Goal: Transaction & Acquisition: Complete application form

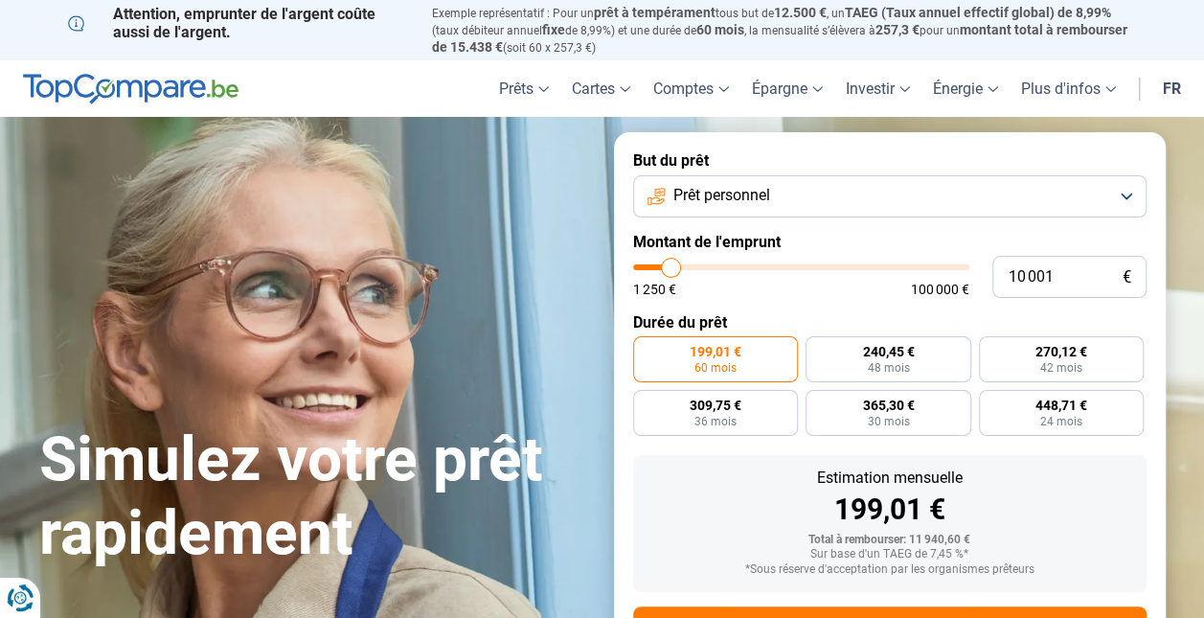
type input "11 750"
type input "11750"
type input "12 000"
type input "12000"
type input "12 250"
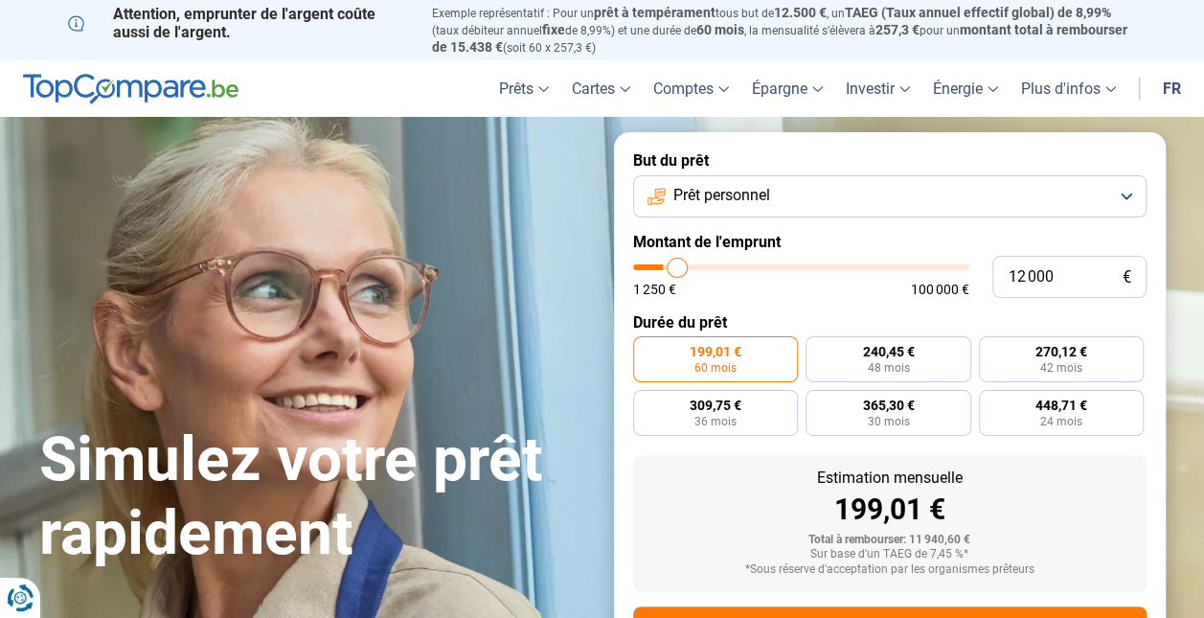
type input "12250"
type input "12 750"
type input "12750"
type input "13 000"
type input "13000"
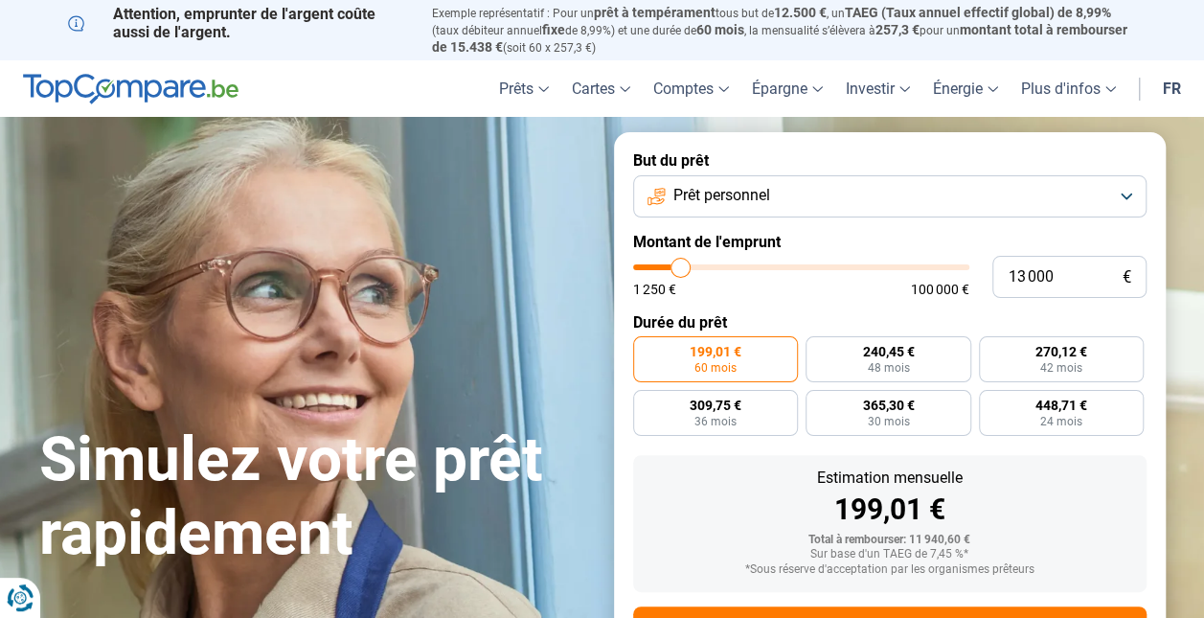
type input "13 250"
type input "13250"
type input "14 000"
type input "14000"
type input "14 250"
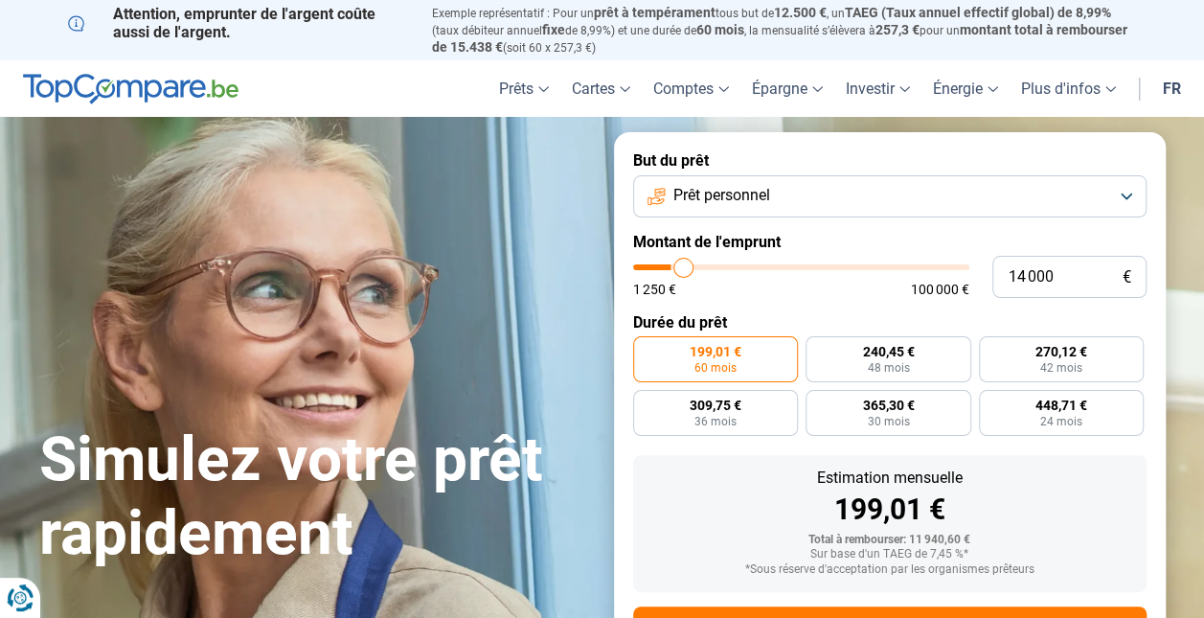
type input "14250"
type input "15 250"
type input "15250"
type input "16 250"
type input "16250"
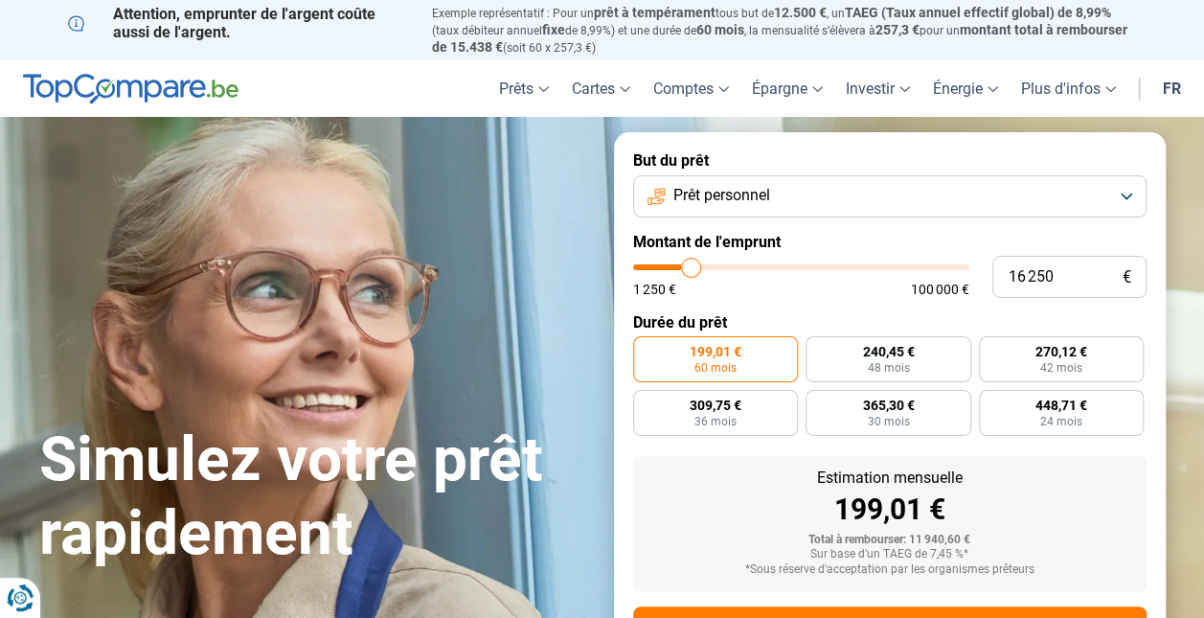
type input "17 000"
type input "17000"
type input "17 500"
type input "17500"
type input "17 750"
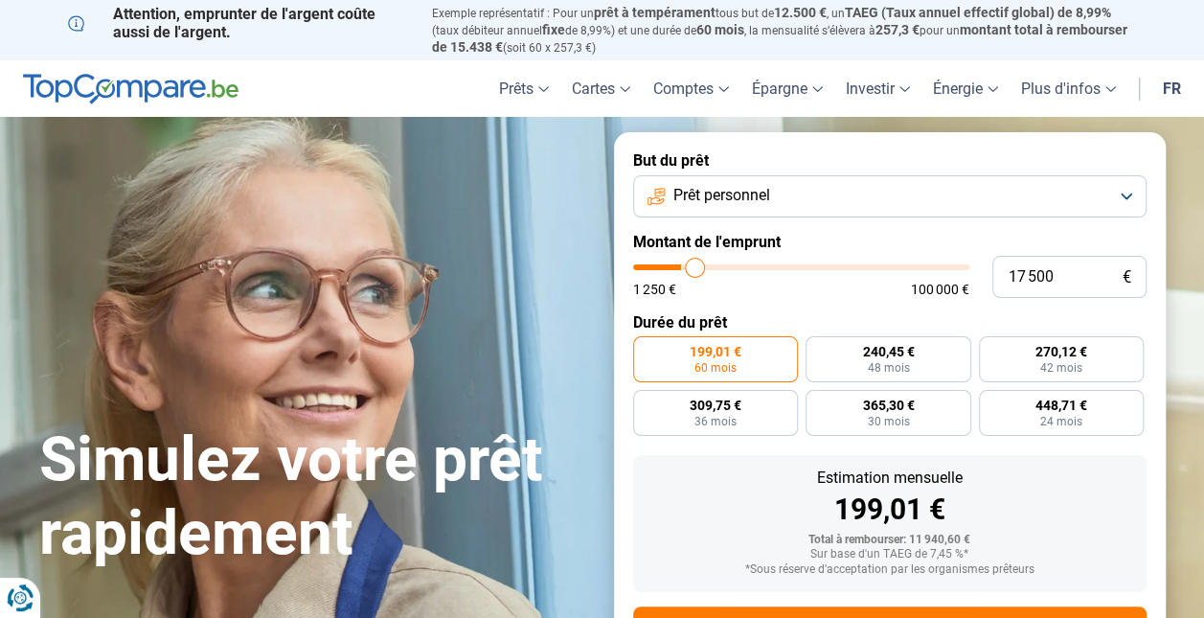
type input "17750"
type input "18 000"
type input "18000"
type input "18 750"
type input "18750"
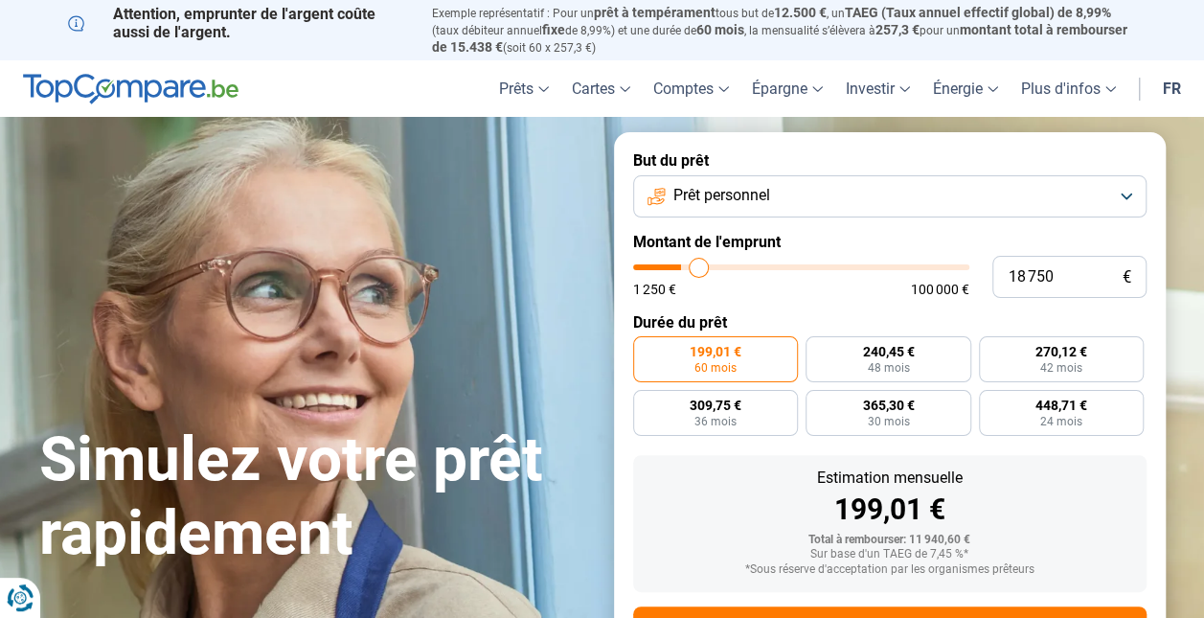
type input "20 000"
type input "20000"
type input "21 000"
type input "21000"
type input "22 250"
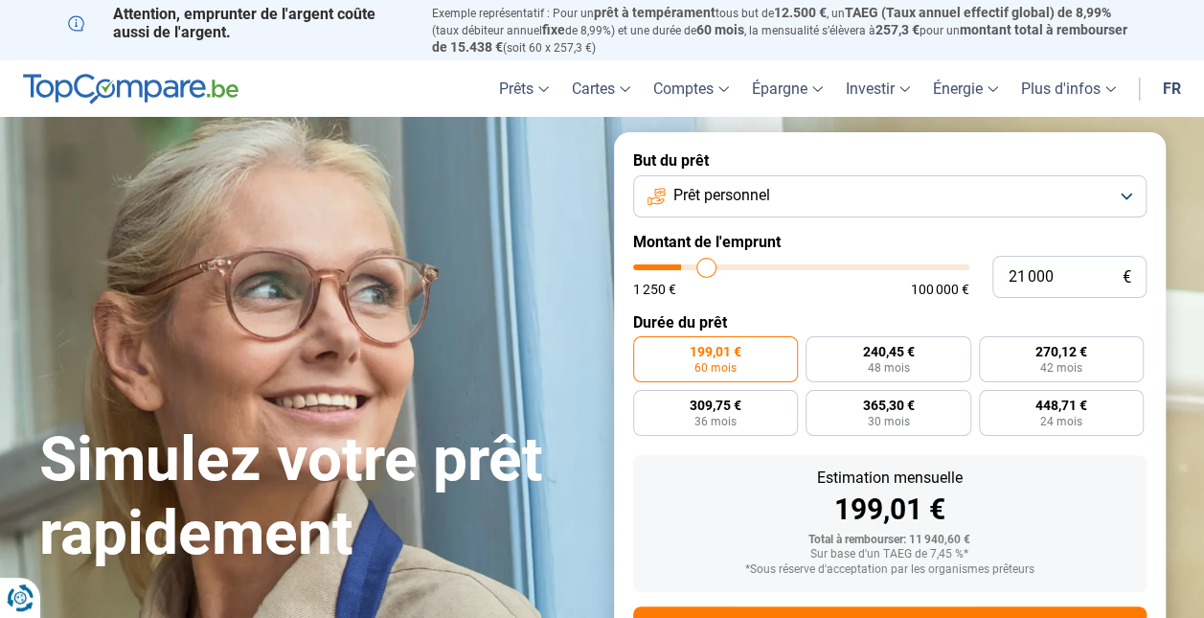
type input "22250"
type input "22 500"
type input "22500"
type input "23 000"
type input "23000"
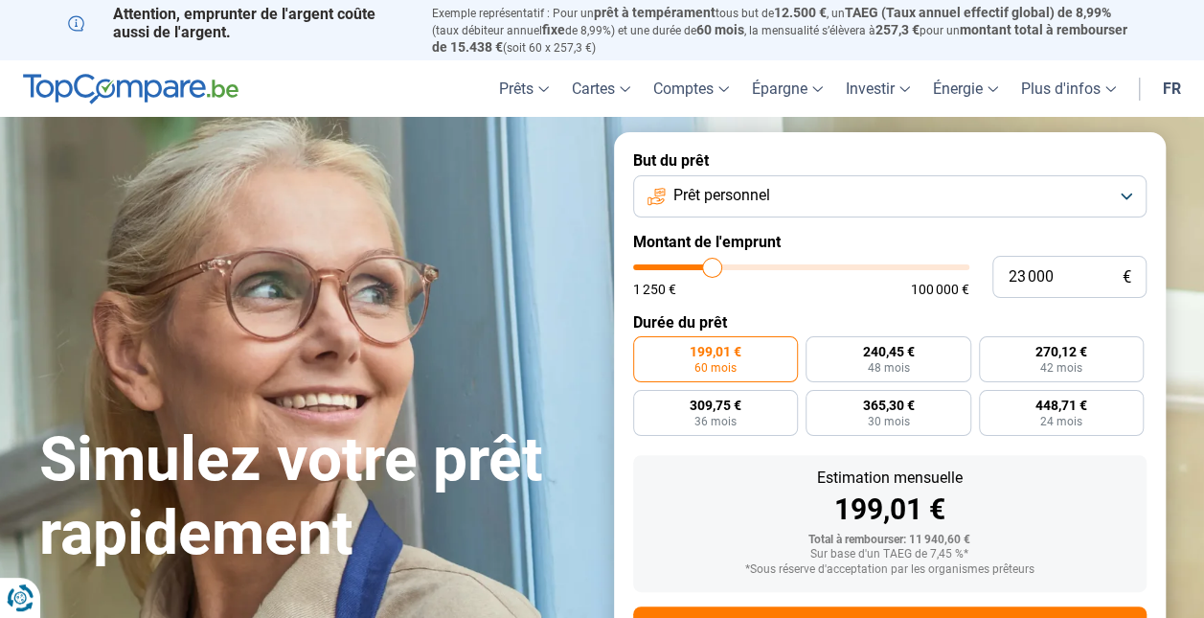
type input "23 500"
type input "23500"
type input "24 500"
type input "24500"
type input "25 500"
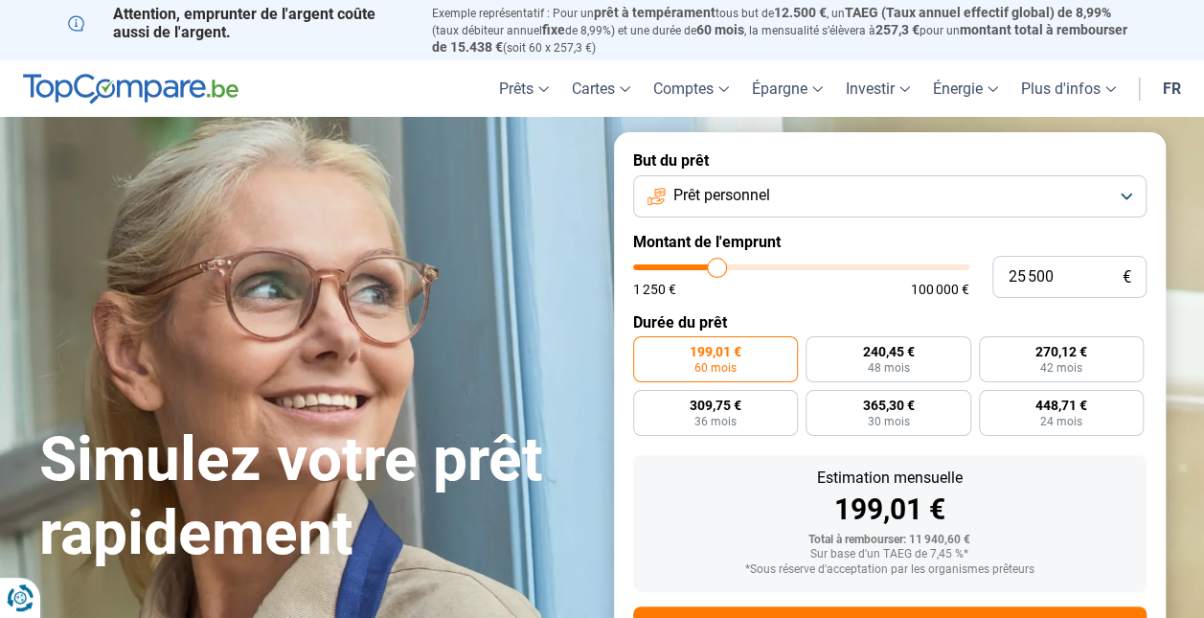
type input "25500"
type input "26 250"
type input "26250"
type input "27 000"
type input "27000"
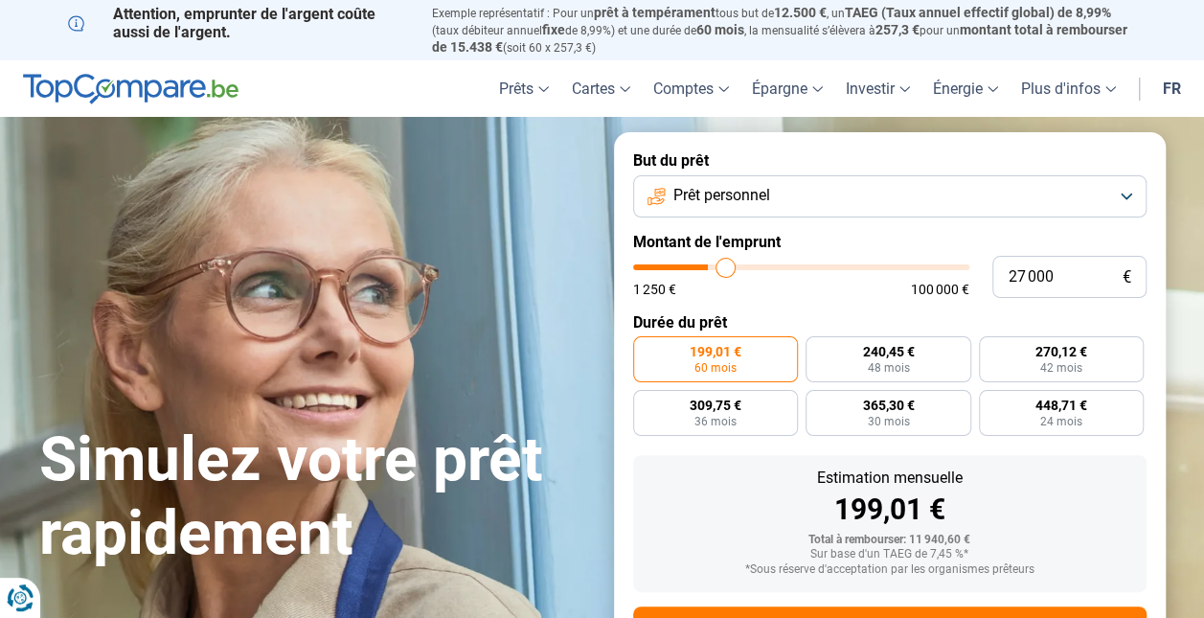
type input "27 250"
type input "27250"
type input "28 500"
type input "28500"
type input "30 750"
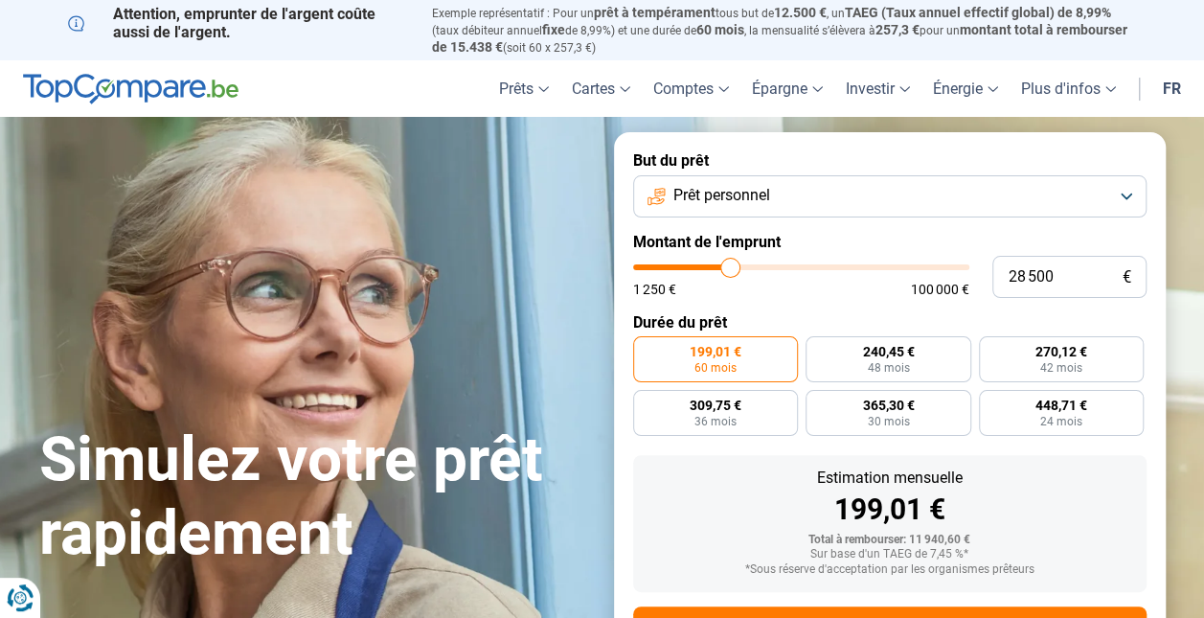
type input "30750"
type input "33 000"
type input "33000"
type input "34 750"
type input "34750"
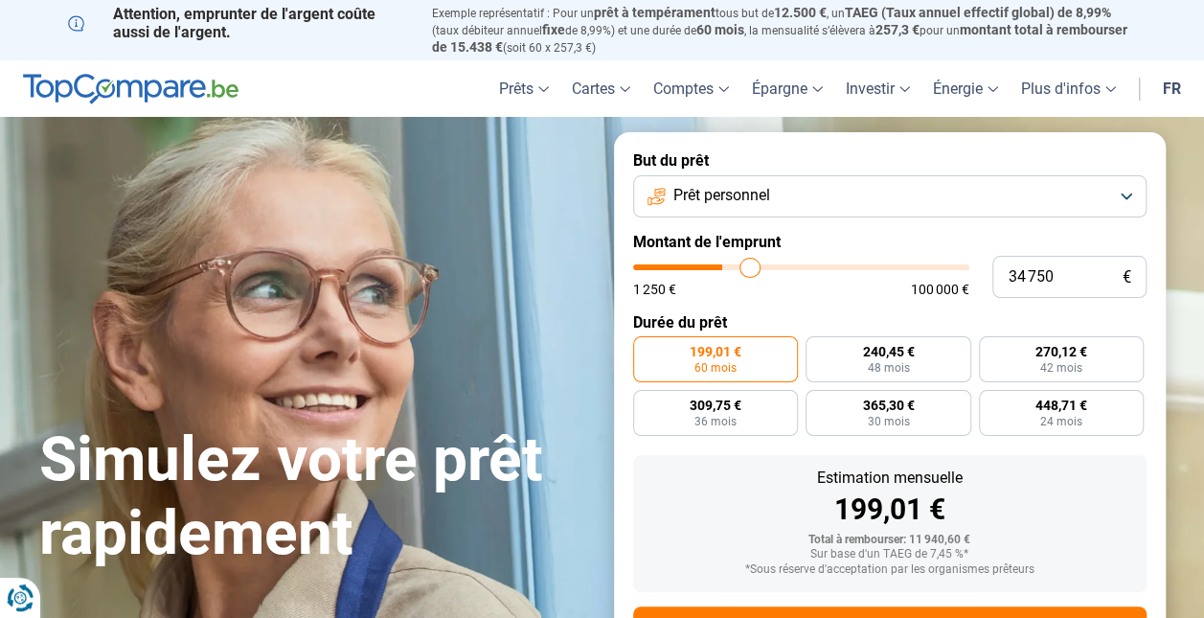
type input "36 250"
type input "36250"
type input "36 500"
type input "36500"
type input "36 750"
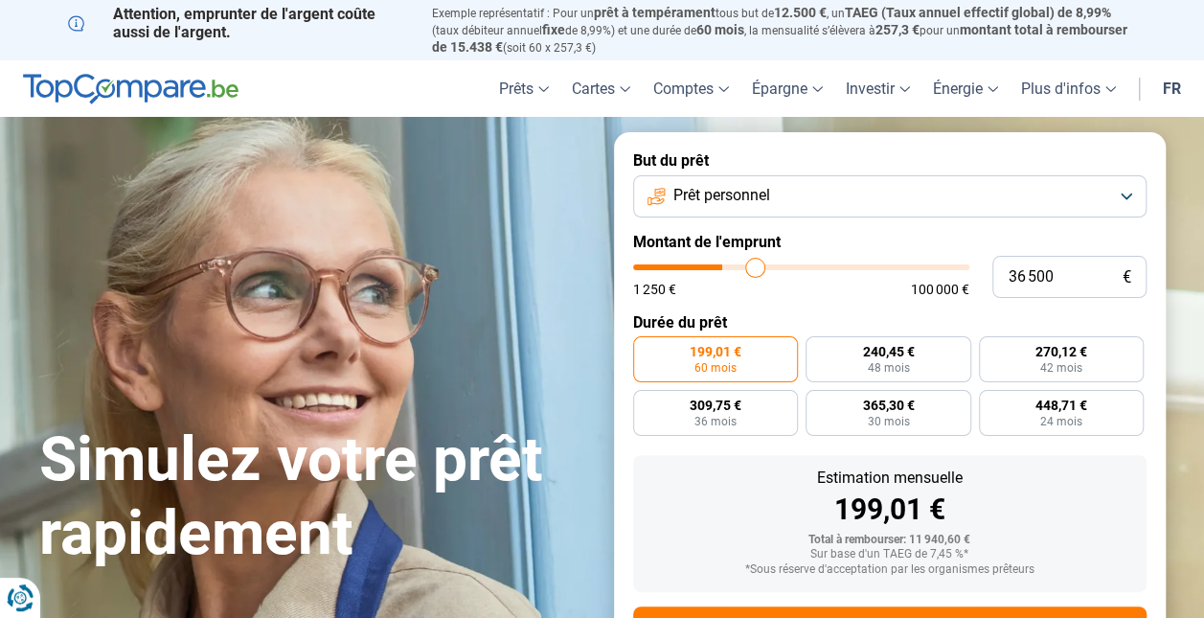
type input "36750"
type input "37 000"
type input "37000"
type input "38 000"
type input "38000"
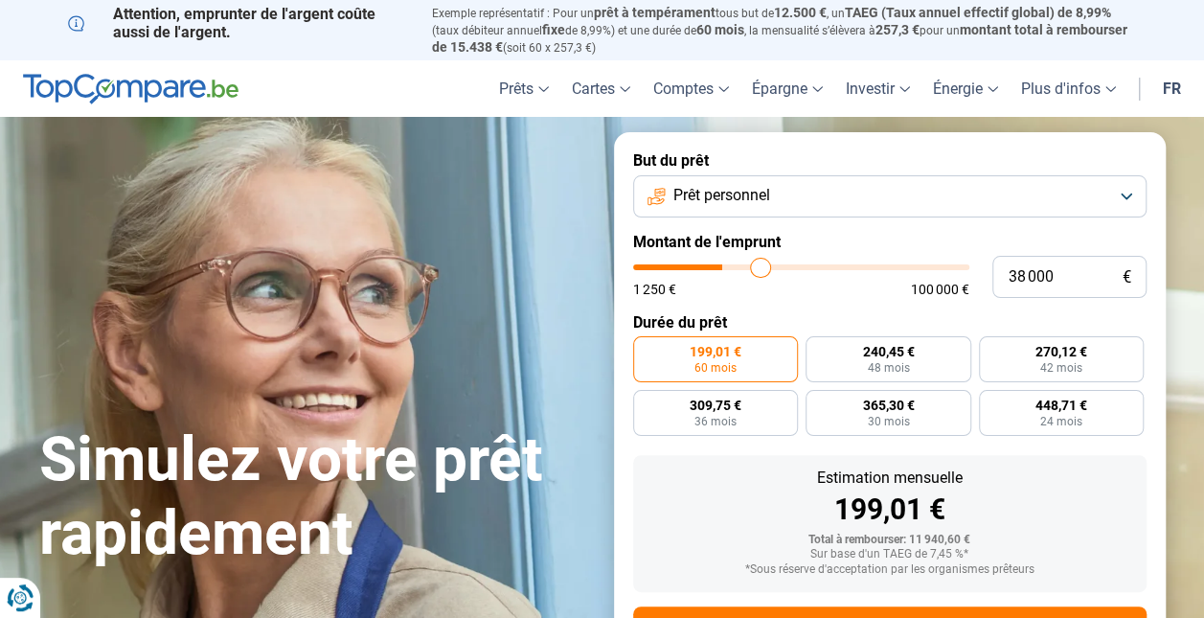
type input "39 250"
type input "39250"
type input "41 250"
type input "41250"
type input "44 500"
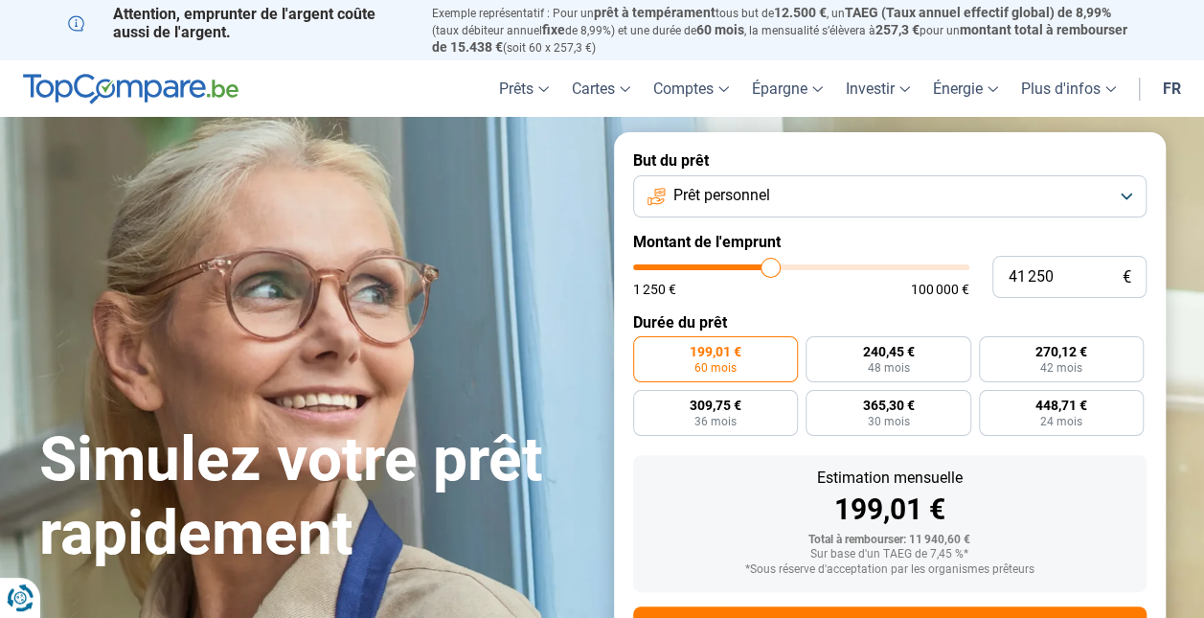
type input "44500"
type input "45 250"
type input "45250"
type input "45 500"
type input "45500"
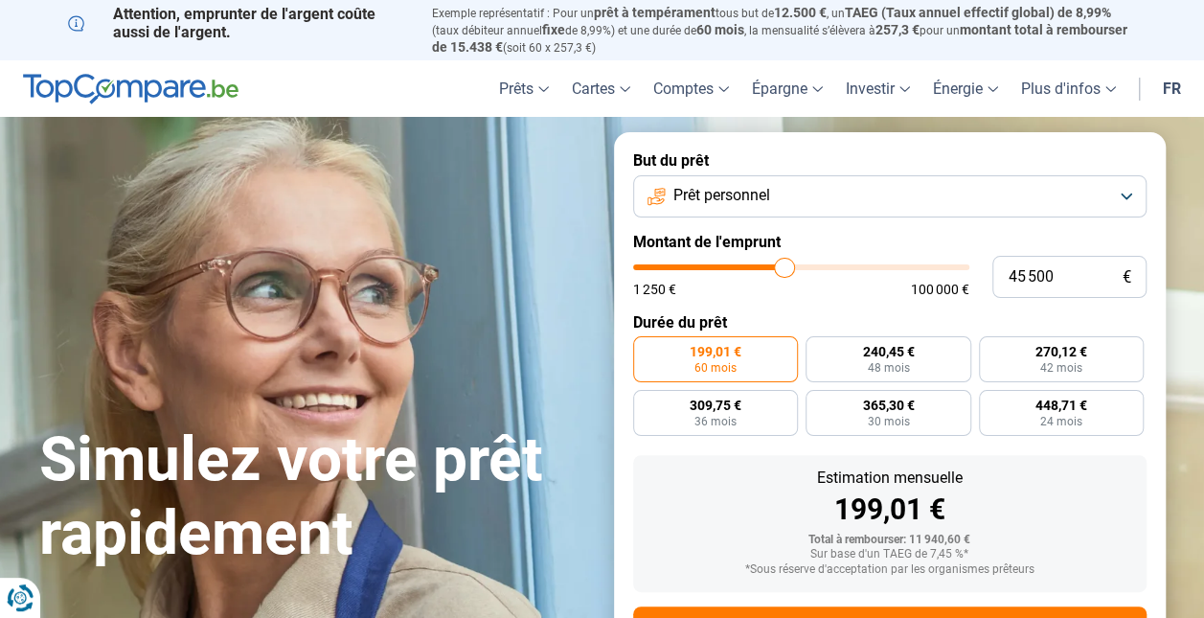
type input "46 000"
type input "46000"
type input "45 750"
type input "45750"
type input "45 000"
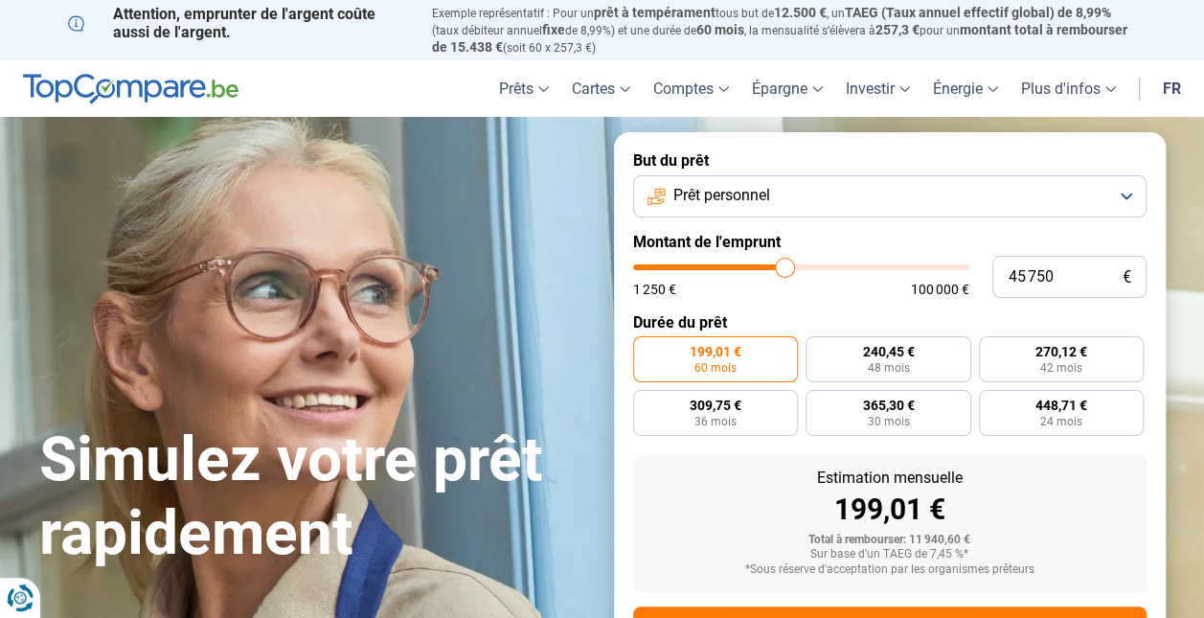
type input "45000"
type input "44 500"
type input "44500"
type input "44 250"
type input "44250"
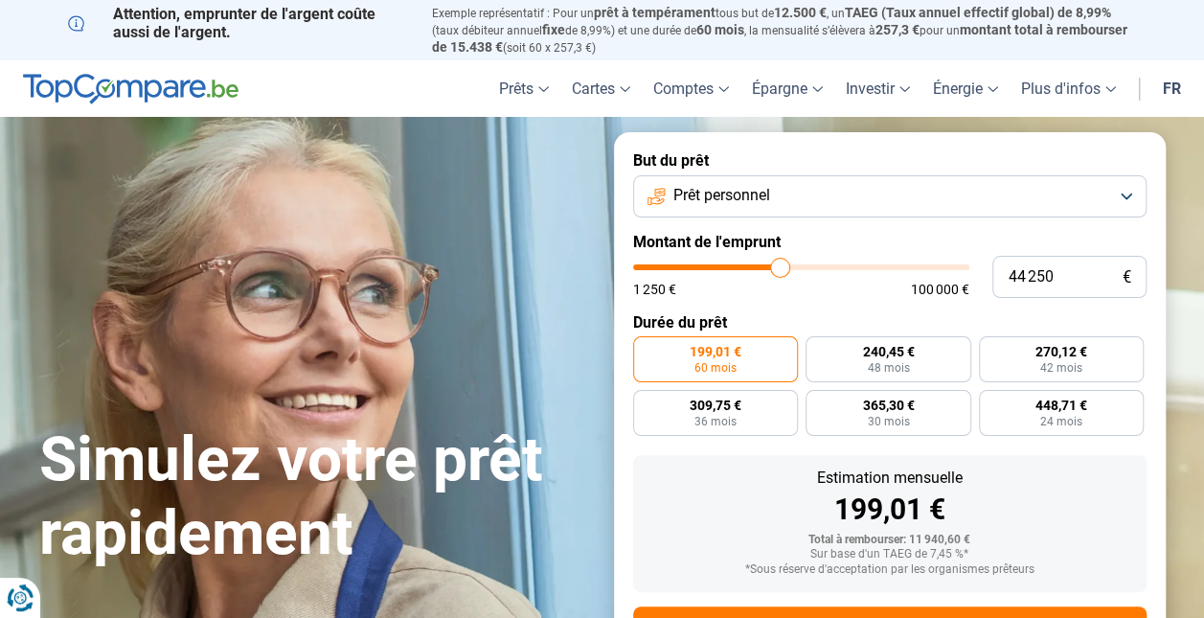
type input "44 000"
type input "44000"
type input "43 500"
type input "43500"
type input "43 250"
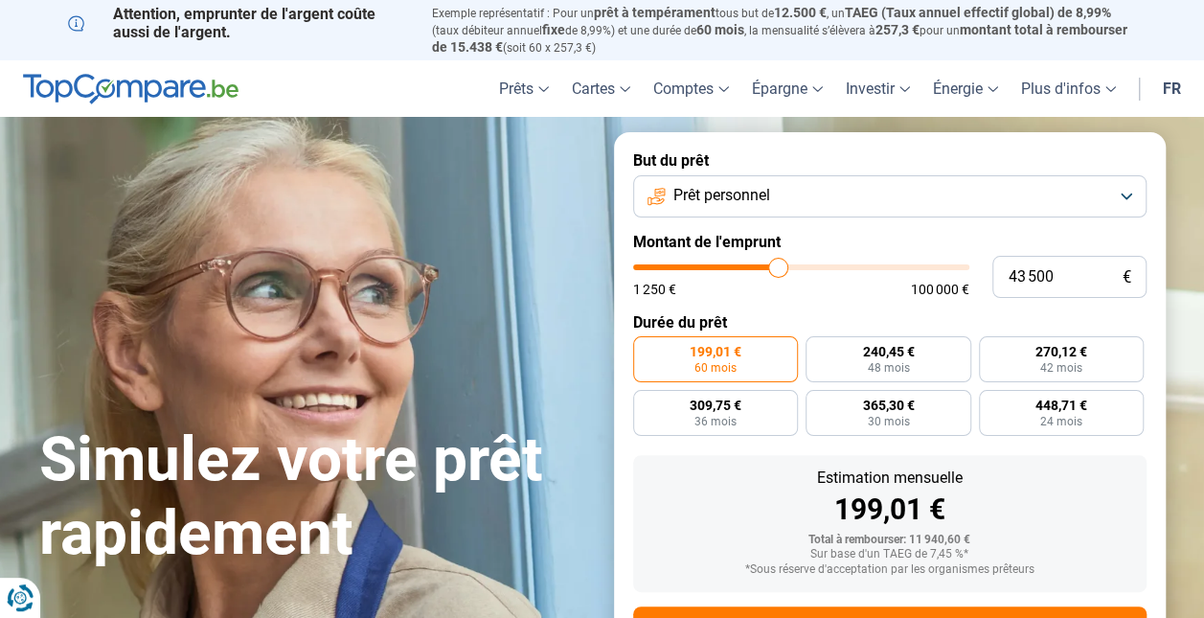
type input "43250"
type input "42 750"
type input "42750"
type input "42 500"
type input "42500"
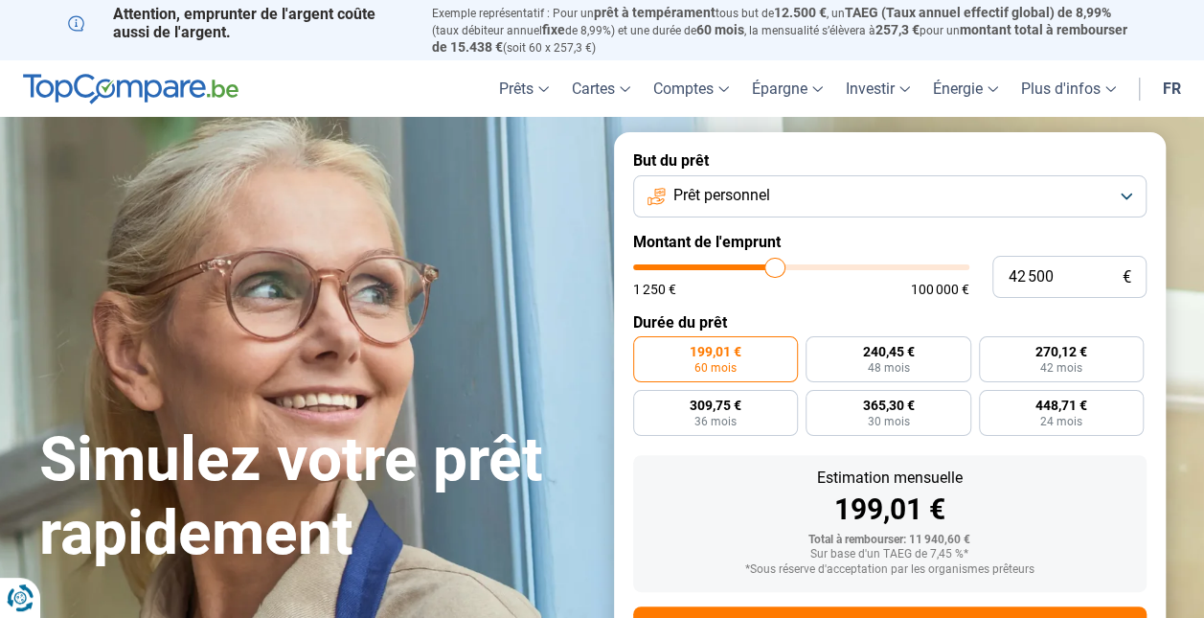
type input "41 500"
type input "41500"
type input "41 250"
type input "41250"
type input "40 750"
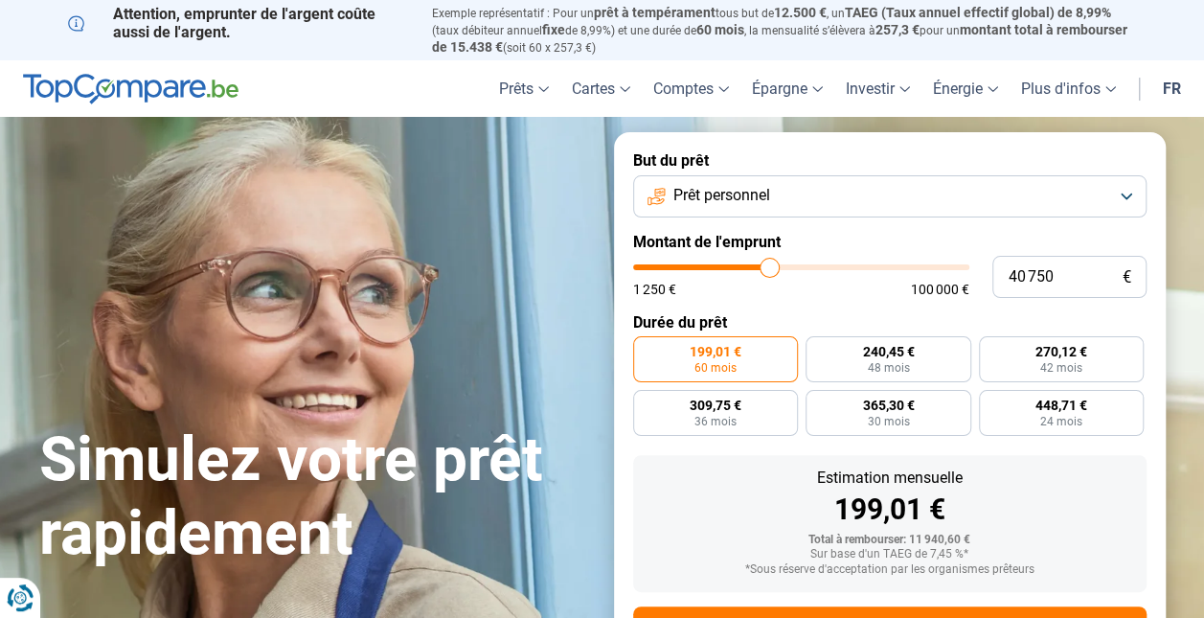
drag, startPoint x: 684, startPoint y: 312, endPoint x: 770, endPoint y: 312, distance: 86.2
type input "40750"
click at [770, 270] on input "range" at bounding box center [801, 267] width 336 height 6
radio input "false"
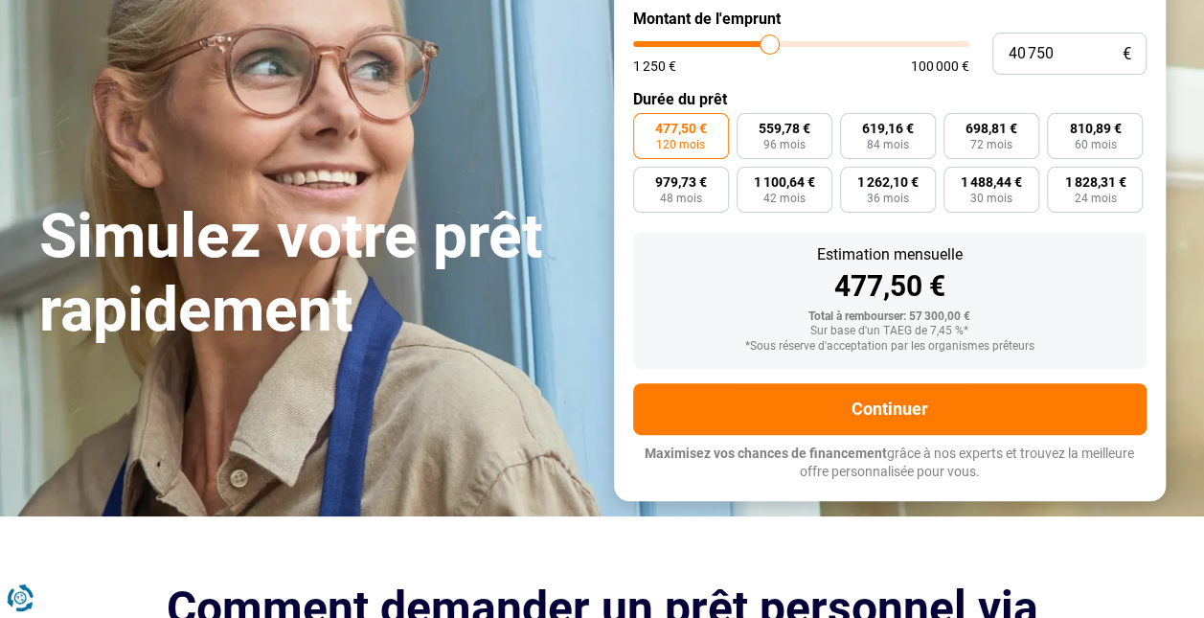
scroll to position [237, 0]
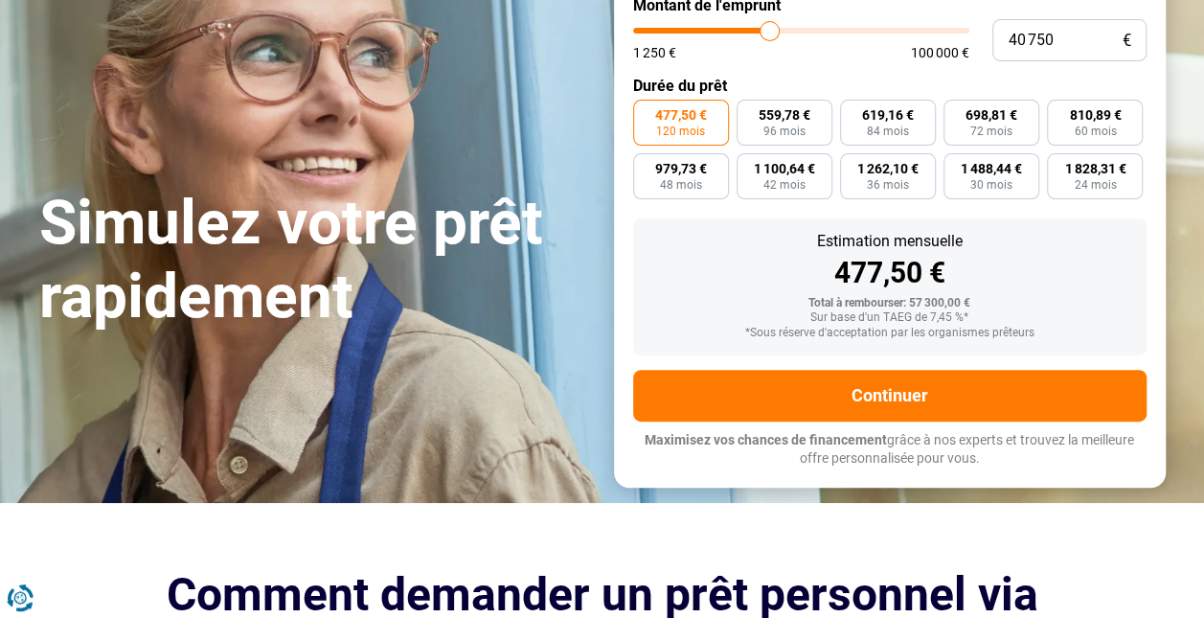
type input "39 250"
type input "39250"
type input "38 750"
type input "38750"
type input "38 250"
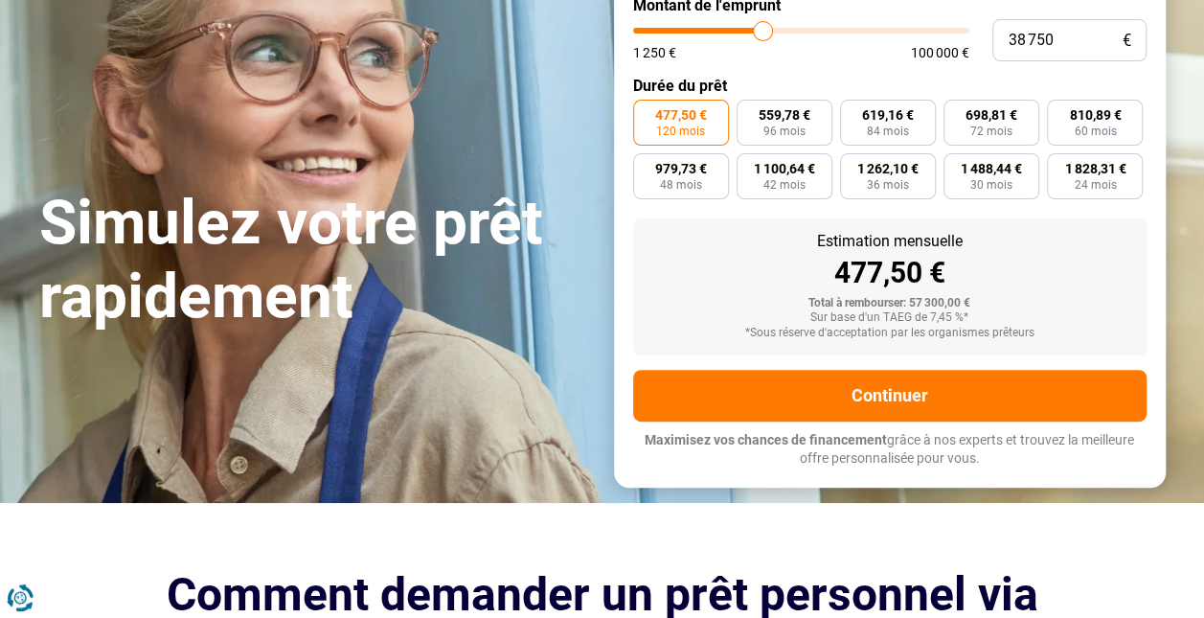
type input "38250"
type input "38 000"
type input "38000"
type input "37 750"
type input "37750"
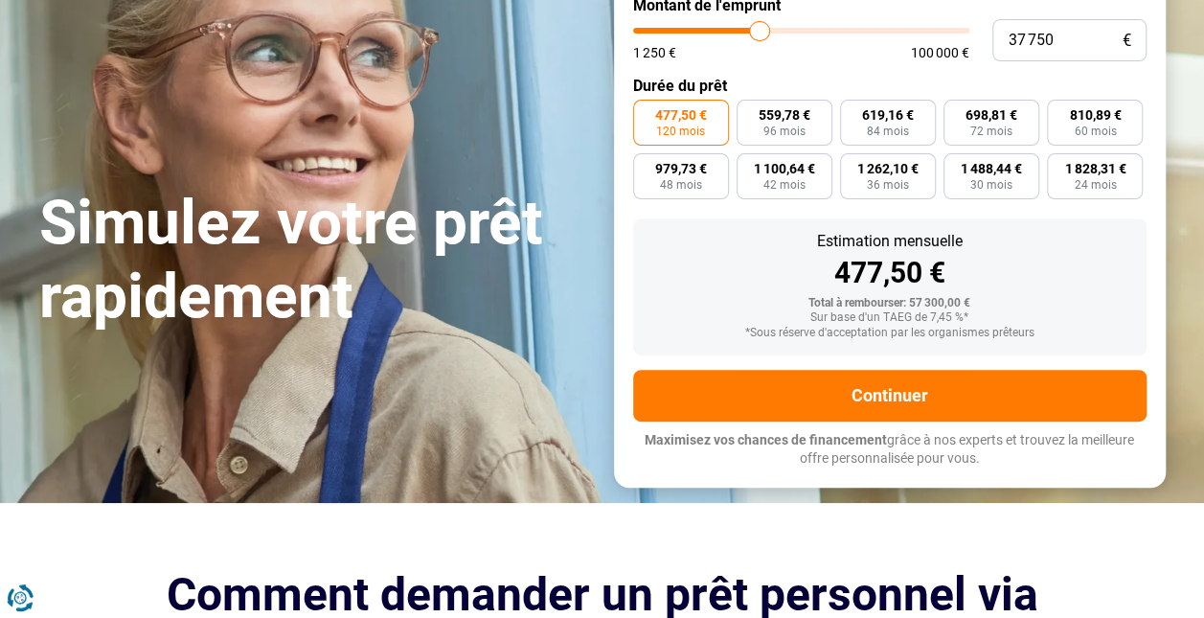
type input "37 500"
type input "37500"
type input "37 250"
type input "37250"
type input "37 000"
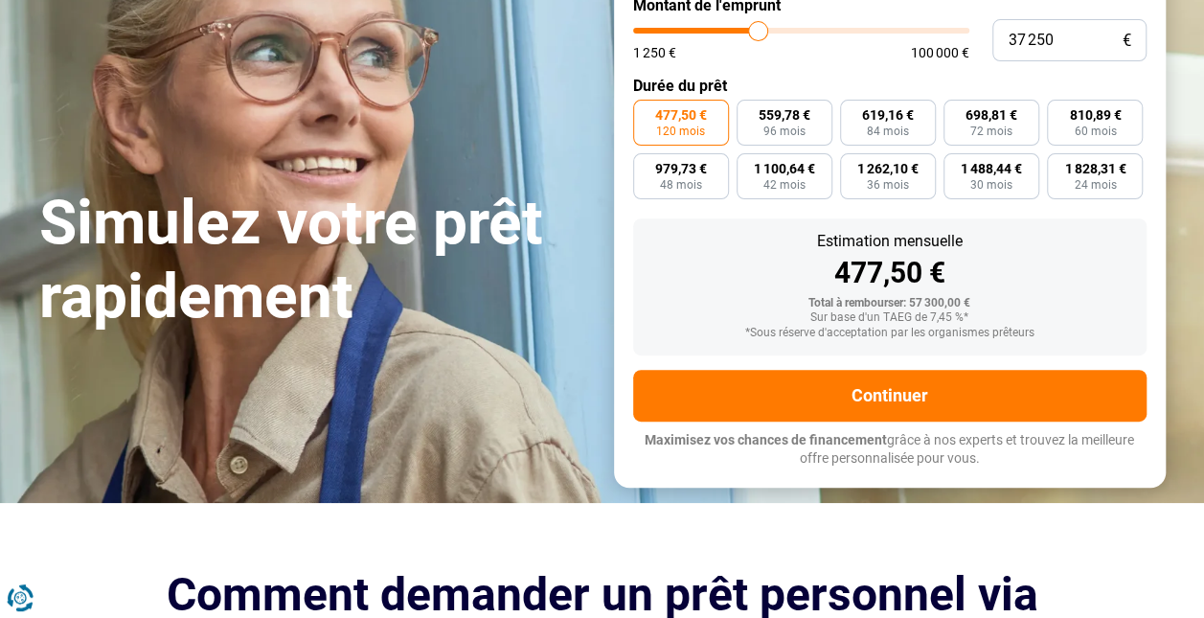
type input "37000"
type input "36 750"
type input "36750"
type input "36 500"
type input "36500"
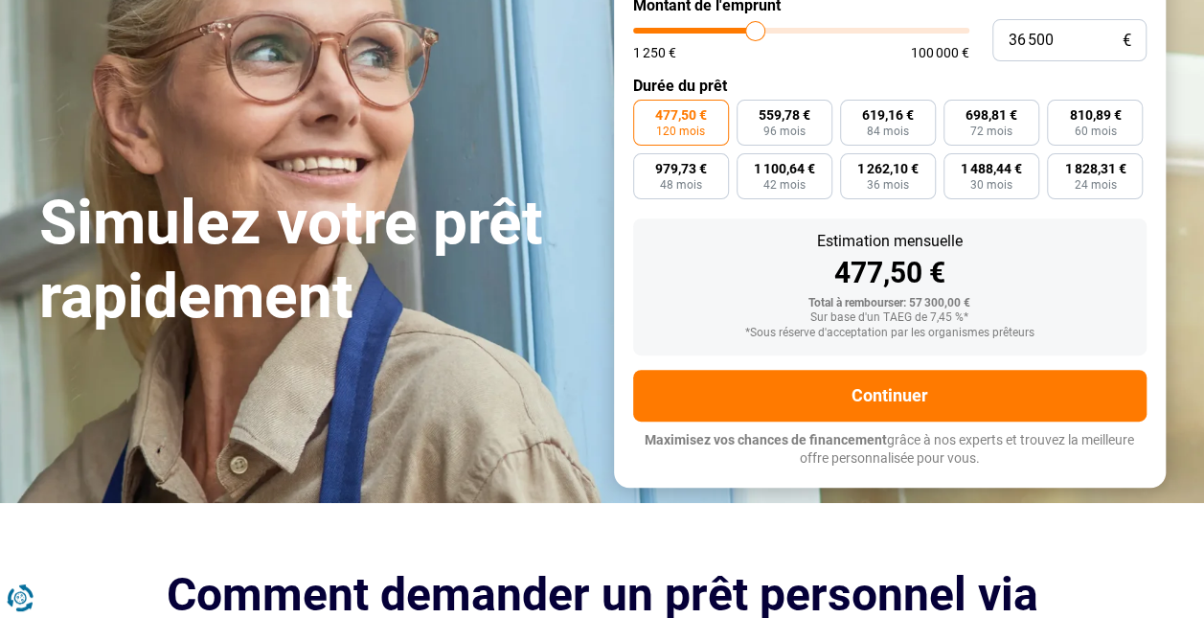
type input "36 250"
type input "36250"
type input "35 500"
type input "35500"
type input "35 250"
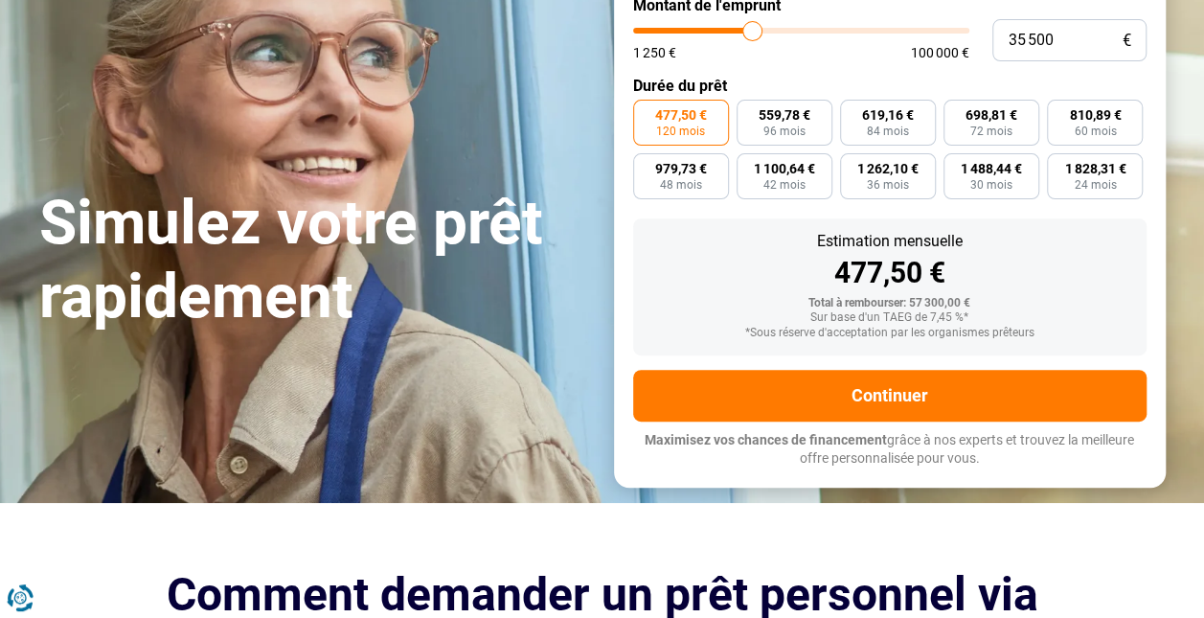
type input "35250"
type input "35 000"
type input "35000"
type input "34 500"
type input "34500"
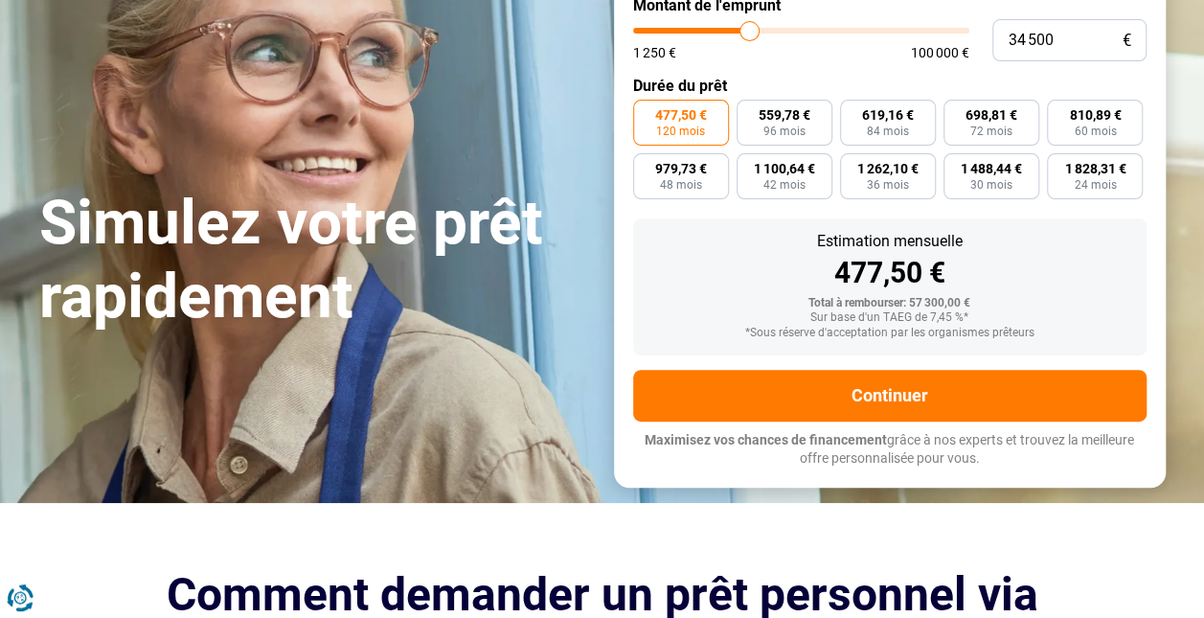
type input "34 000"
type input "34000"
type input "33 750"
type input "33750"
type input "33 500"
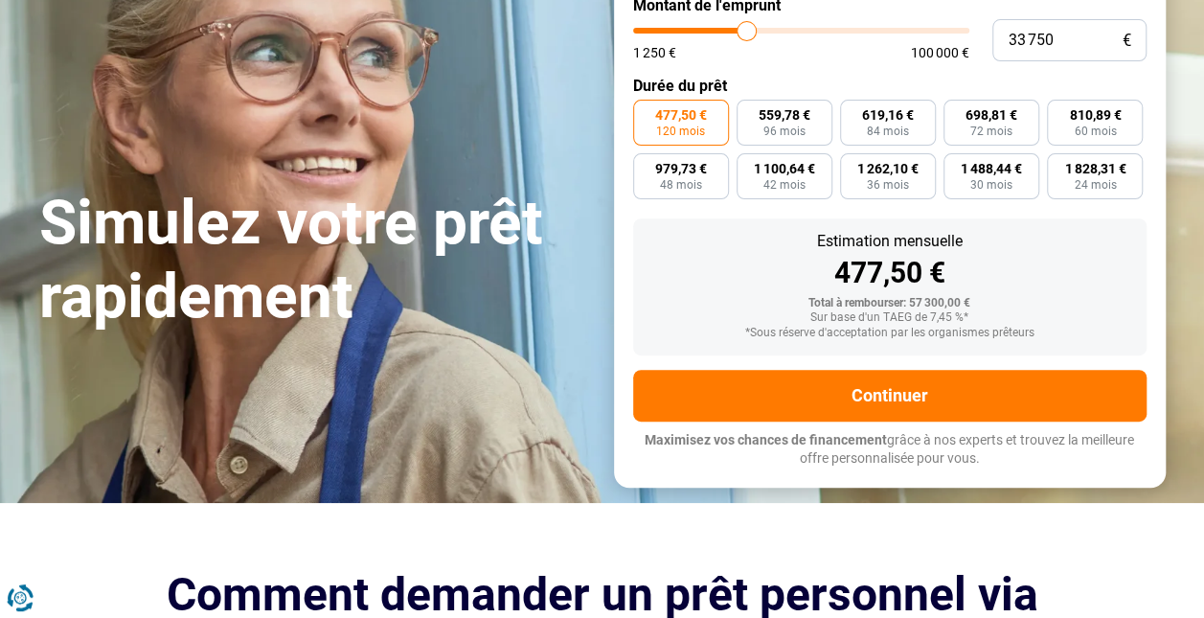
type input "33500"
type input "33 250"
type input "33250"
type input "33 500"
type input "33500"
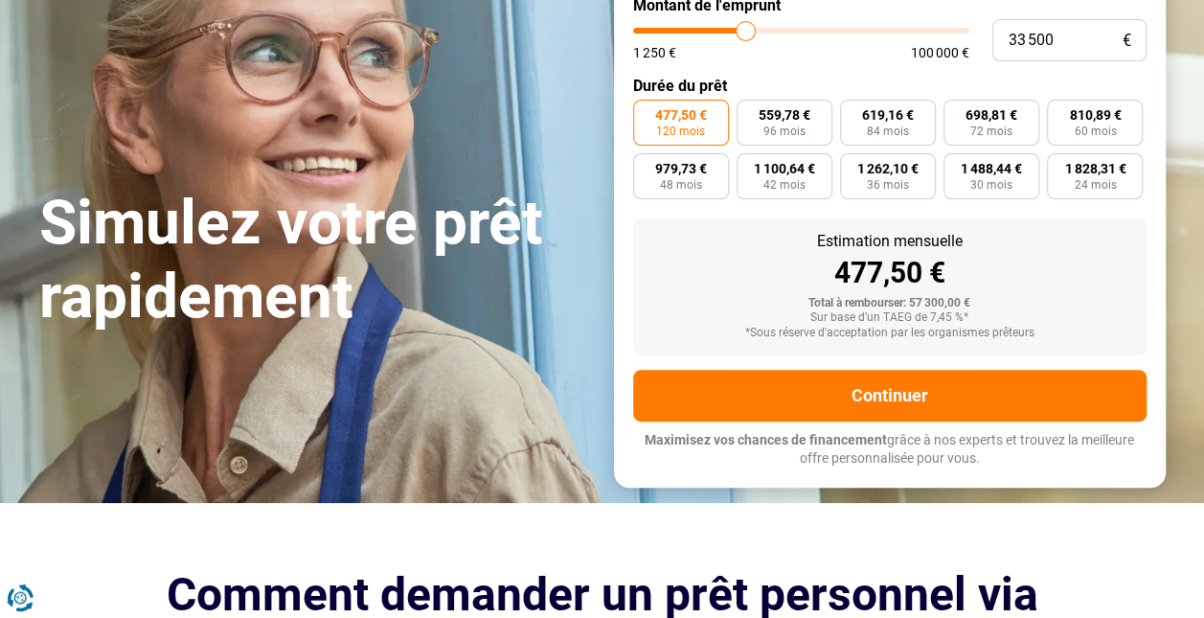
type input "33 750"
type input "33750"
type input "35 000"
type input "35000"
type input "35 500"
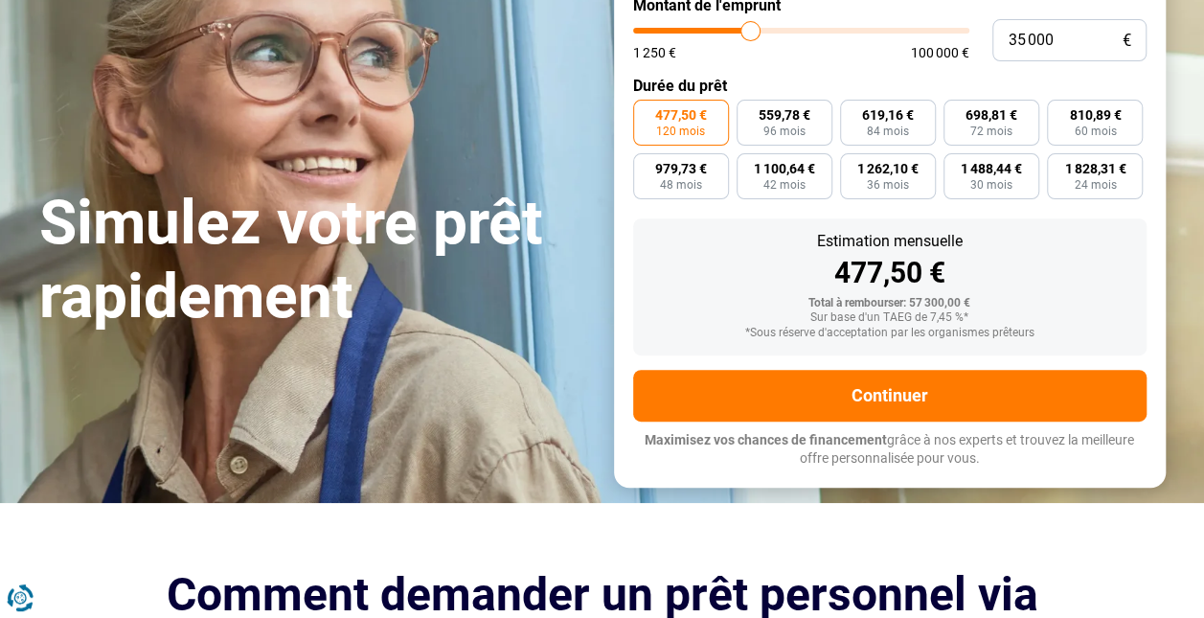
type input "35500"
type input "36 250"
type input "36250"
type input "36 500"
drag, startPoint x: 766, startPoint y: 67, endPoint x: 758, endPoint y: 73, distance: 10.4
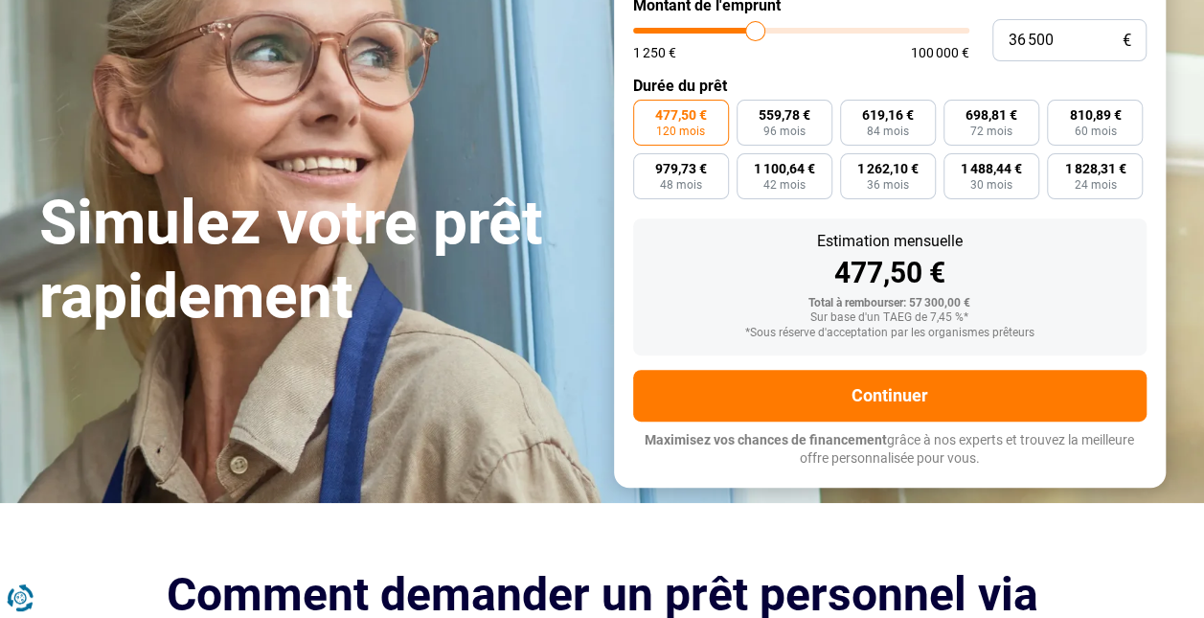
type input "36500"
click at [758, 34] on input "range" at bounding box center [801, 31] width 336 height 6
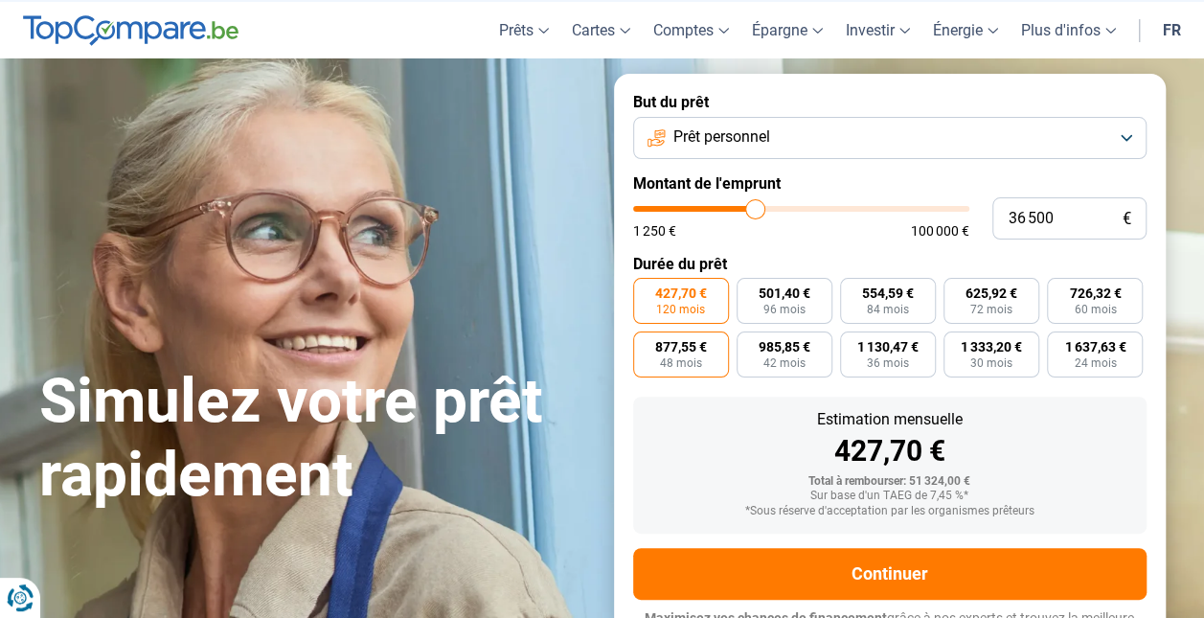
scroll to position [52, 0]
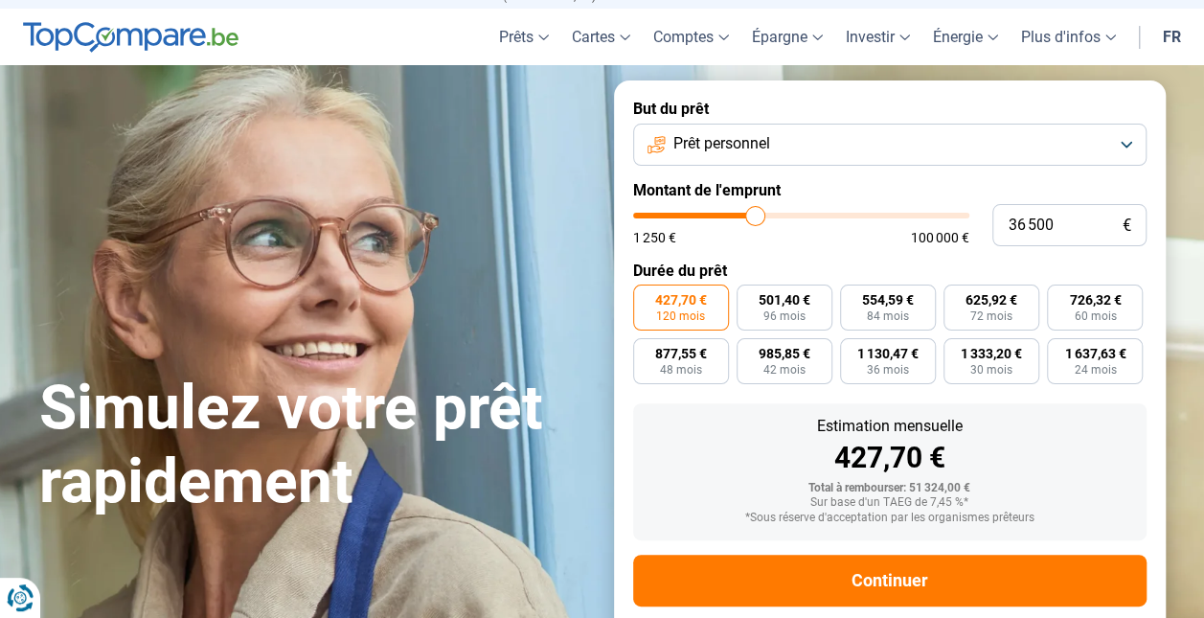
click at [1116, 165] on button "Prêt personnel" at bounding box center [890, 145] width 514 height 42
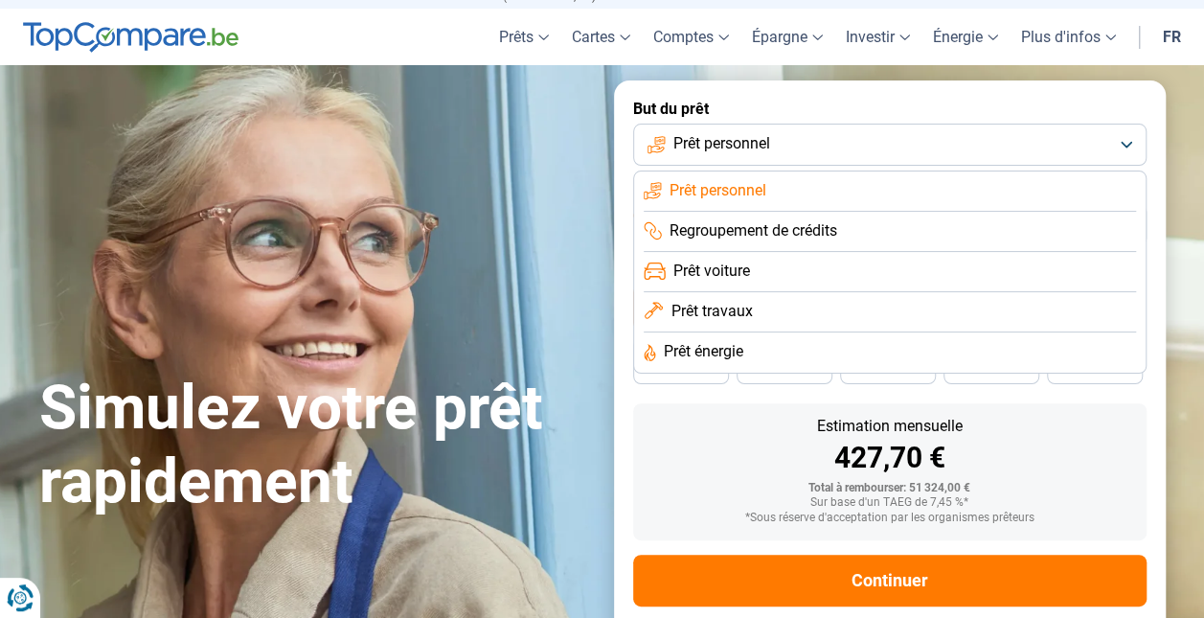
click at [837, 241] on span "Regroupement de crédits" at bounding box center [754, 230] width 168 height 21
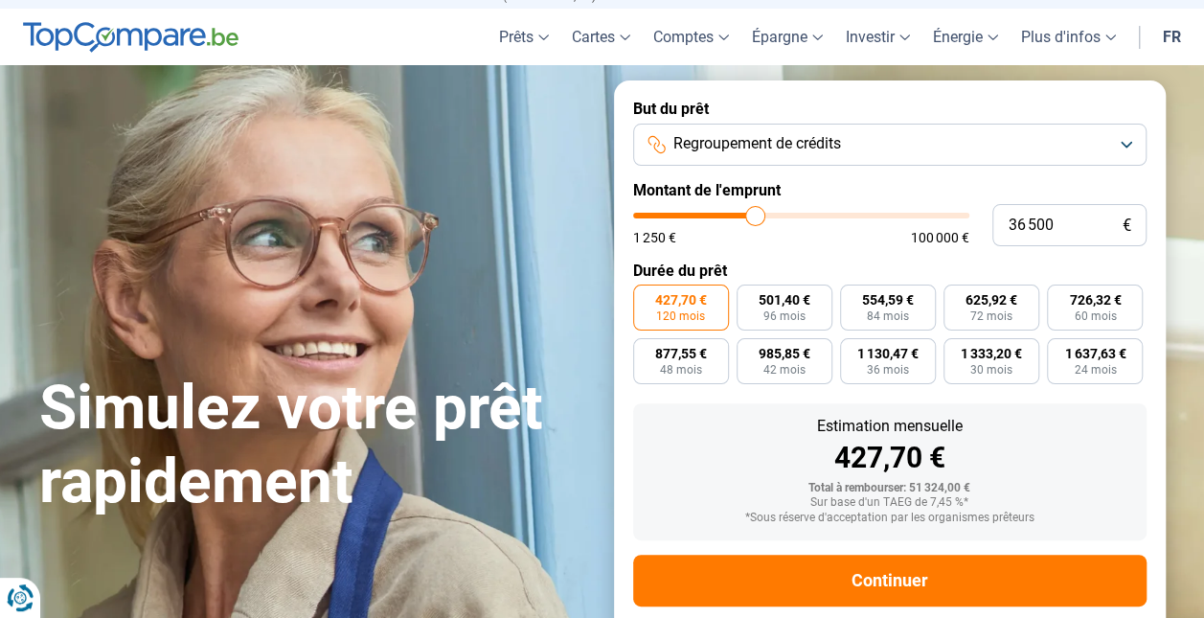
click at [1110, 163] on button "Regroupement de crédits" at bounding box center [890, 145] width 514 height 42
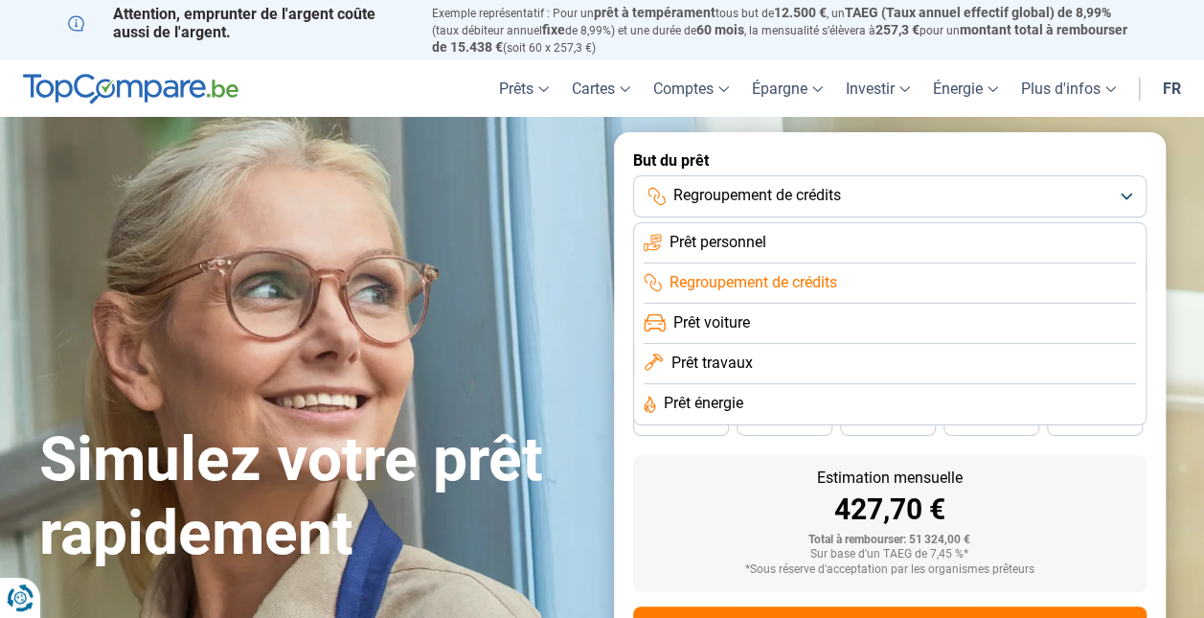
scroll to position [0, 0]
click at [811, 206] on span "Regroupement de crédits" at bounding box center [757, 195] width 168 height 21
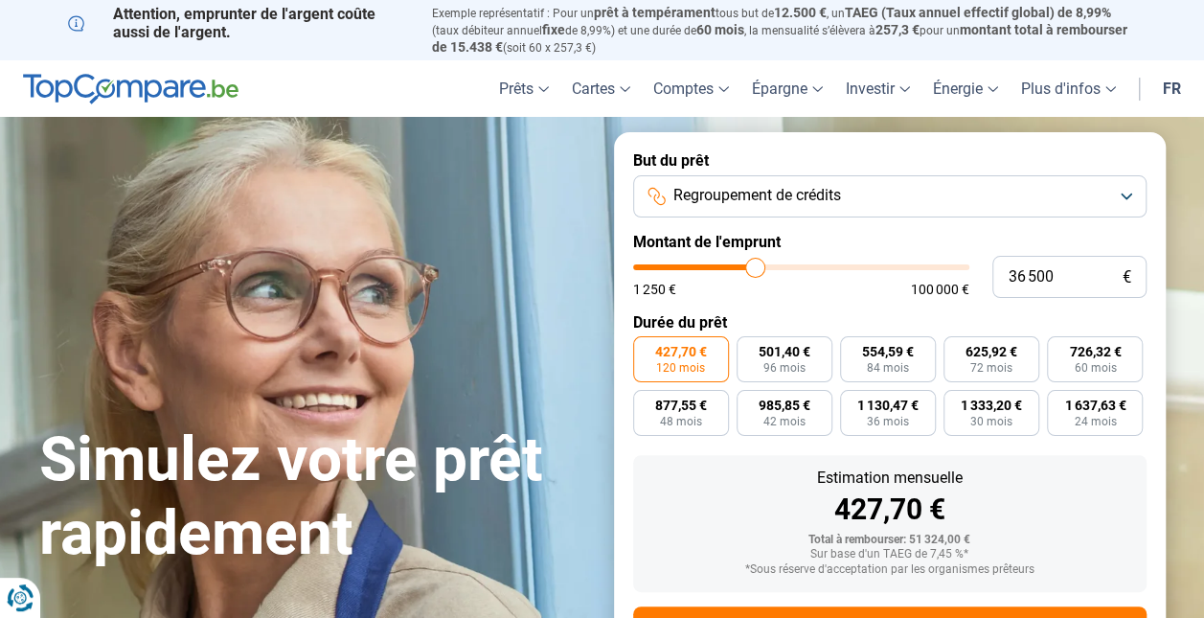
scroll to position [92, 0]
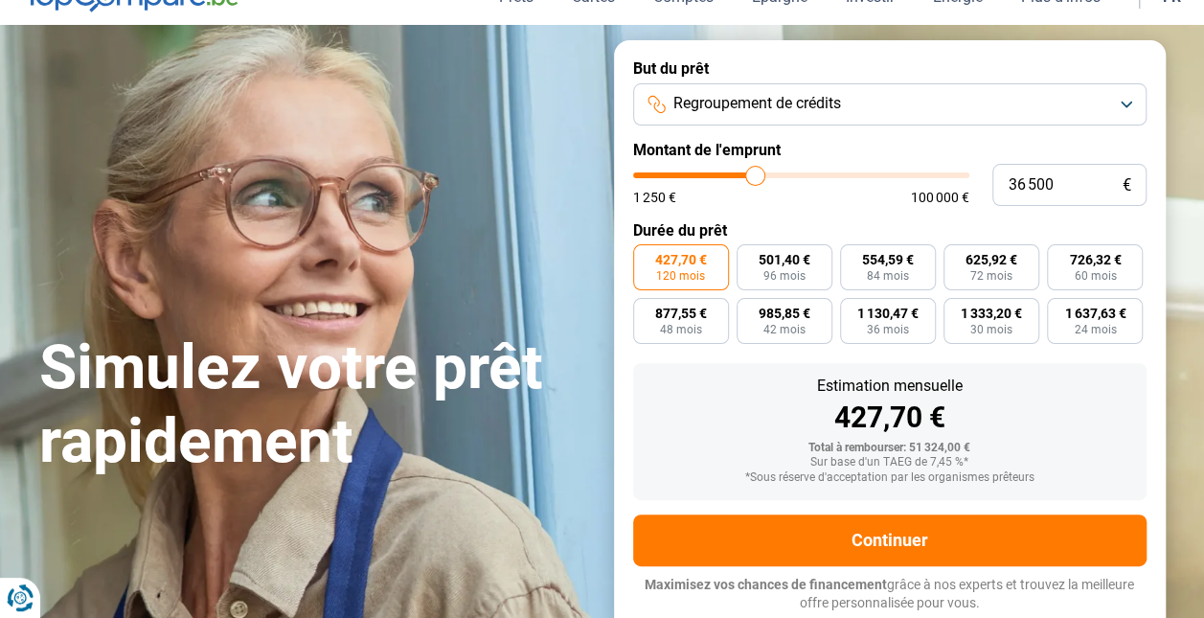
click at [1120, 124] on button "Regroupement de crédits" at bounding box center [890, 104] width 514 height 42
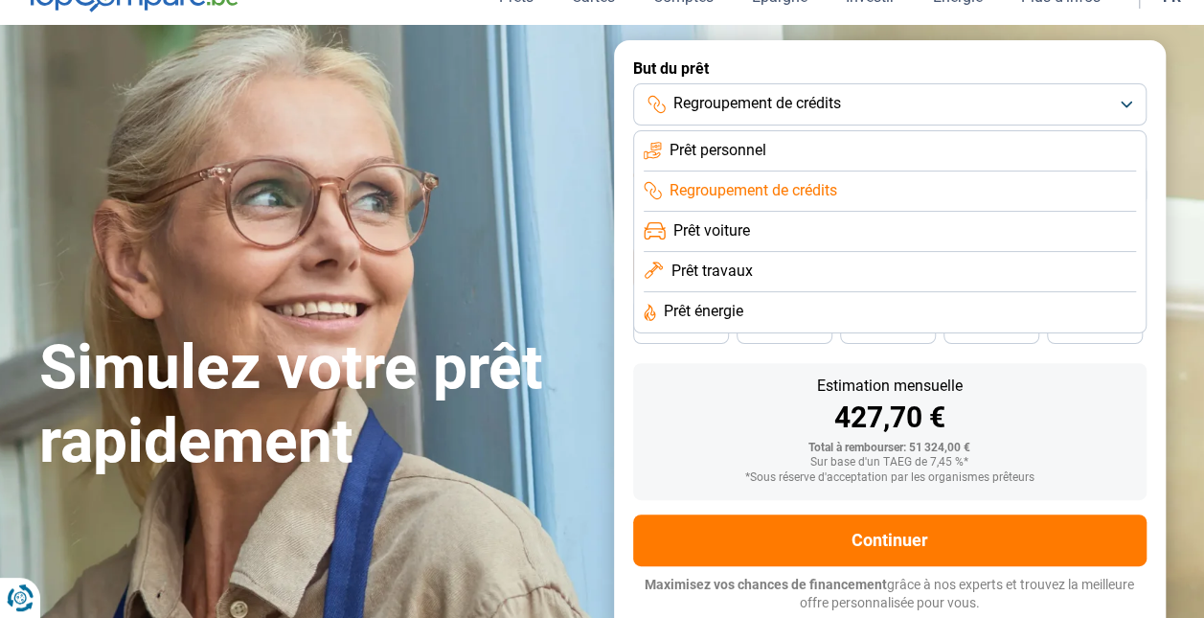
click at [772, 201] on span "Regroupement de crédits" at bounding box center [754, 190] width 168 height 21
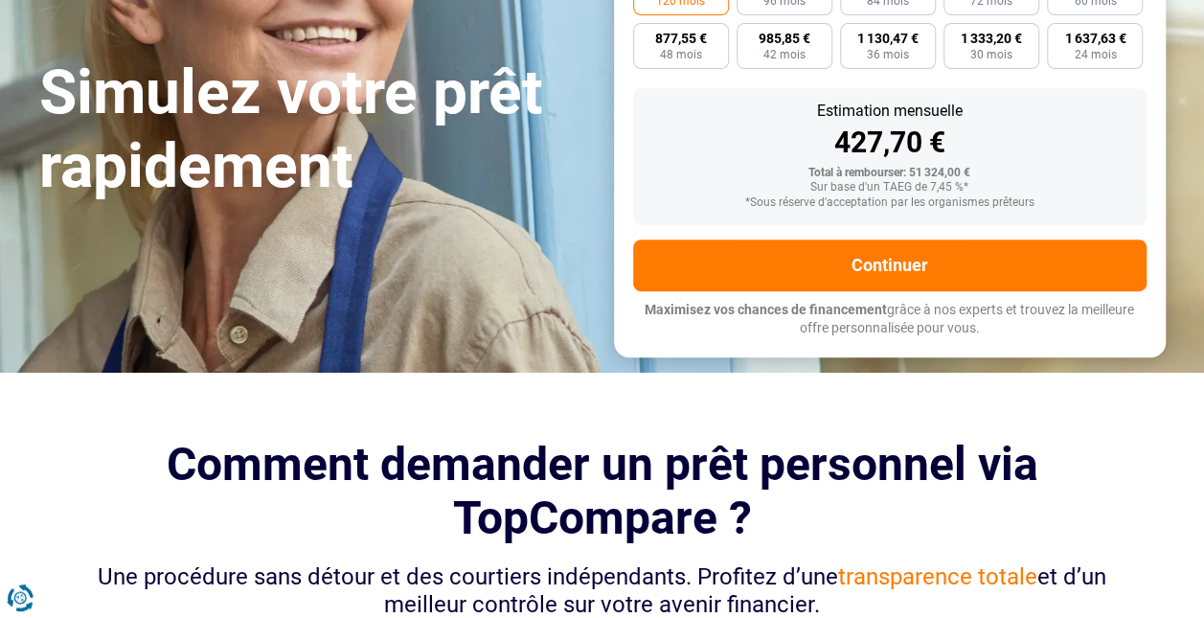
scroll to position [371, 0]
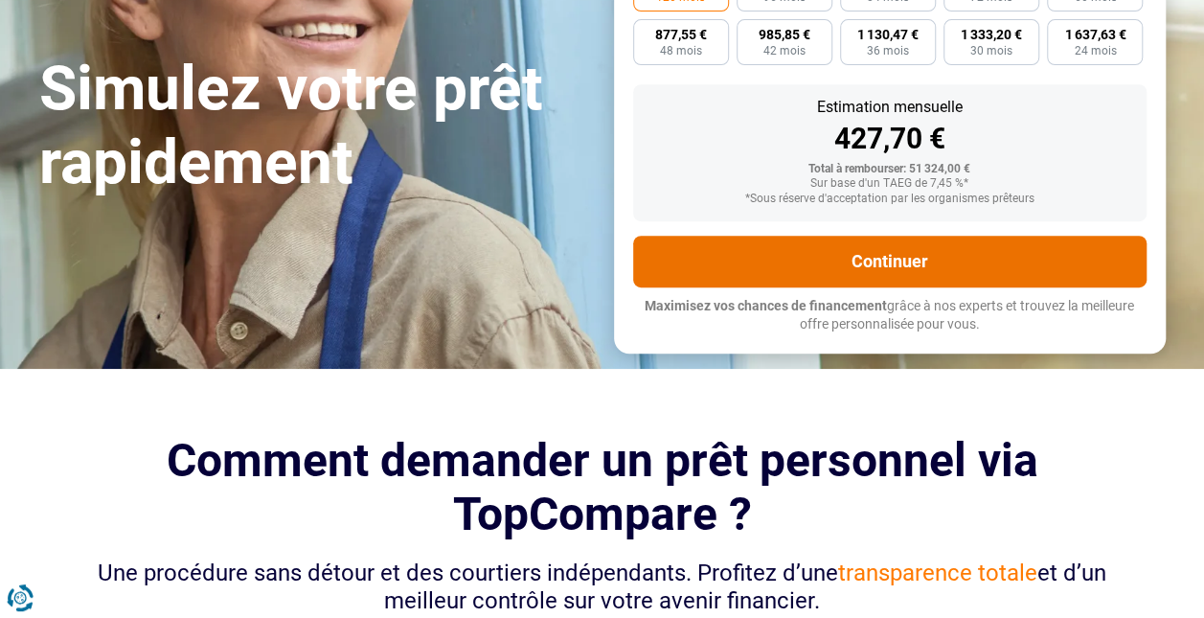
click at [912, 287] on button "Continuer" at bounding box center [890, 262] width 514 height 52
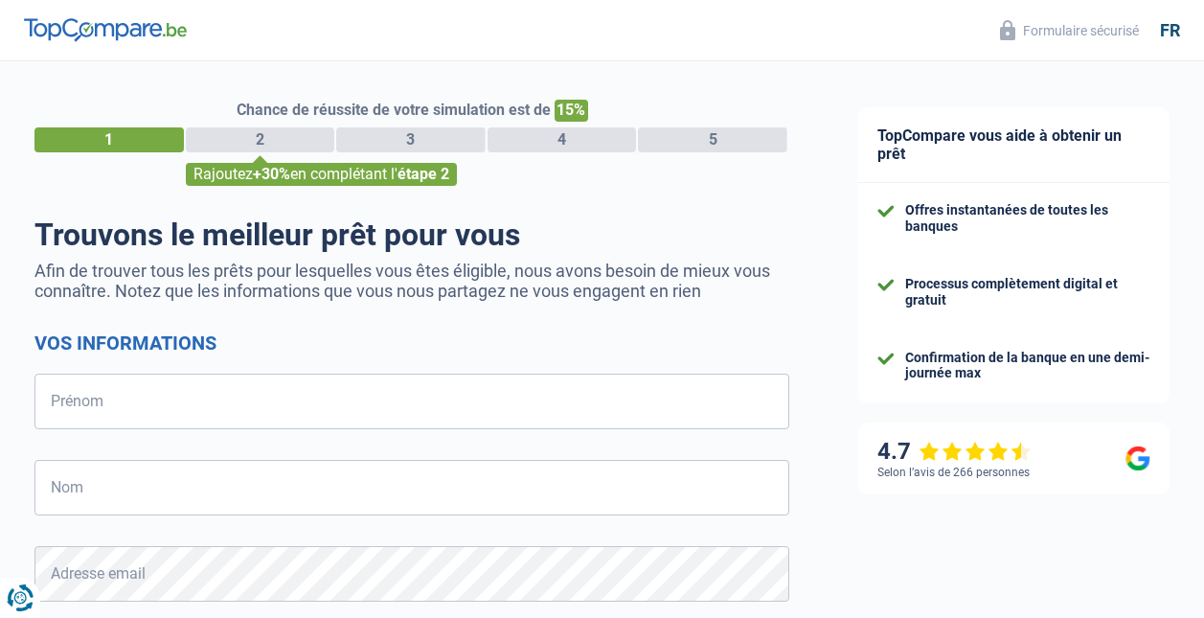
select select "32"
click at [177, 406] on input "Prénom" at bounding box center [411, 402] width 755 height 56
type input "[PERSON_NAME]"
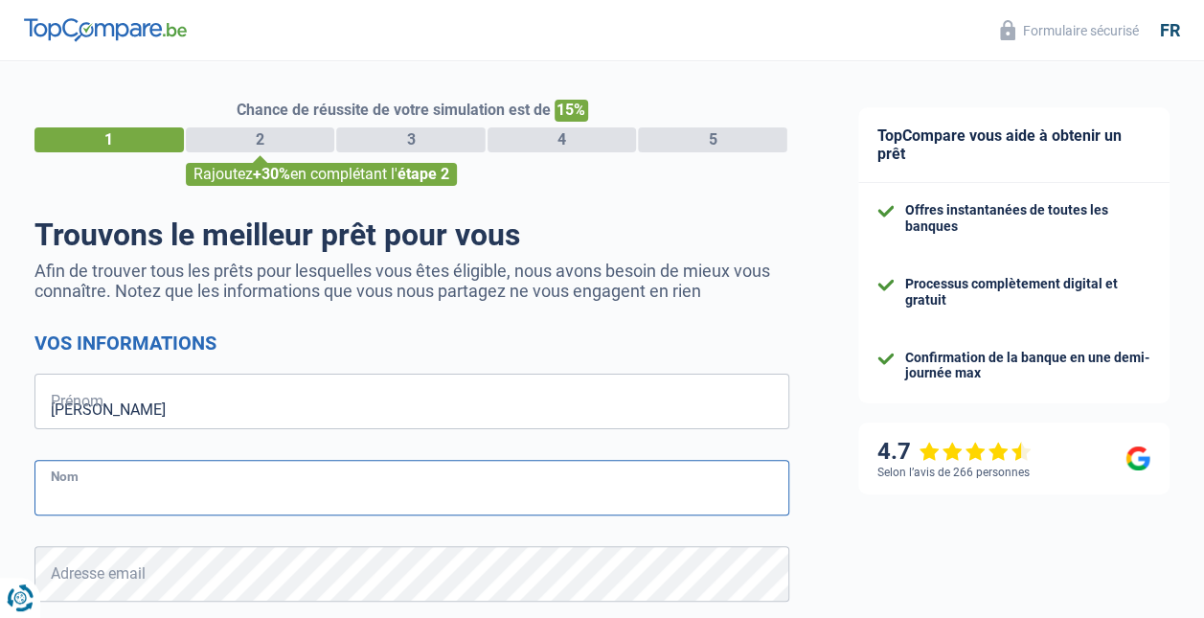
type input "[PERSON_NAME]"
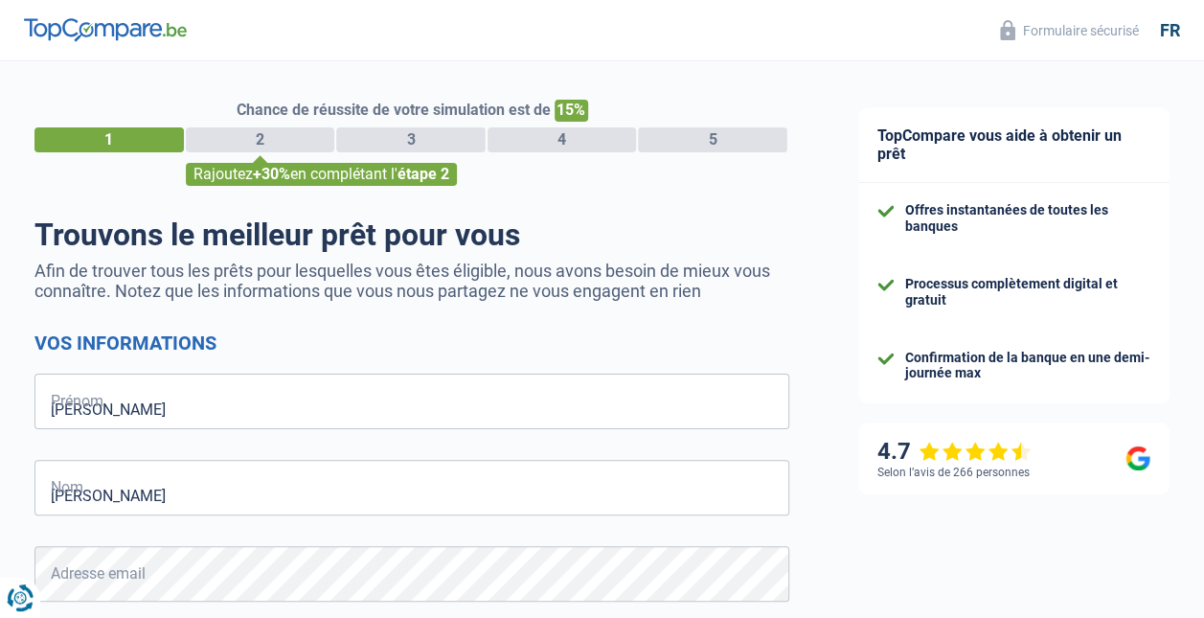
type input "470785360"
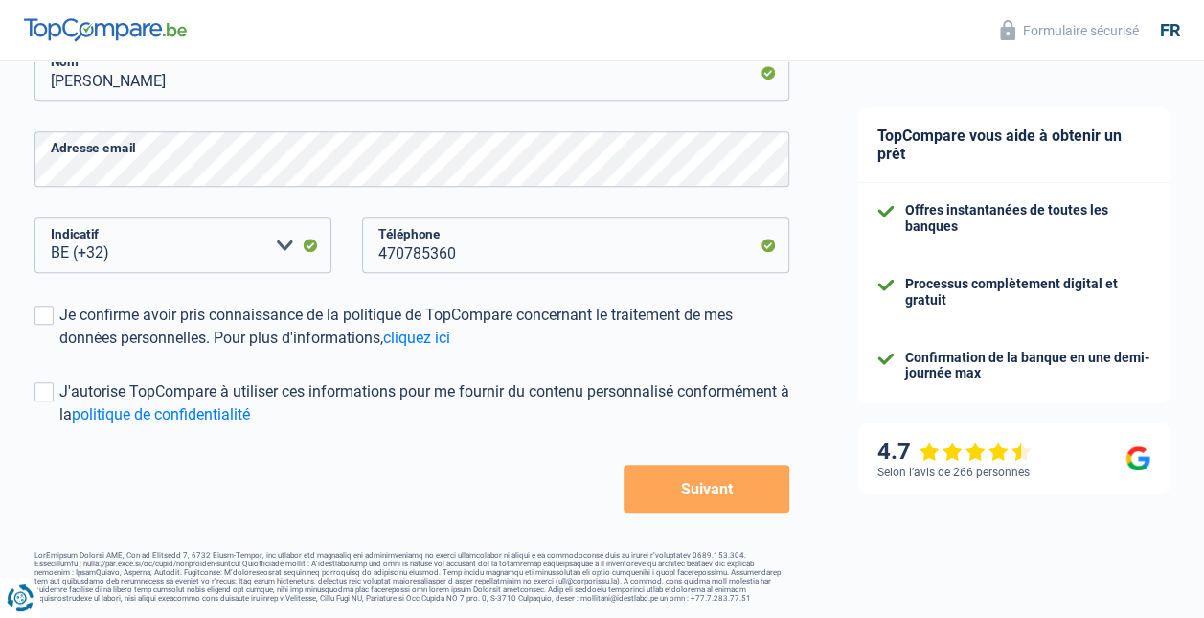
scroll to position [418, 0]
click at [50, 318] on span at bounding box center [43, 315] width 19 height 19
click at [59, 350] on input "Je confirme avoir pris connaissance de la politique de TopCompare concernant le…" at bounding box center [59, 350] width 0 height 0
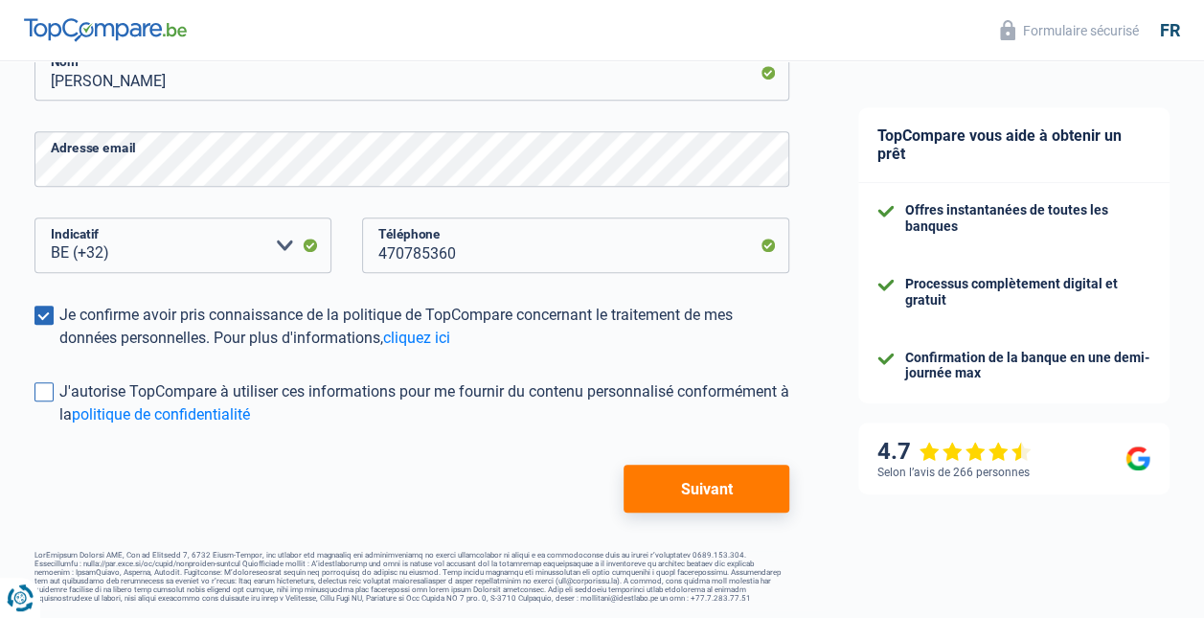
click at [57, 393] on label "J'autorise TopCompare à utiliser ces informations pour me fournir du contenu pe…" at bounding box center [411, 403] width 755 height 46
click at [59, 426] on input "J'autorise TopCompare à utiliser ces informations pour me fournir du contenu pe…" at bounding box center [59, 426] width 0 height 0
click at [700, 490] on button "Suivant" at bounding box center [707, 489] width 166 height 48
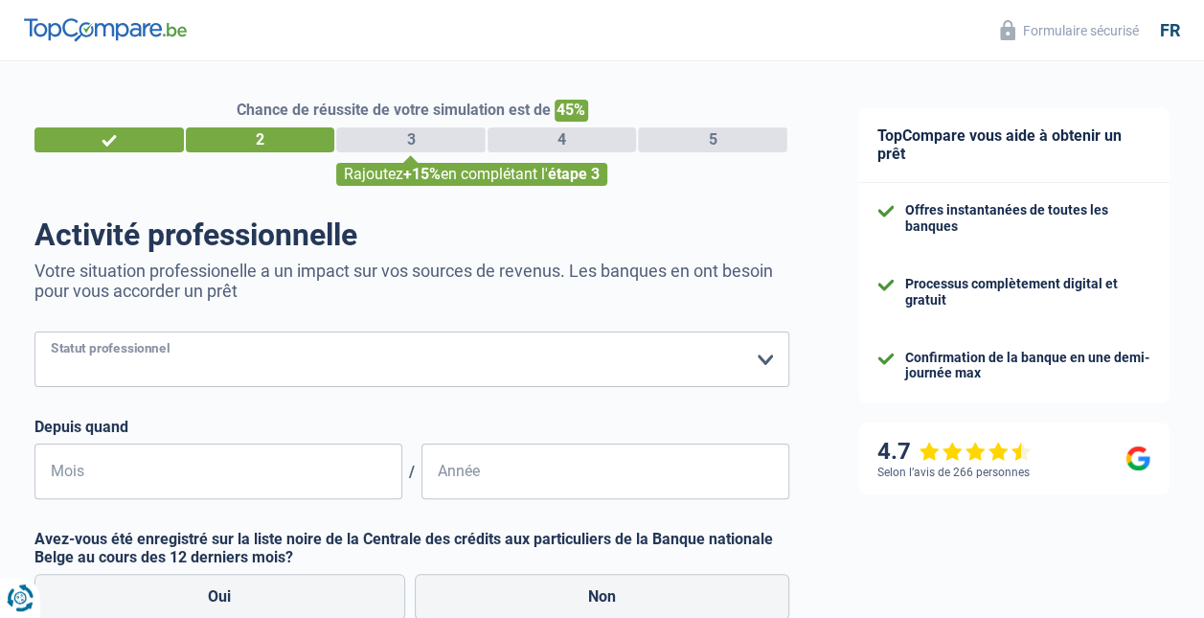
click at [769, 356] on select "Ouvrier Employé privé Employé public Invalide Indépendant Pensionné Chômeur Mut…" at bounding box center [411, 359] width 755 height 56
select select "preRetired"
click at [34, 333] on select "Ouvrier Employé privé Employé public Invalide Indépendant Pensionné Chômeur Mut…" at bounding box center [411, 359] width 755 height 56
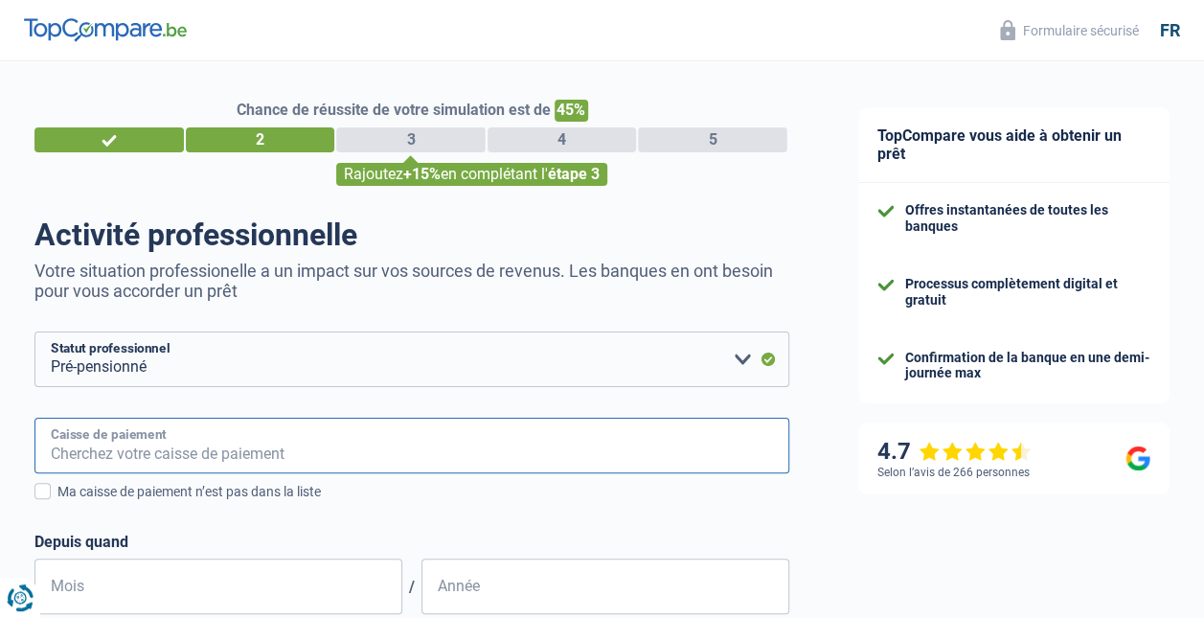
click at [100, 438] on input "Caisse de paiement" at bounding box center [411, 446] width 755 height 56
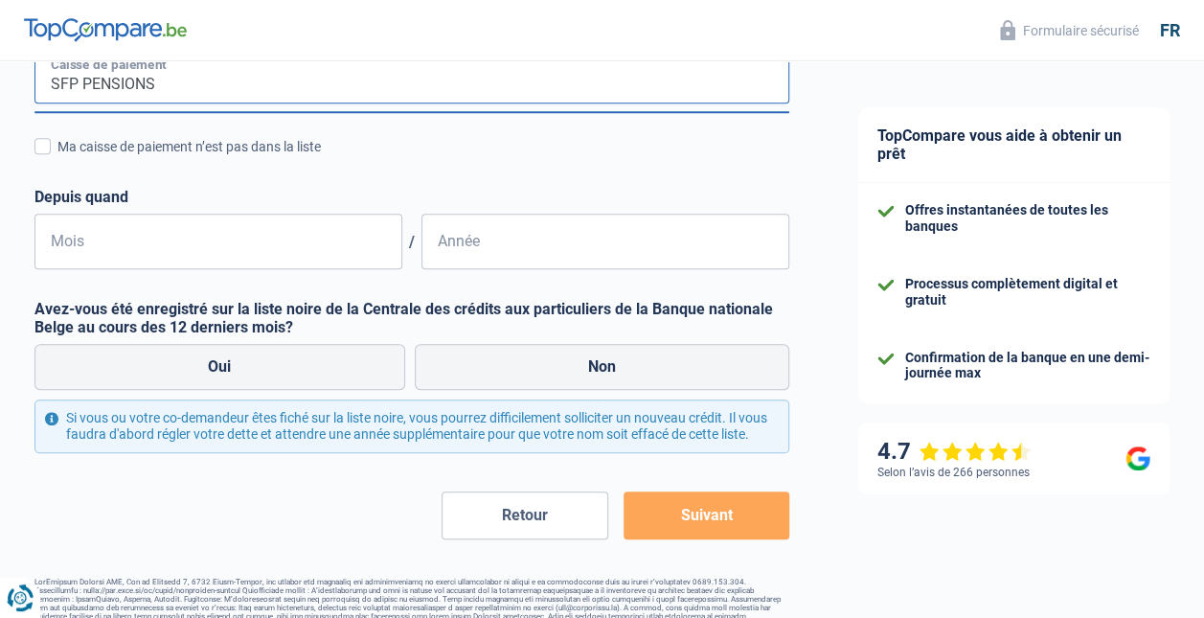
scroll to position [371, 0]
type input "SFP PENSIONS"
click at [104, 244] on input "Mois" at bounding box center [218, 241] width 368 height 56
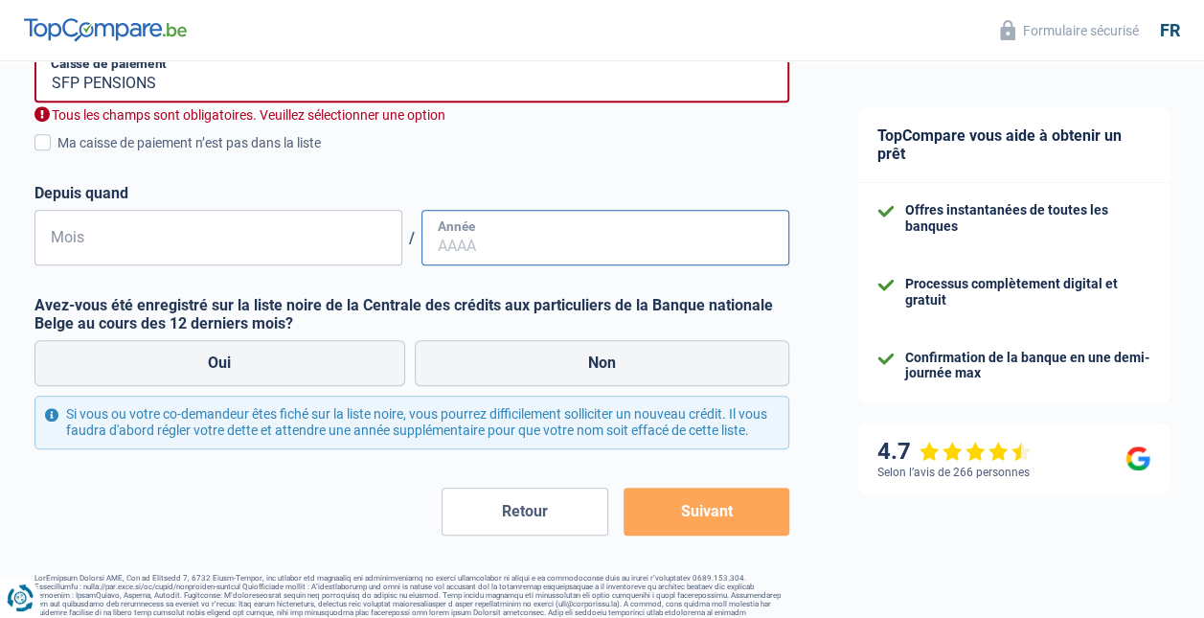
type input "01"
type input "2024"
click at [124, 491] on form "Ouvrier Employé privé Employé public Invalide Indépendant Pensionné Chômeur Mut…" at bounding box center [411, 248] width 755 height 575
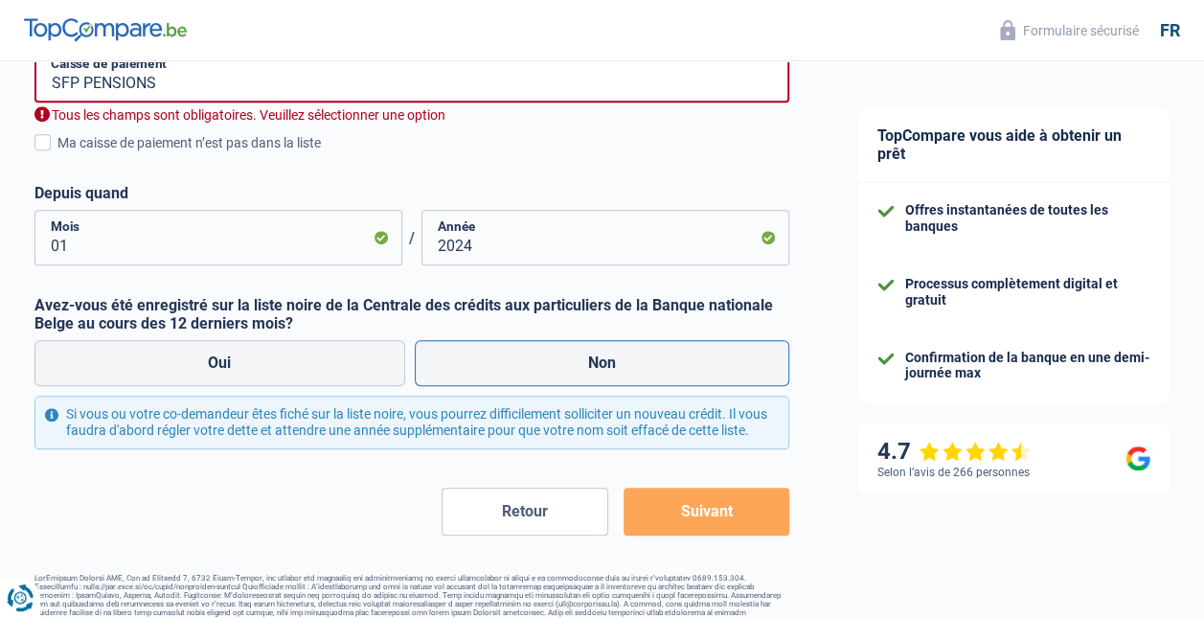
click at [594, 362] on label "Non" at bounding box center [603, 363] width 376 height 46
click at [594, 362] on input "Non" at bounding box center [603, 363] width 376 height 46
radio input "true"
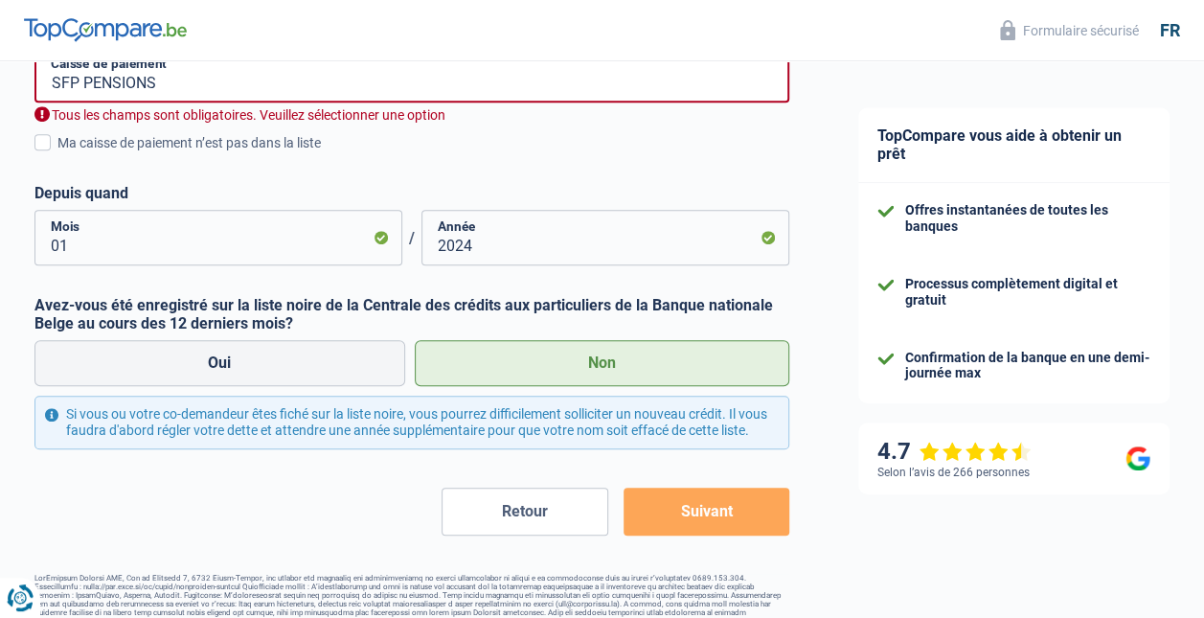
click at [696, 524] on button "Suivant" at bounding box center [707, 512] width 166 height 48
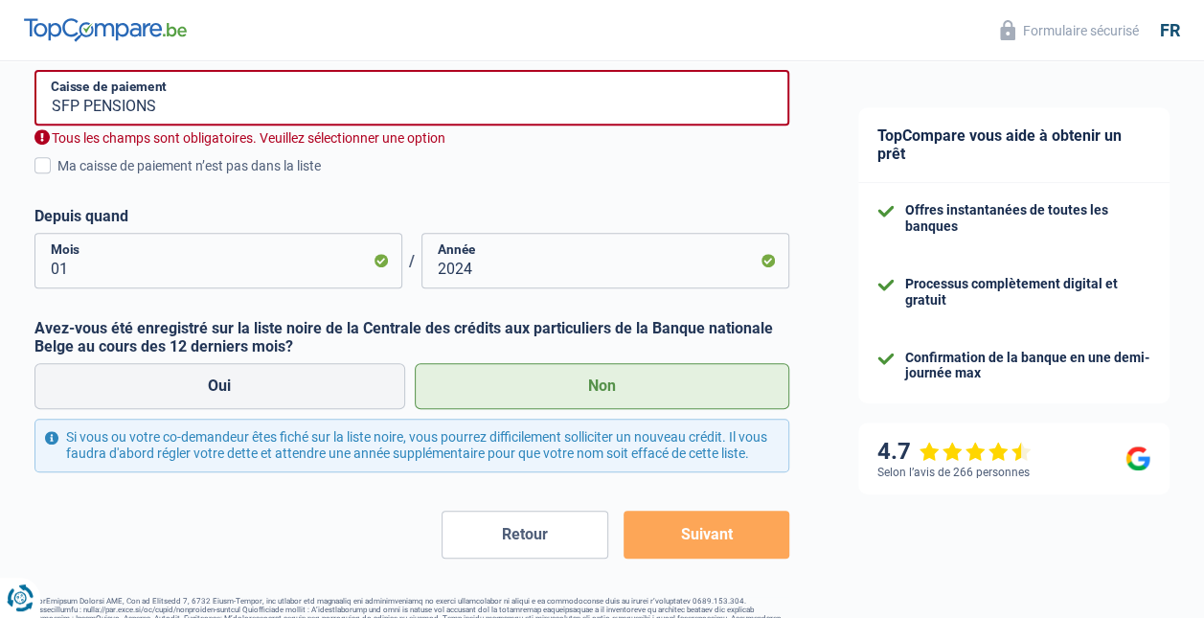
scroll to position [348, 0]
click at [46, 162] on span at bounding box center [42, 165] width 16 height 16
click at [57, 176] on input "Ma caisse de paiement n’est pas dans la liste" at bounding box center [57, 176] width 0 height 0
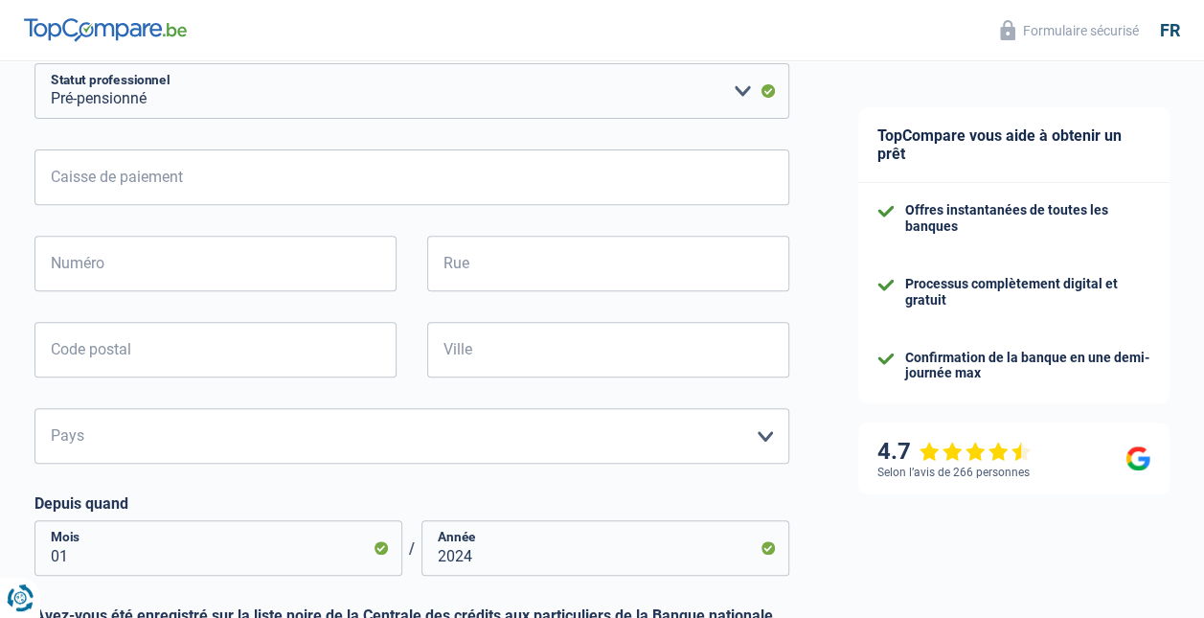
scroll to position [278, 0]
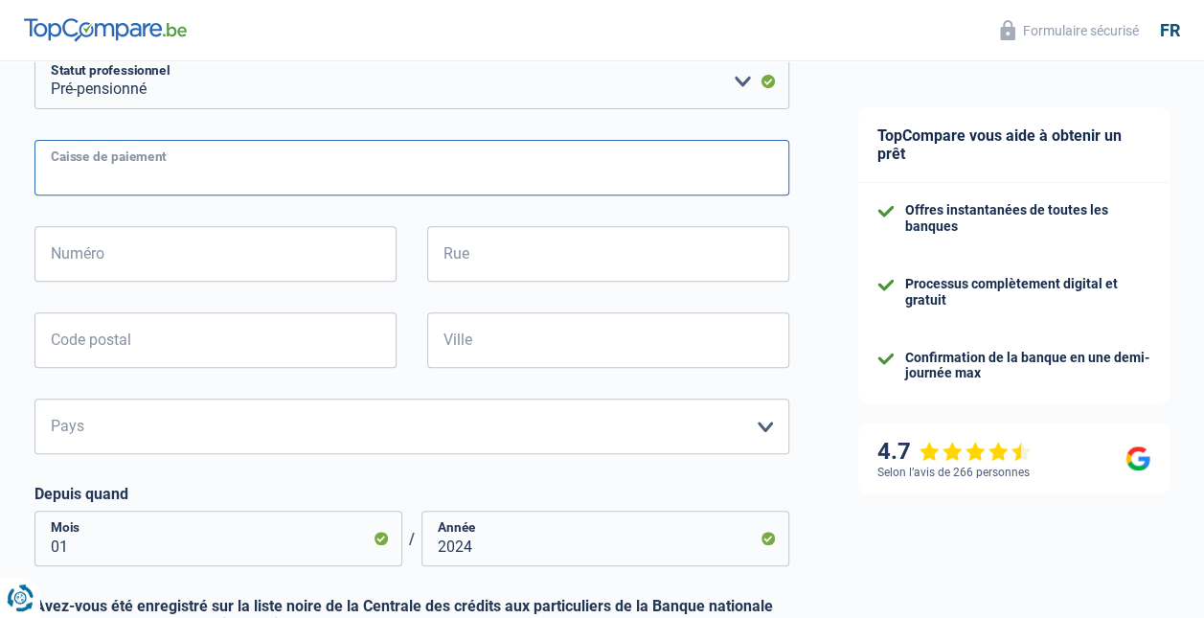
click at [209, 185] on input "Caisse de paiement" at bounding box center [411, 168] width 755 height 56
type input "S F P"
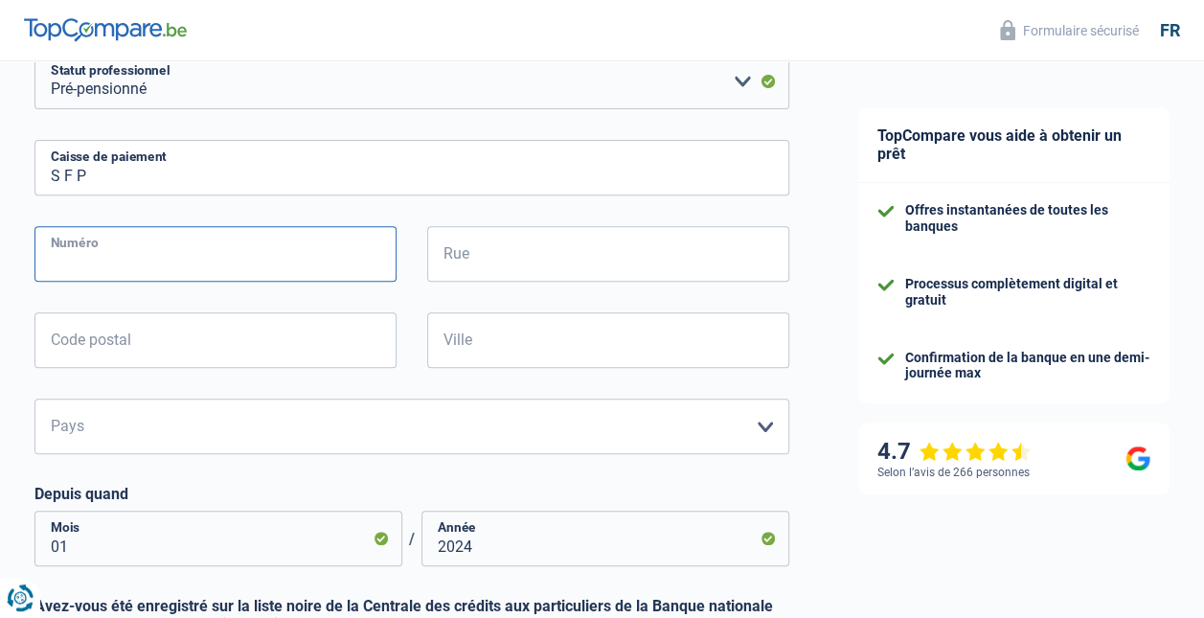
click at [92, 253] on input "Numéro" at bounding box center [215, 254] width 362 height 56
type input "T"
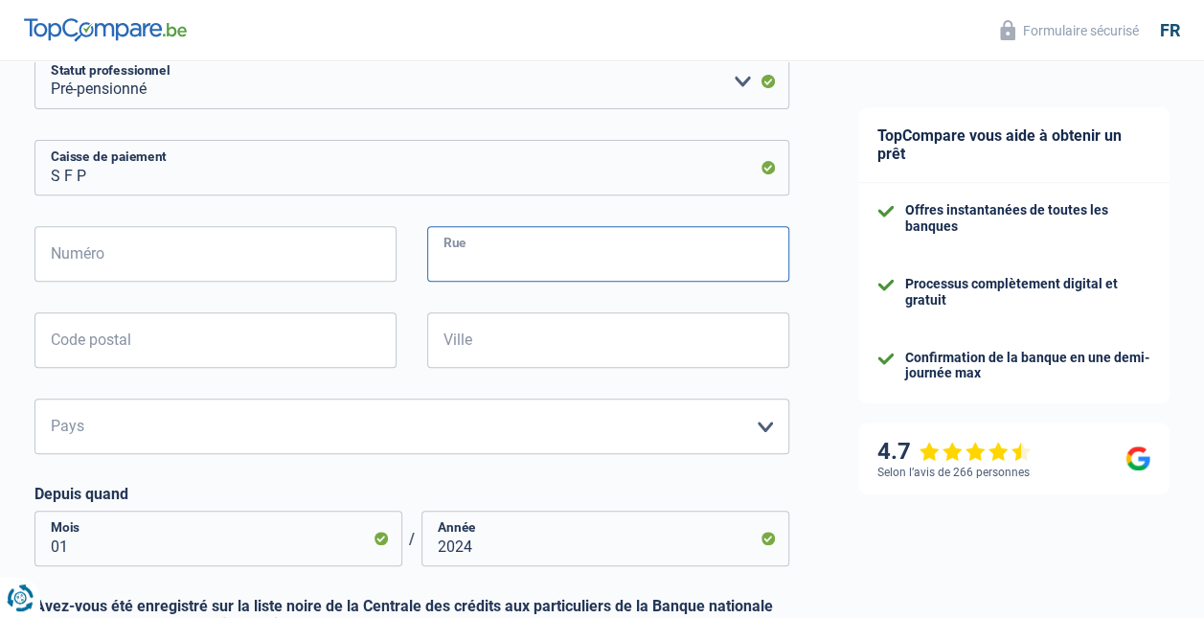
click at [488, 264] on input "Rue" at bounding box center [608, 254] width 362 height 56
type input "RUE DU MIDI"
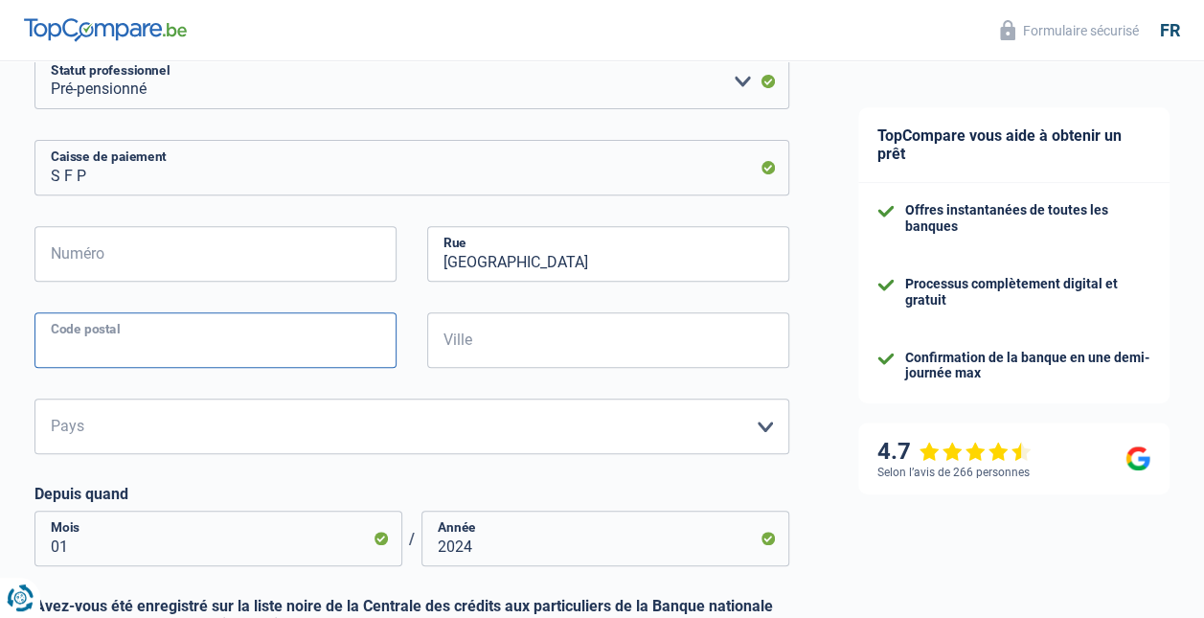
click at [238, 347] on input "Code postal" at bounding box center [215, 340] width 362 height 56
type input "1060"
click at [500, 339] on input "Ville" at bounding box center [608, 340] width 362 height 56
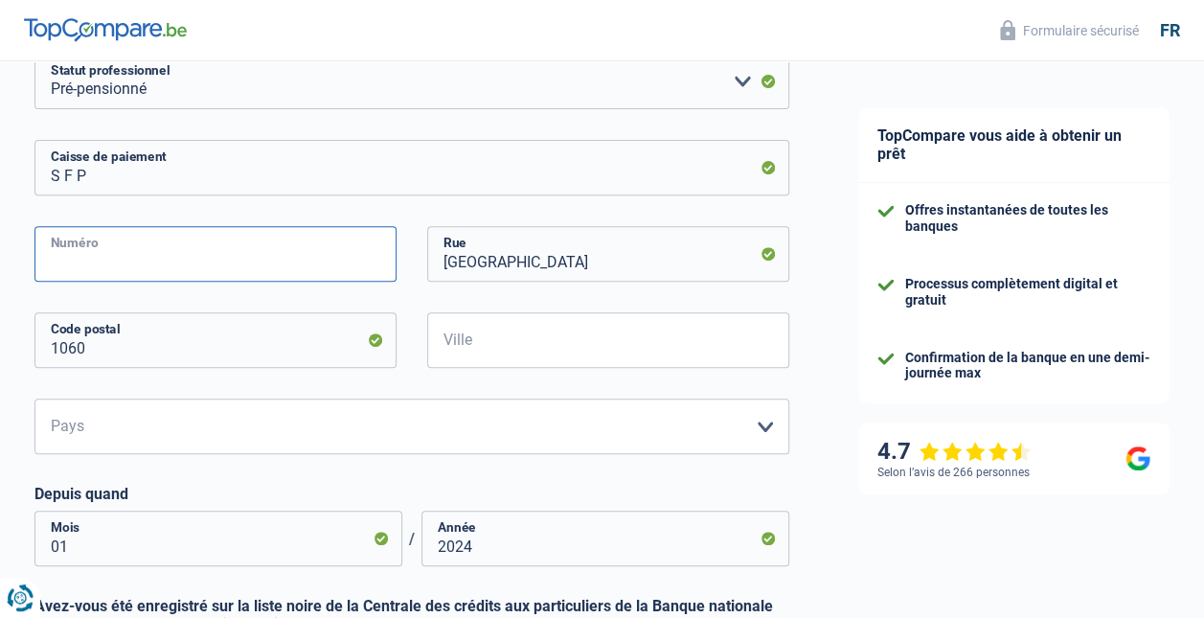
click at [149, 263] on input "Numéro" at bounding box center [215, 254] width 362 height 56
type input "1"
click at [506, 347] on input "Ville" at bounding box center [608, 340] width 362 height 56
type input "BRUXELLES"
click at [772, 424] on select "Belgique Luxembourg Veuillez sélectionner une option" at bounding box center [411, 427] width 755 height 56
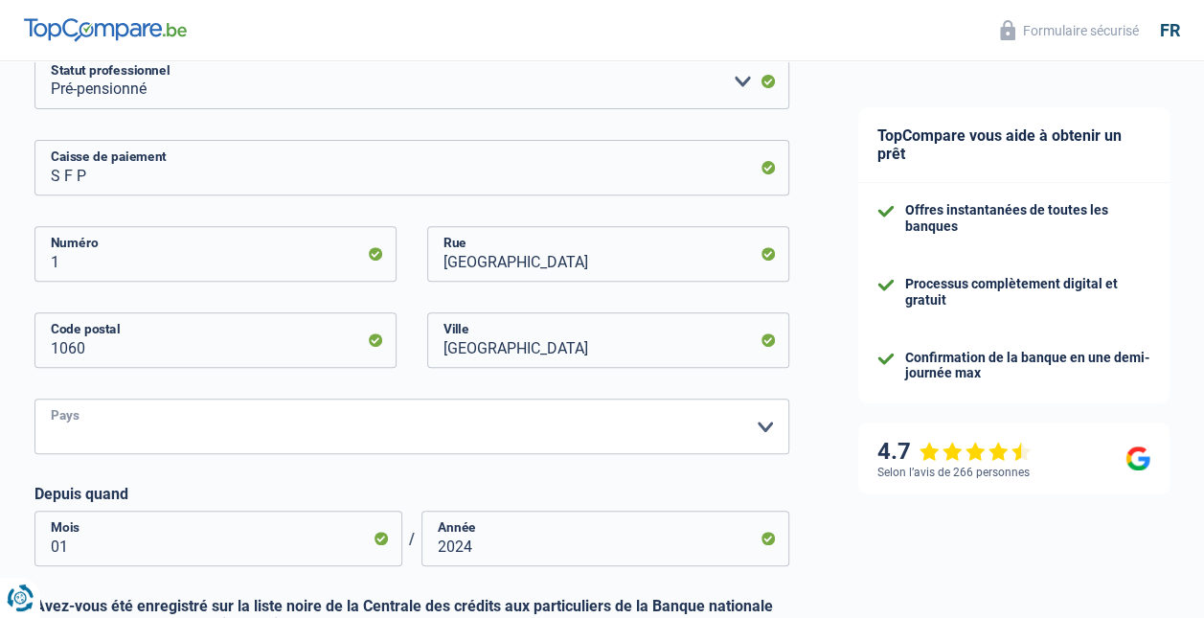
select select "BE"
click at [34, 400] on select "Belgique Luxembourg Veuillez sélectionner une option" at bounding box center [411, 427] width 755 height 56
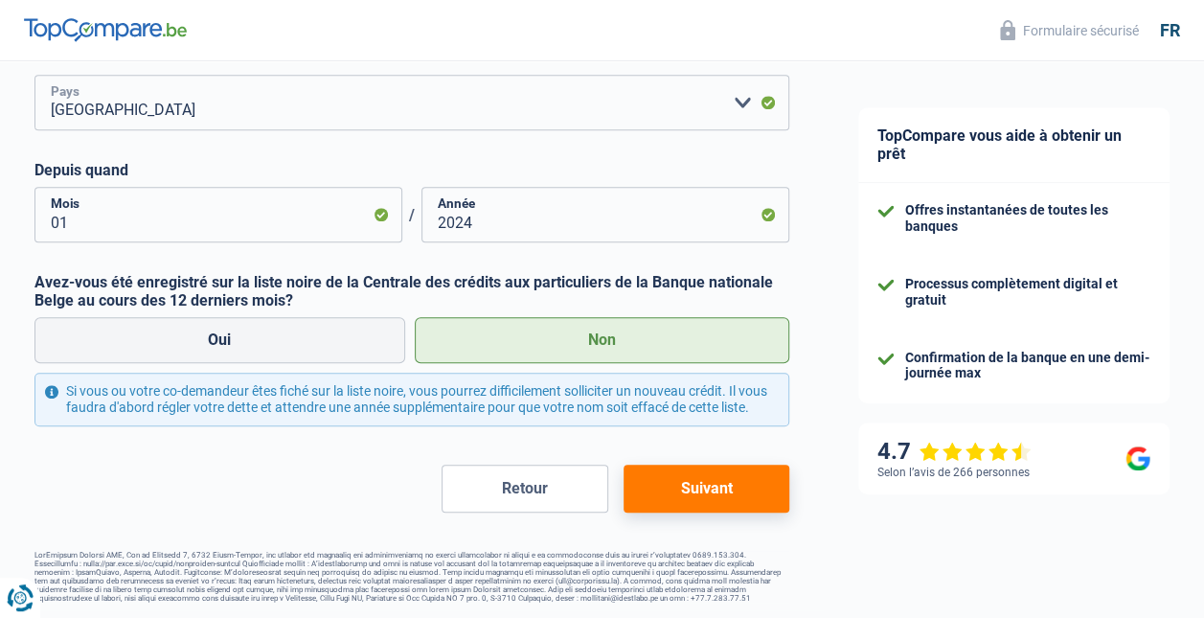
scroll to position [609, 0]
click at [679, 477] on button "Suivant" at bounding box center [707, 489] width 166 height 48
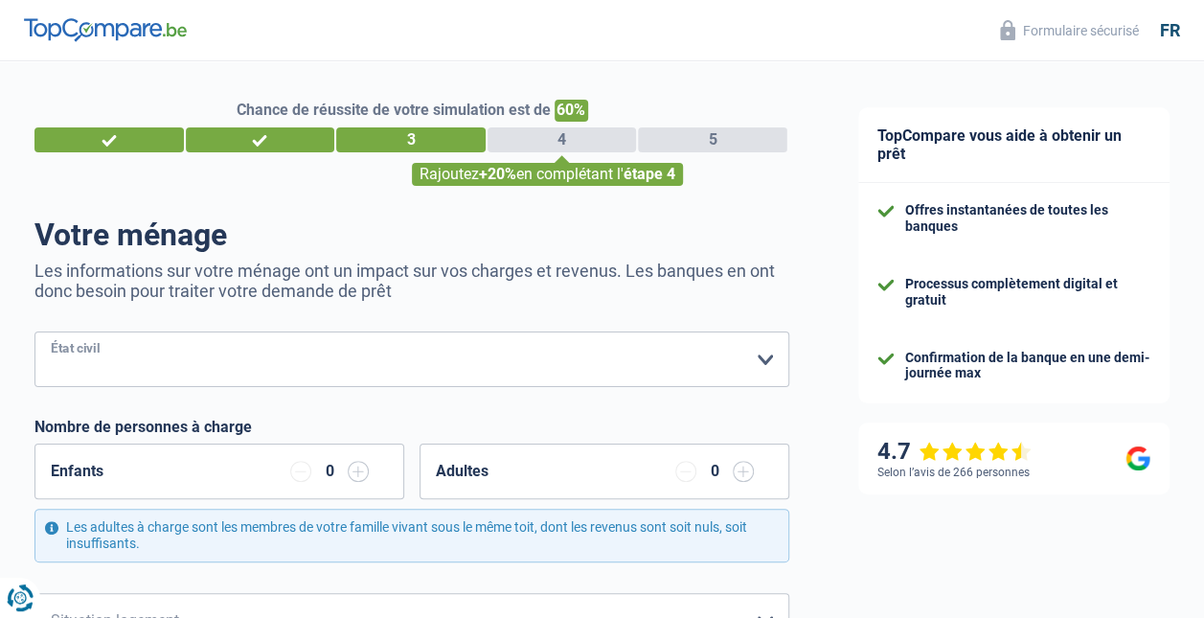
click at [766, 360] on select "Célibataire Marié(e) Cohabitant(e) légal(e) Divorcé(e) Veuf(ve) Séparé (de fait…" at bounding box center [411, 359] width 755 height 56
select select "divorced"
click at [34, 333] on select "Célibataire Marié(e) Cohabitant(e) légal(e) Divorcé(e) Veuf(ve) Séparé (de fait…" at bounding box center [411, 359] width 755 height 56
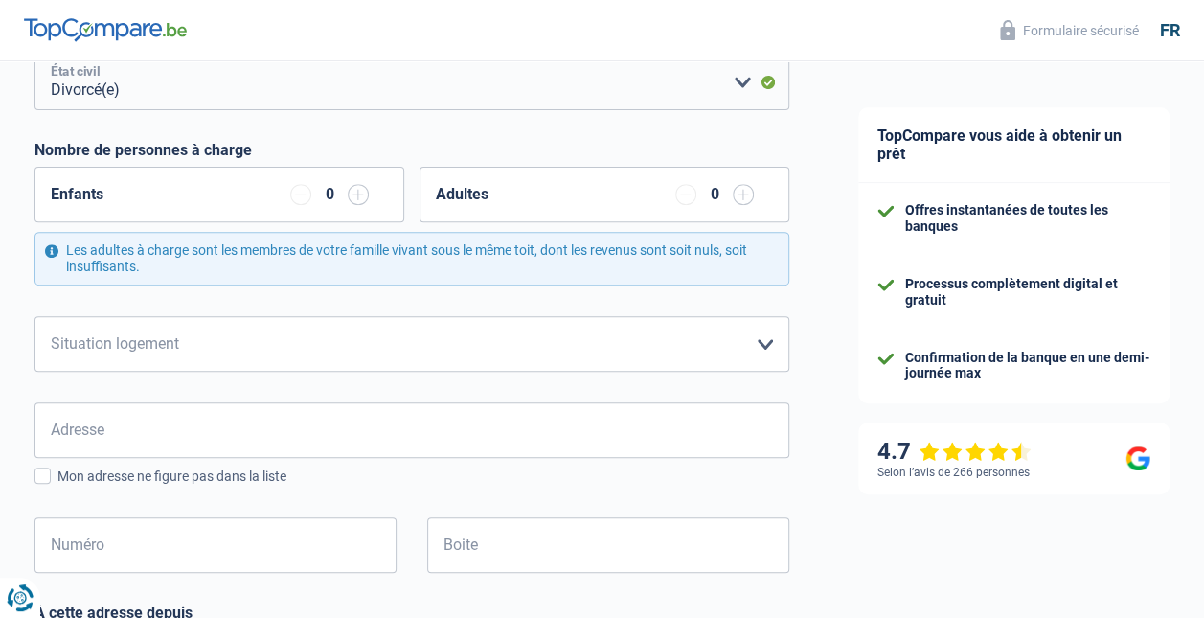
scroll to position [278, 0]
click at [761, 342] on select "Locataire Propriétaire avec prêt hypothécaire Propriétaire sans prêt hypothécai…" at bounding box center [411, 343] width 755 height 56
select select "rents"
click at [34, 315] on select "Locataire Propriétaire avec prêt hypothécaire Propriétaire sans prêt hypothécai…" at bounding box center [411, 343] width 755 height 56
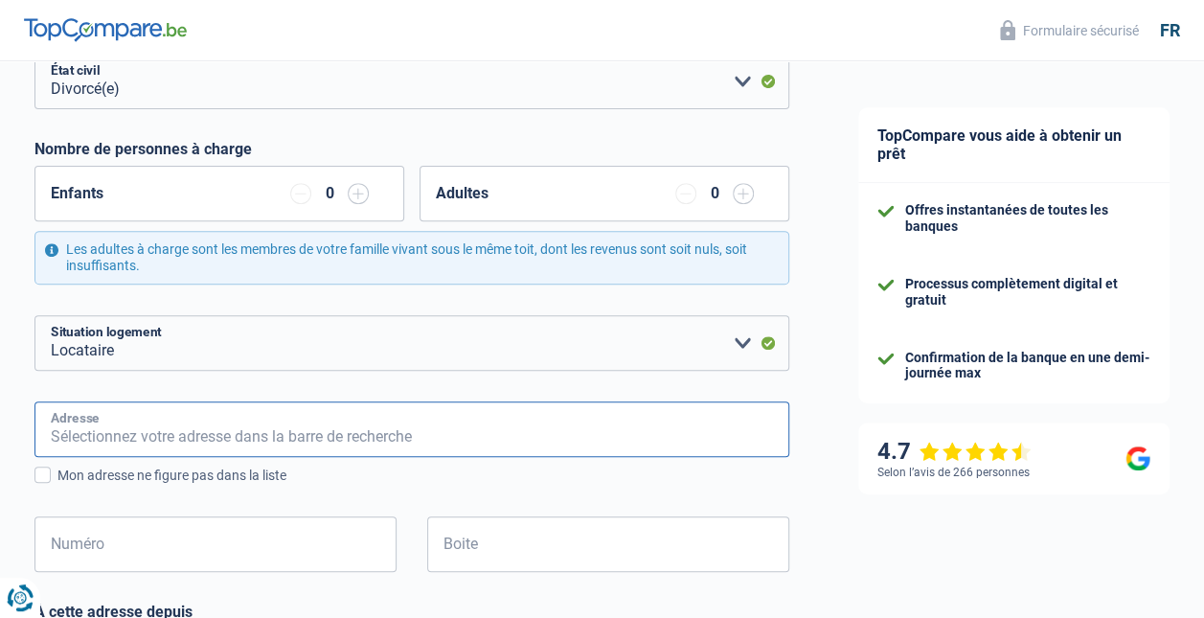
click at [113, 428] on input "Adresse" at bounding box center [411, 429] width 755 height 56
type input "20 RUE DES JARDINS - 7060 SOIGNIES"
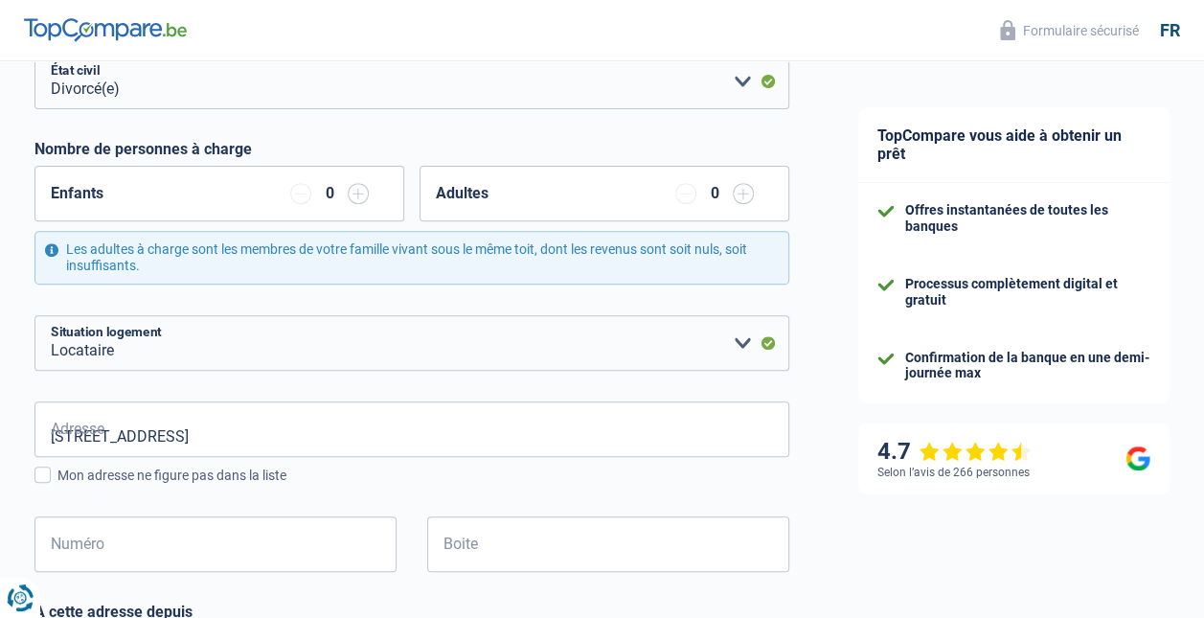
type input "Belgique"
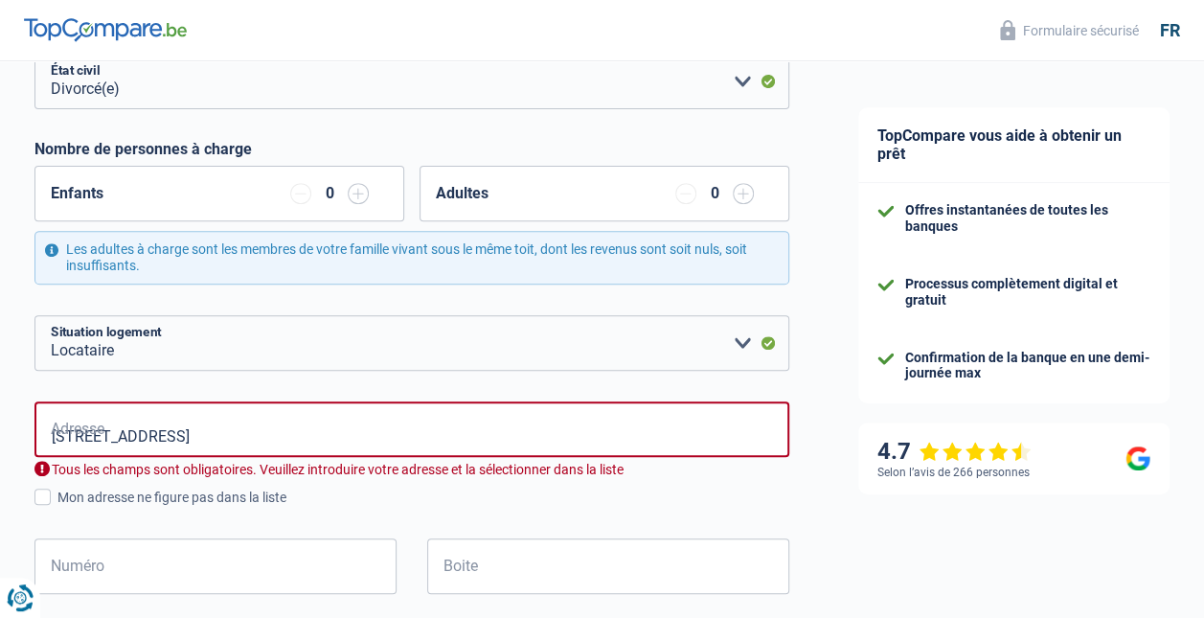
type input "Belgique"
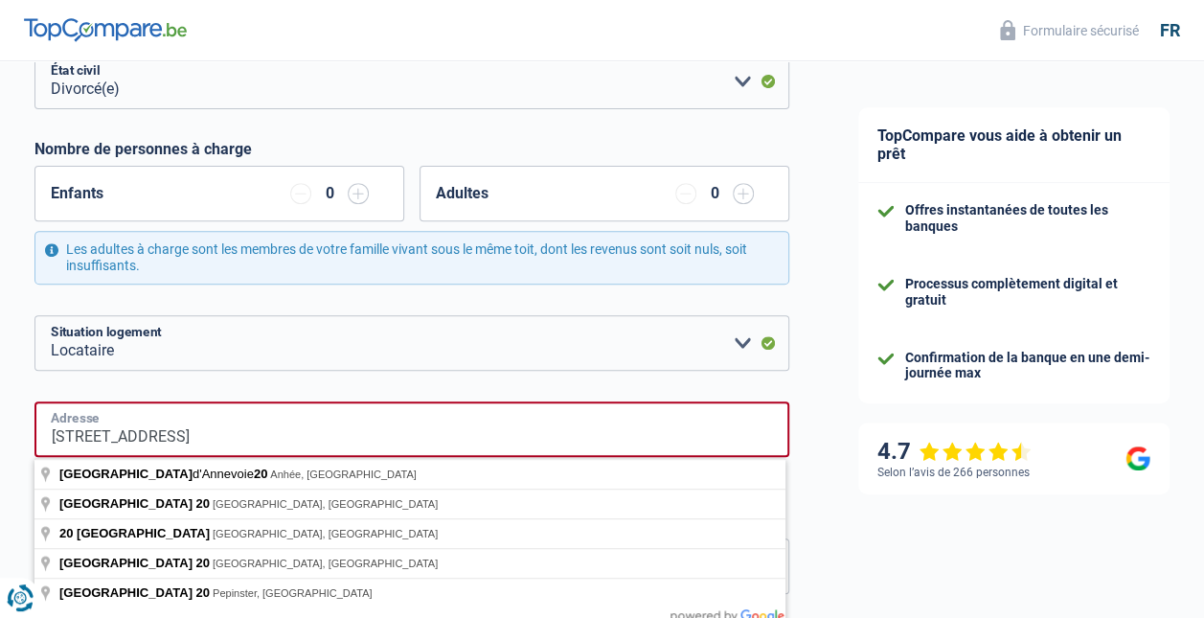
type input "20 RUE DES JARDINS"
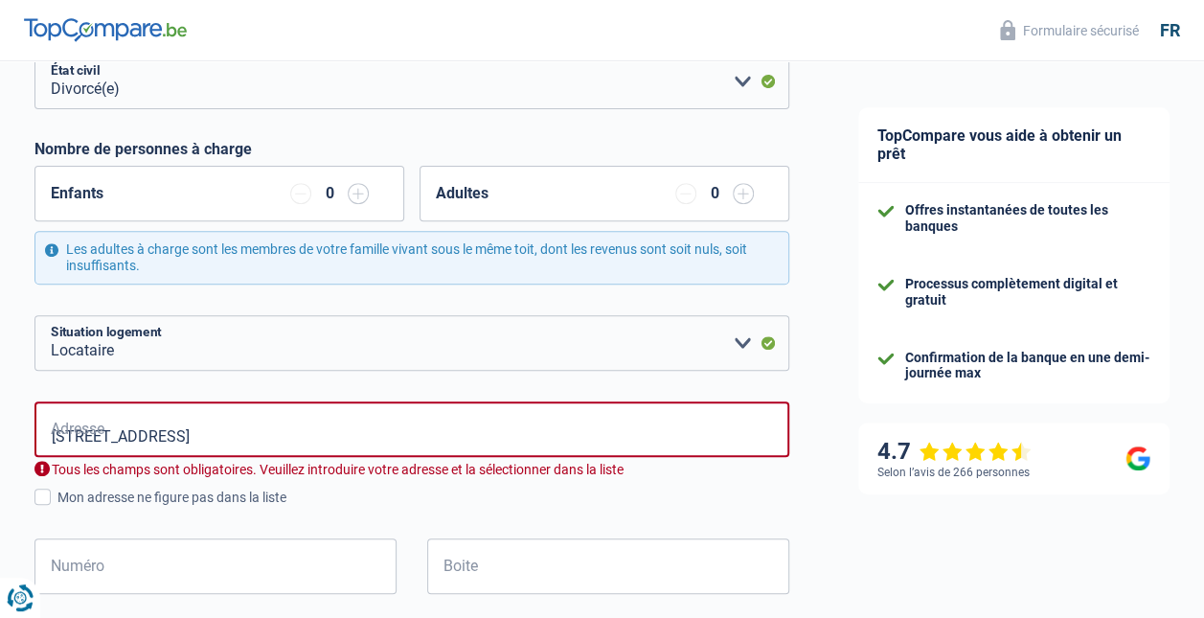
click at [866, 527] on div "TopCompare vous aide à obtenir un prêt Offres instantanées de toutes les banque…" at bounding box center [1014, 626] width 380 height 1687
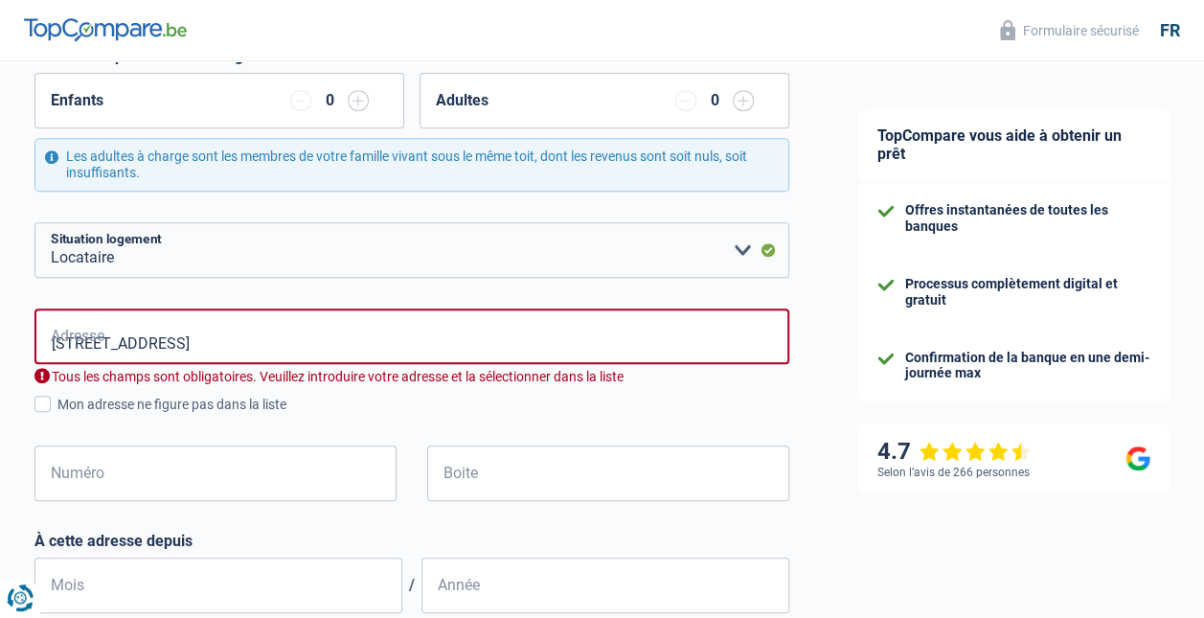
scroll to position [371, 0]
click at [111, 480] on input "Numéro" at bounding box center [215, 473] width 362 height 56
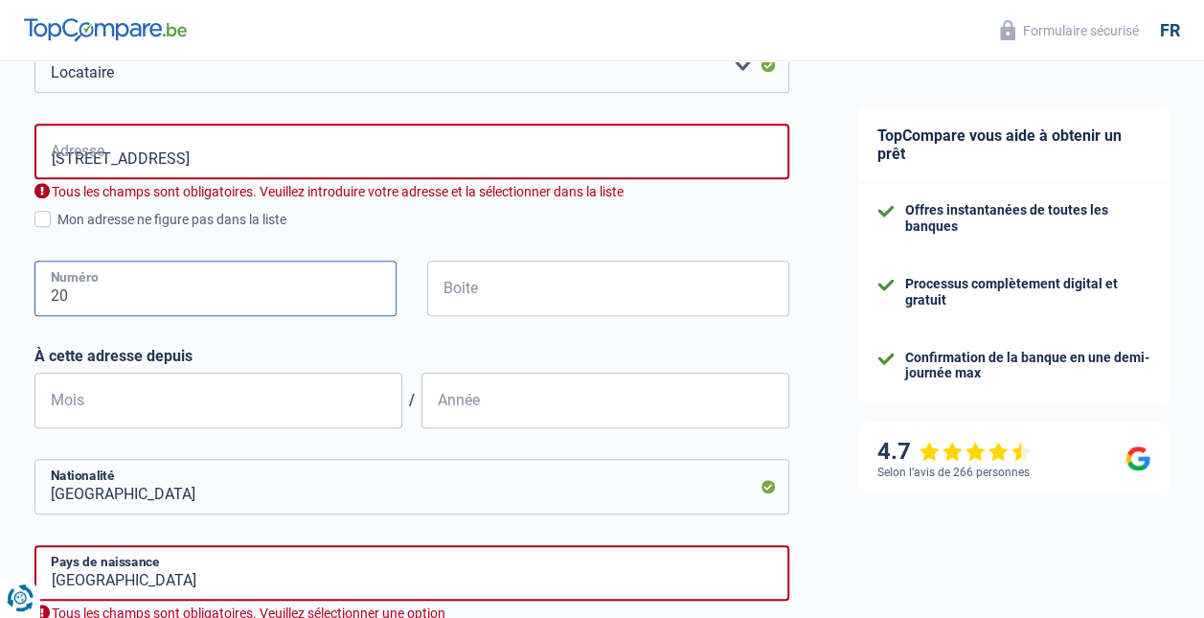
scroll to position [556, 0]
type input "20"
click at [48, 215] on span at bounding box center [42, 219] width 16 height 16
click at [57, 230] on input "Mon adresse ne figure pas dans la liste" at bounding box center [57, 230] width 0 height 0
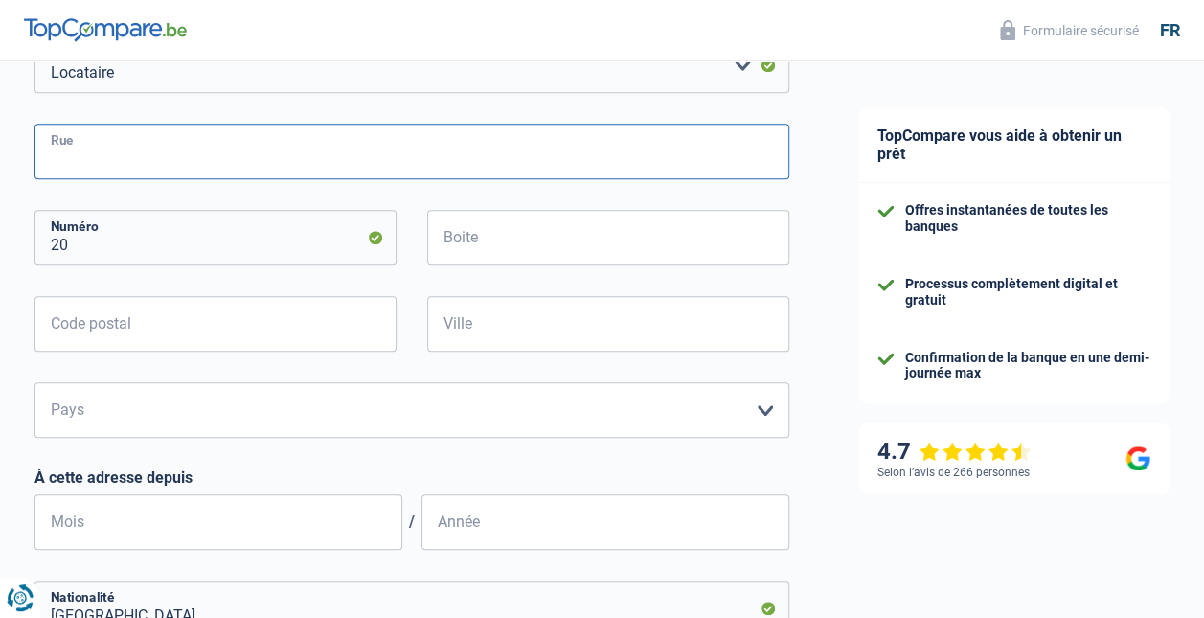
click at [103, 154] on input "Rue" at bounding box center [411, 152] width 755 height 56
type input "RUE DES JARDINS"
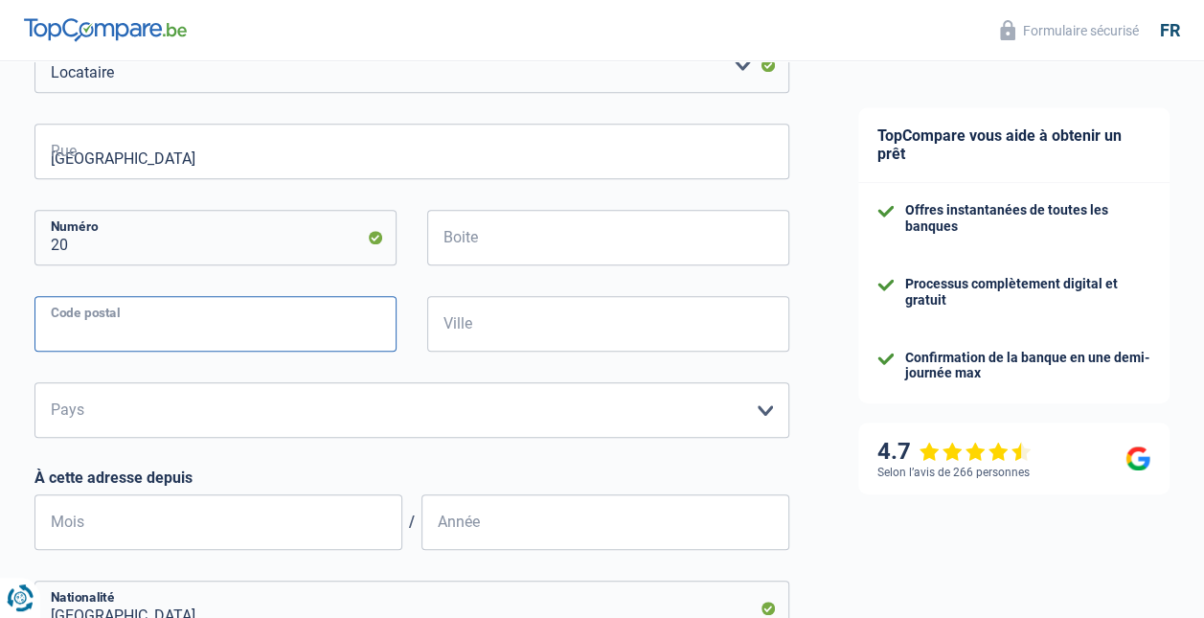
type input "7060"
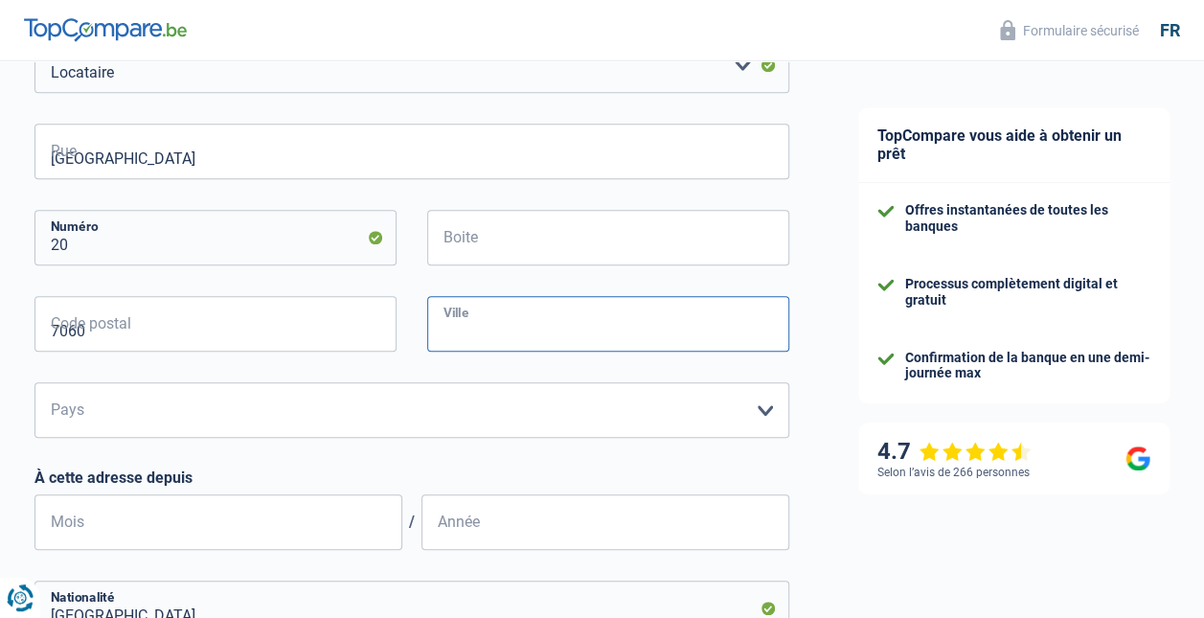
type input "SOIGNIES"
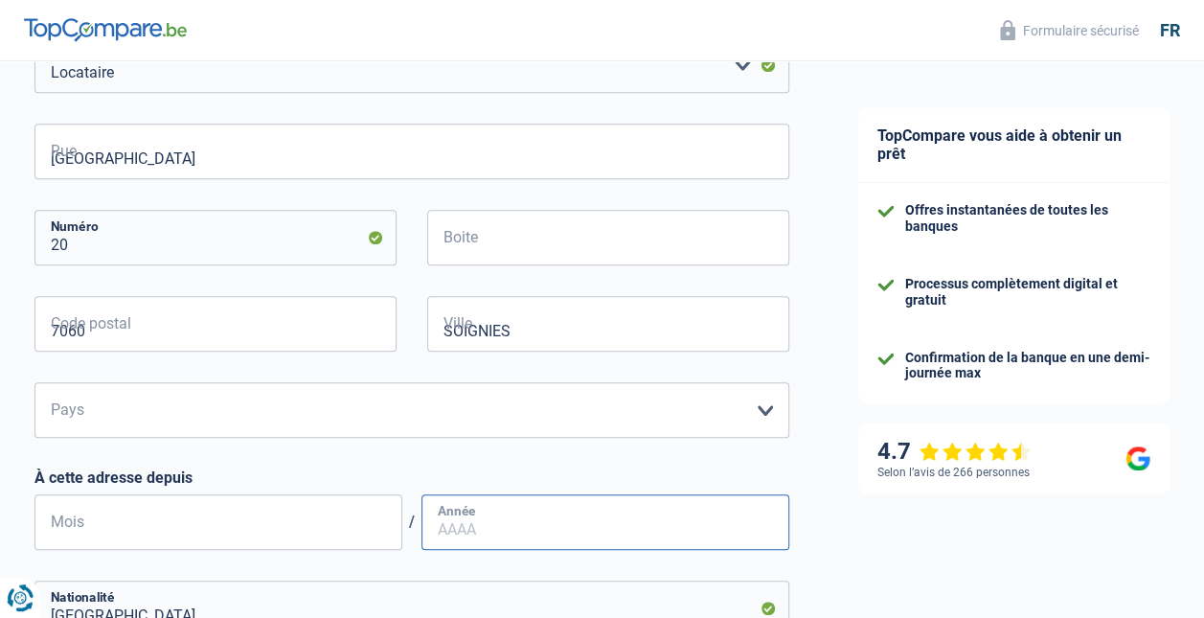
type input "03"
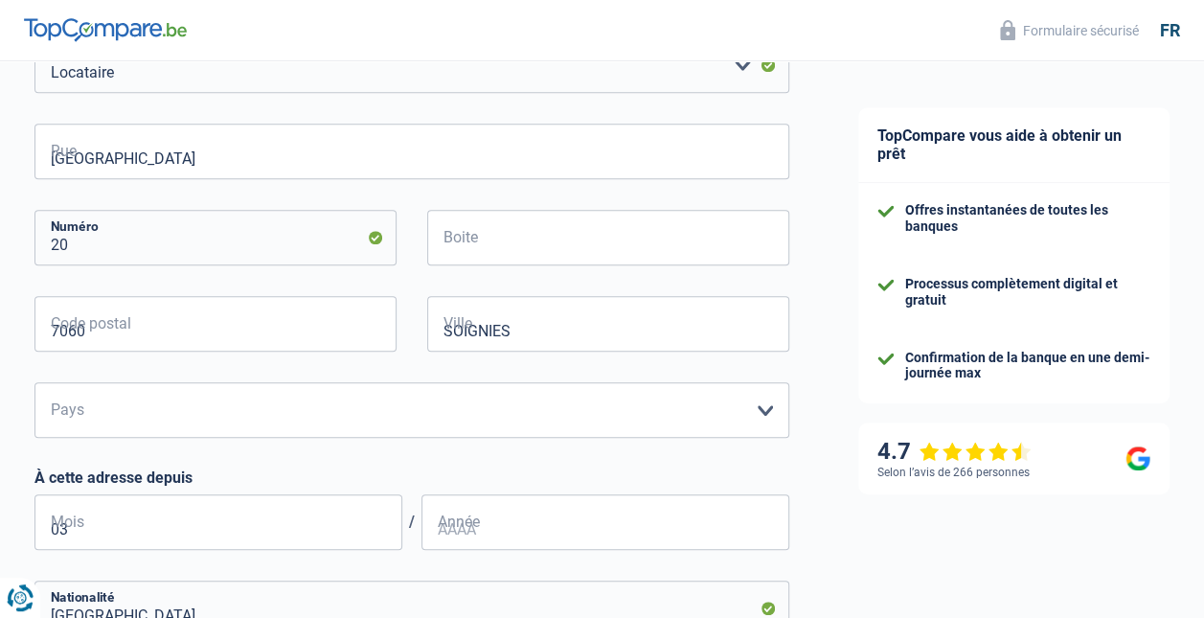
type input "2021"
type input "Braine le comte"
type input "63.01.02-227.73"
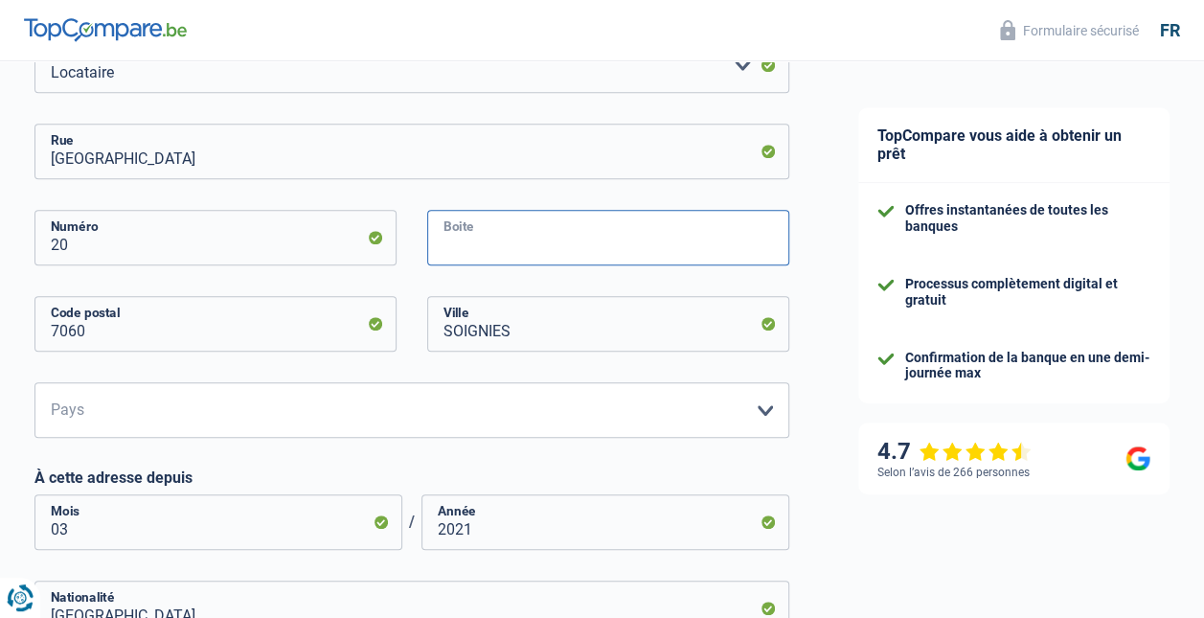
click at [508, 240] on input "Boite" at bounding box center [608, 238] width 362 height 56
click at [510, 245] on input "Boite" at bounding box center [608, 238] width 362 height 56
click at [843, 364] on div "TopCompare vous aide à obtenir un prêt Offres instantanées de toutes les banque…" at bounding box center [1014, 307] width 380 height 1603
click at [773, 410] on select "Belgique Luxembourg Veuillez sélectionner une option" at bounding box center [411, 410] width 755 height 56
select select "BE"
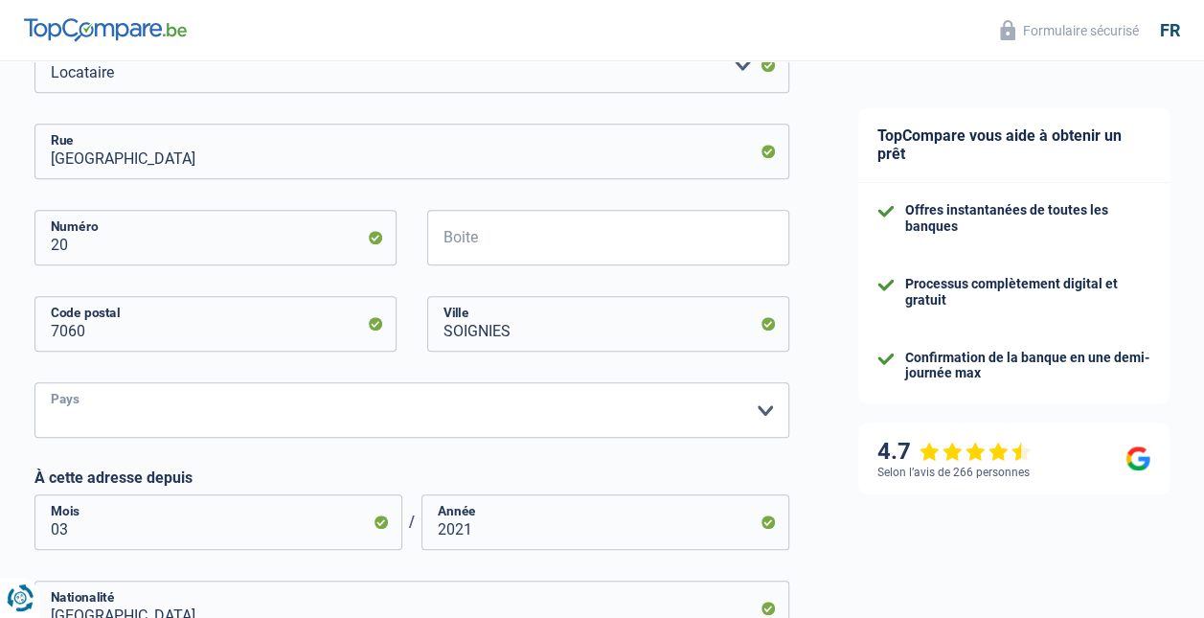
click at [34, 382] on select "Belgique Luxembourg Veuillez sélectionner une option" at bounding box center [411, 410] width 755 height 56
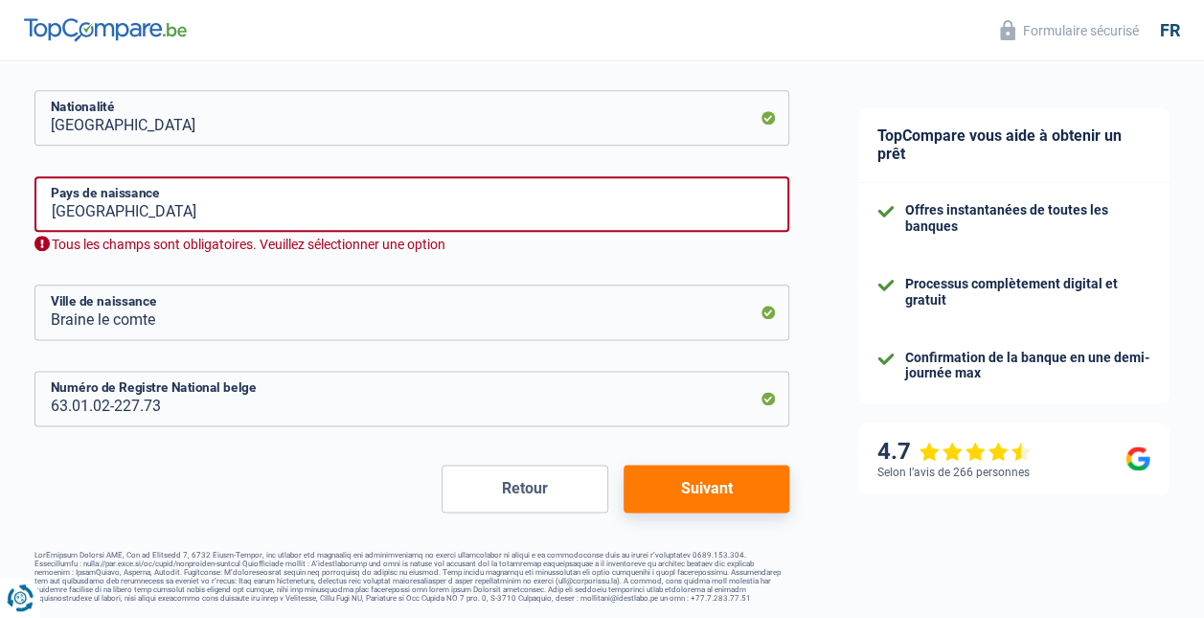
scroll to position [1052, 0]
click at [700, 485] on button "Suivant" at bounding box center [707, 489] width 166 height 48
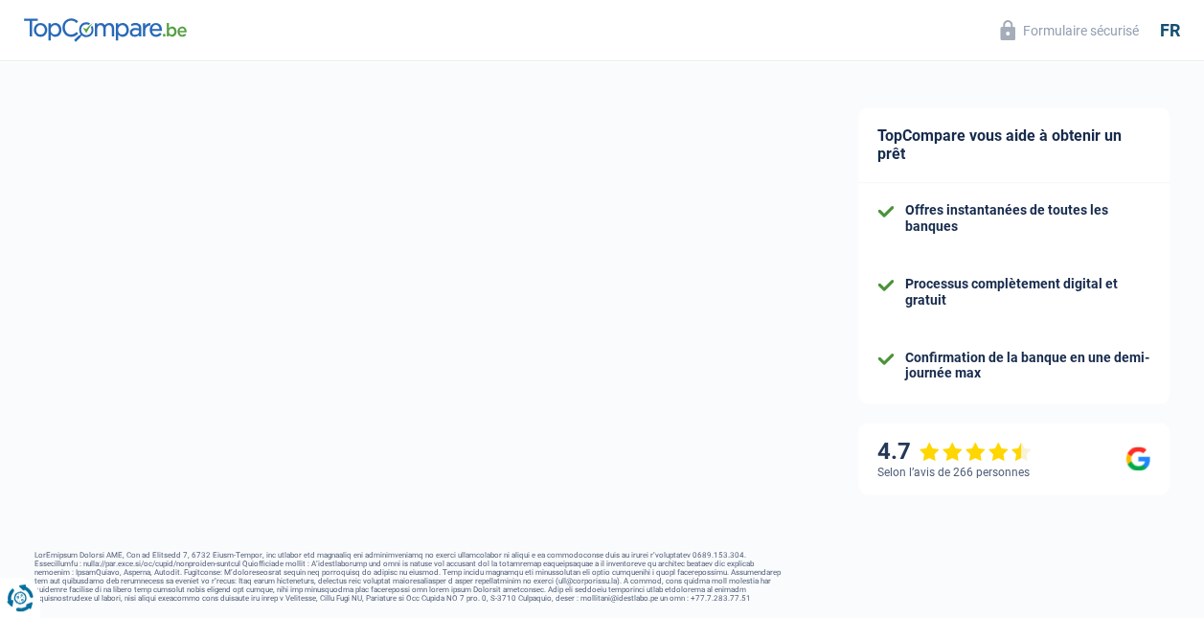
select select "unemployment"
select select "previousEmployerCompensation"
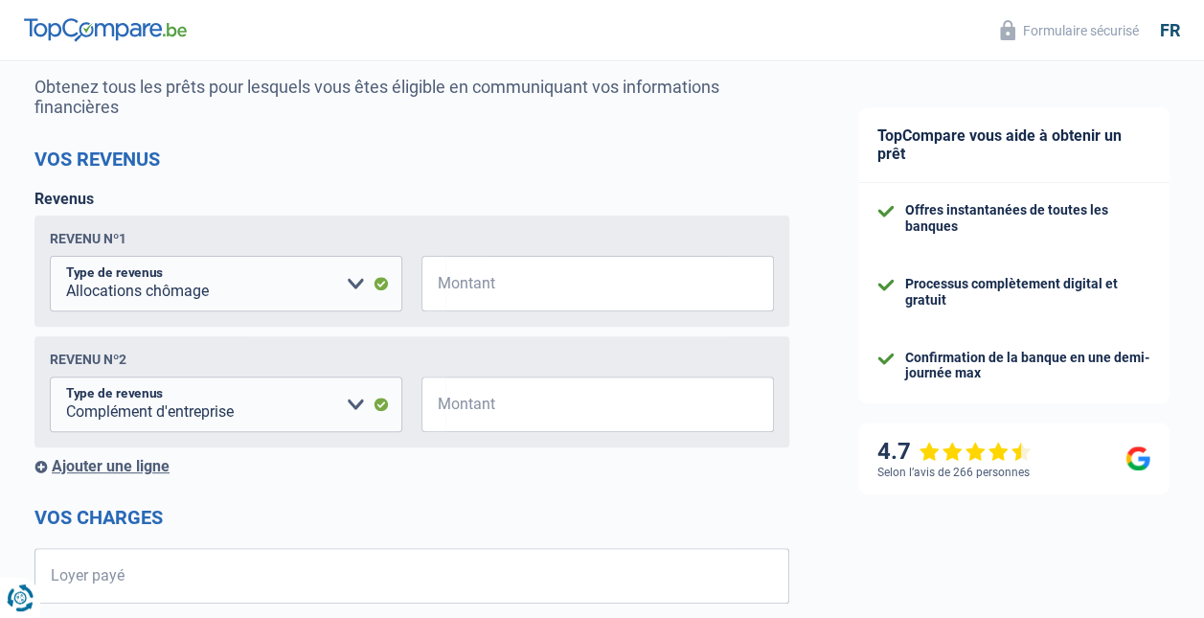
scroll to position [185, 0]
click at [554, 292] on input "Montant" at bounding box center [609, 283] width 329 height 56
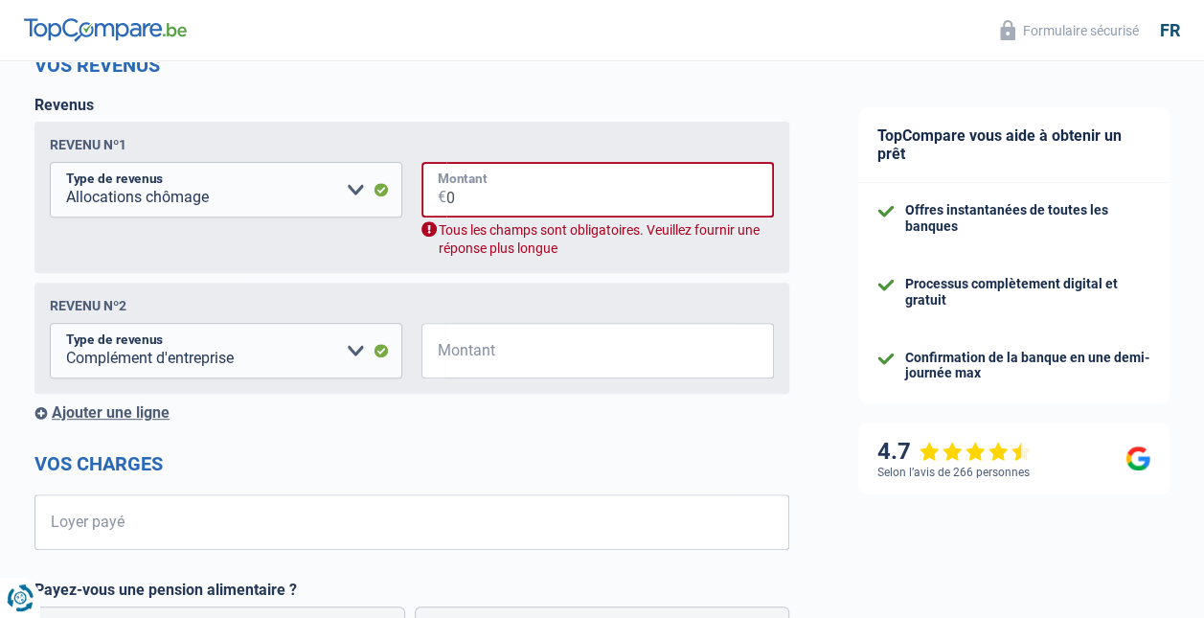
scroll to position [278, 0]
type input "0"
click at [505, 353] on input "Montant" at bounding box center [609, 351] width 329 height 56
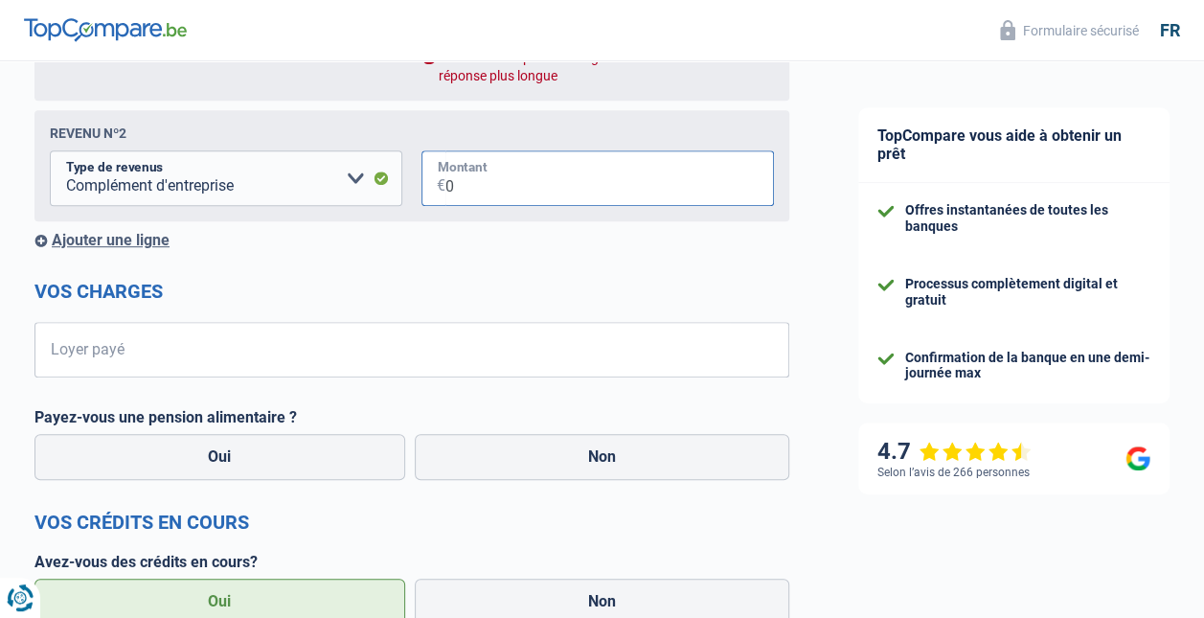
scroll to position [464, 0]
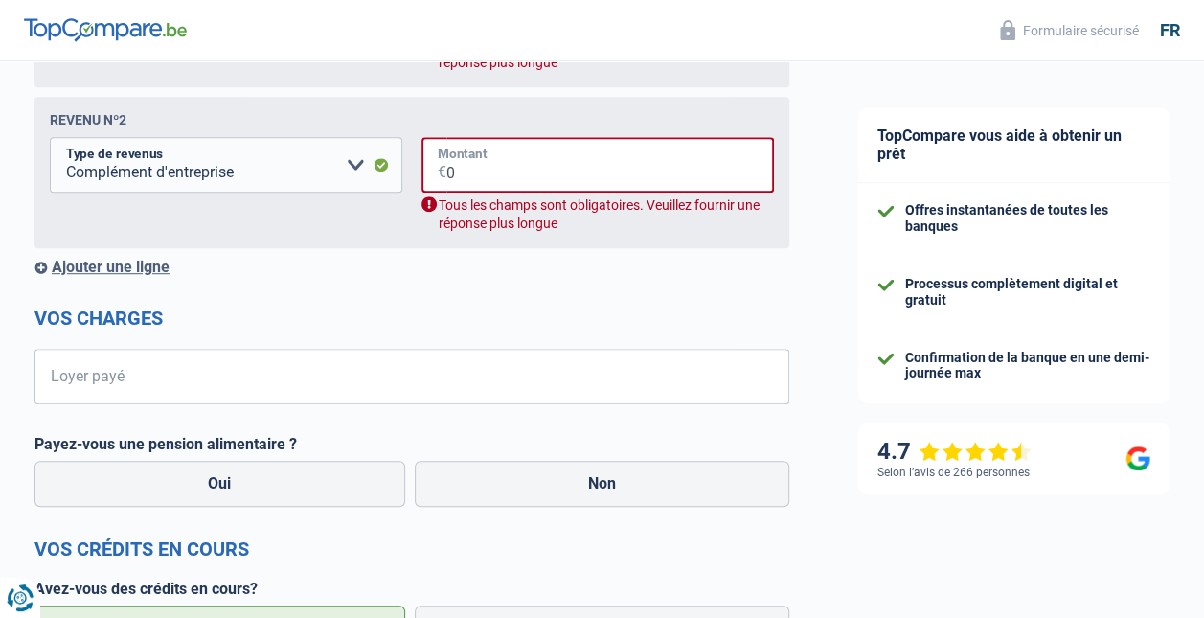
type input "0"
click at [130, 389] on input "Loyer payé" at bounding box center [423, 377] width 731 height 56
type input "650"
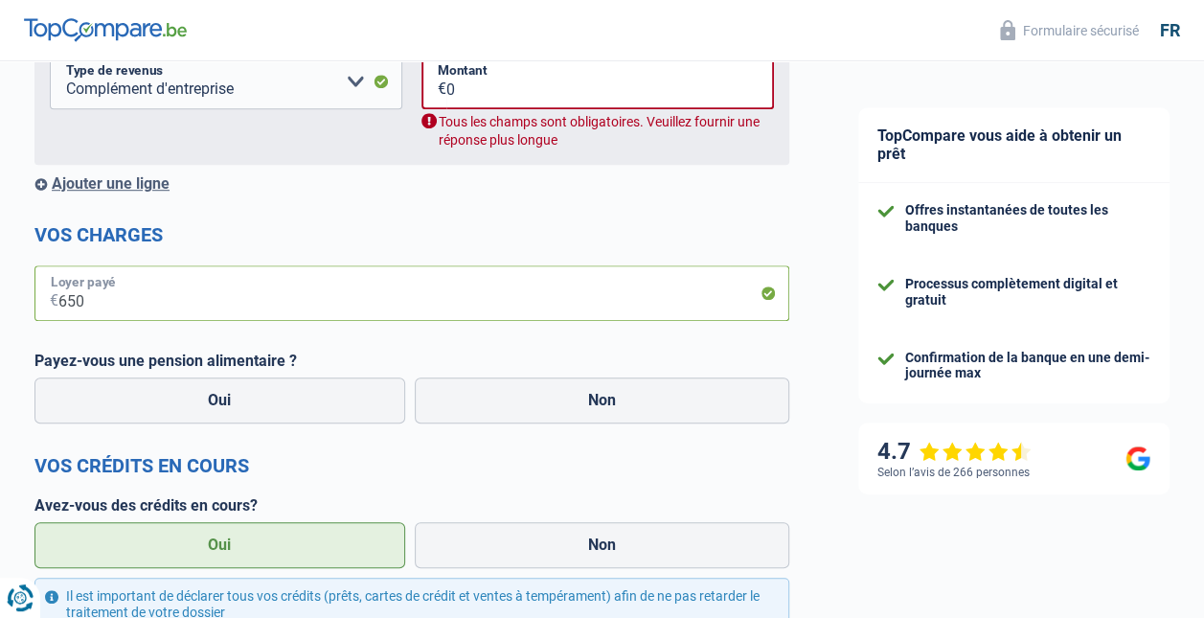
scroll to position [556, 0]
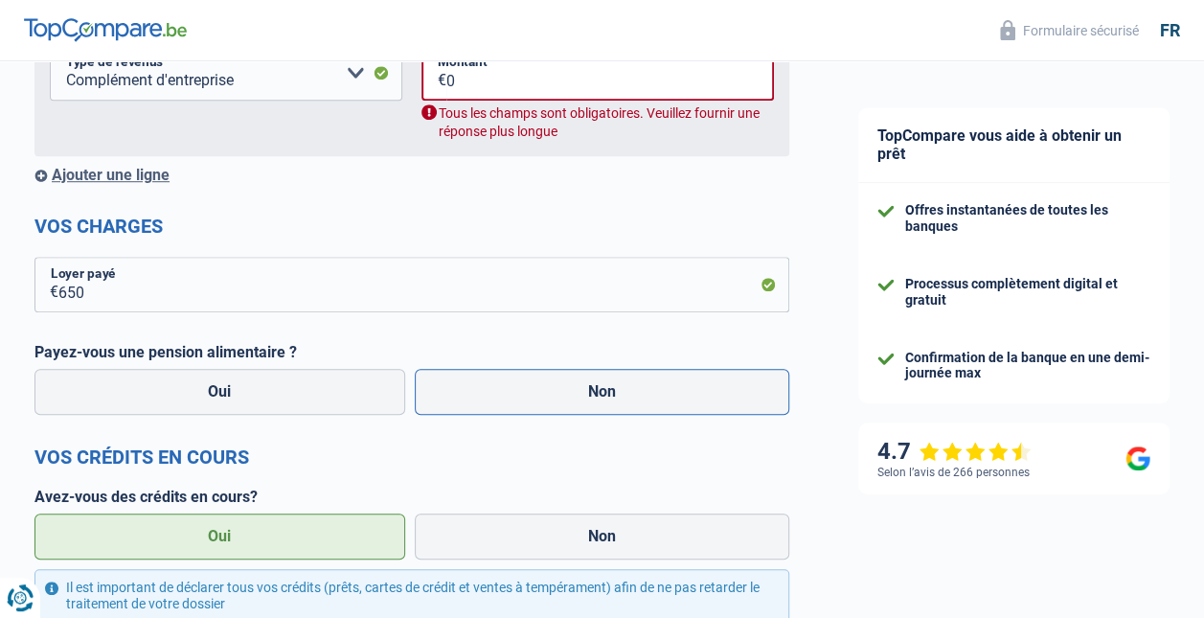
click at [596, 411] on label "Non" at bounding box center [603, 392] width 376 height 46
click at [596, 411] on input "Non" at bounding box center [603, 392] width 376 height 46
radio input "true"
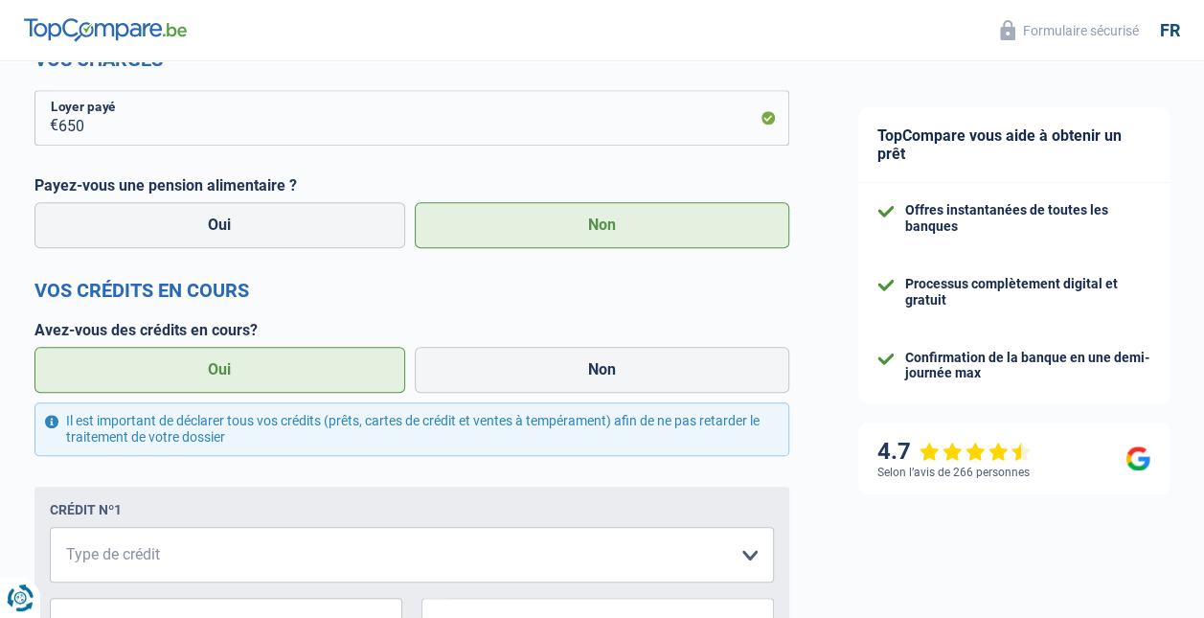
scroll to position [742, 0]
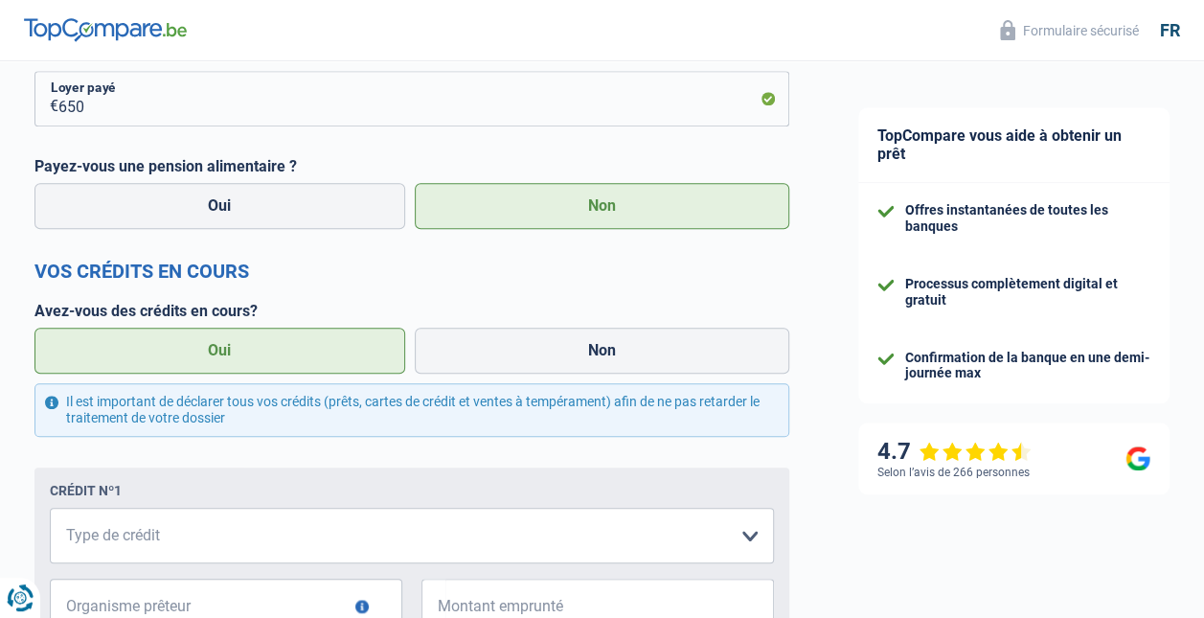
click at [230, 374] on label "Oui" at bounding box center [219, 351] width 371 height 46
click at [230, 374] on input "Oui" at bounding box center [219, 351] width 371 height 46
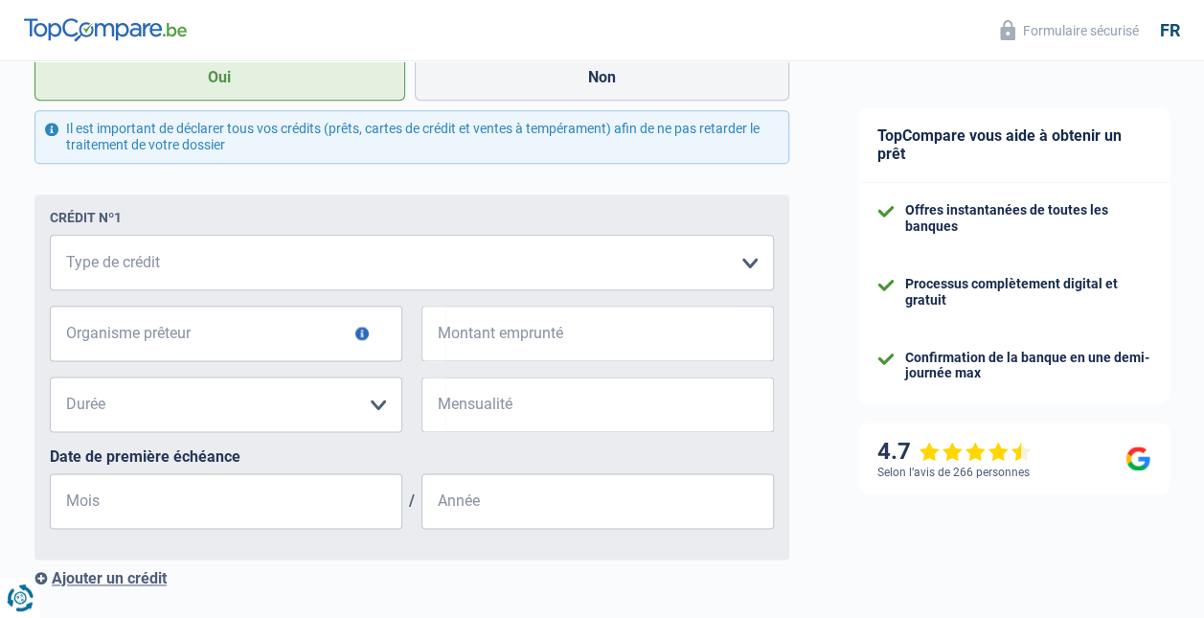
scroll to position [1019, 0]
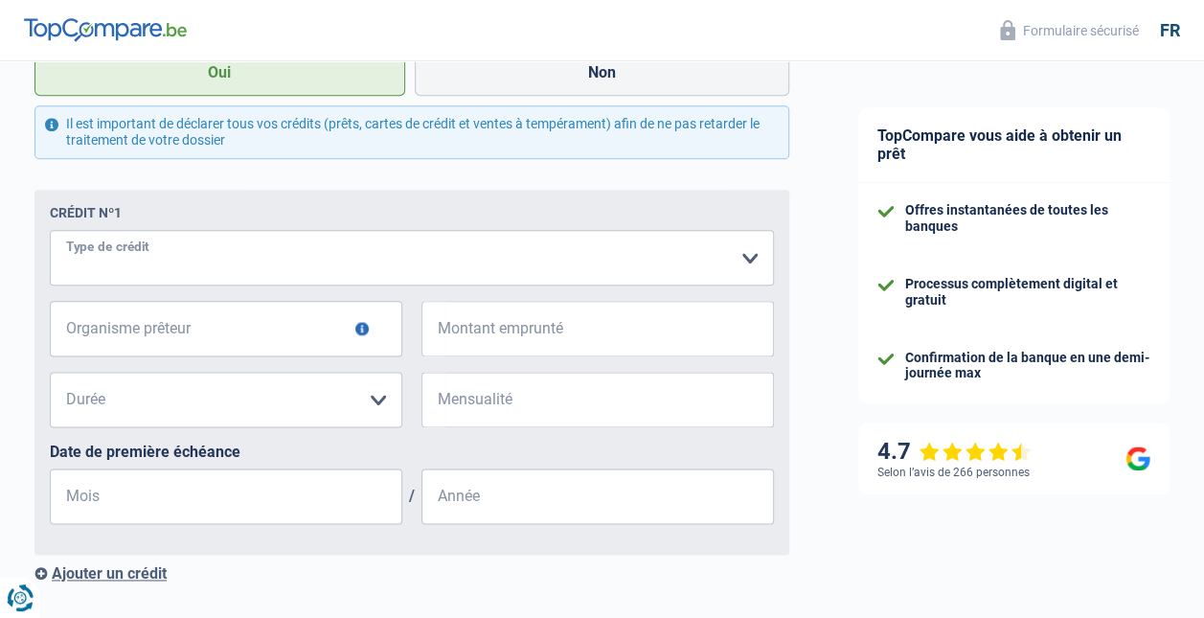
click at [169, 262] on select "Carte ou ouverture de crédit Prêt hypothécaire Vente à tempérament Prêt à tempé…" at bounding box center [412, 258] width 724 height 56
select select "personalLoan"
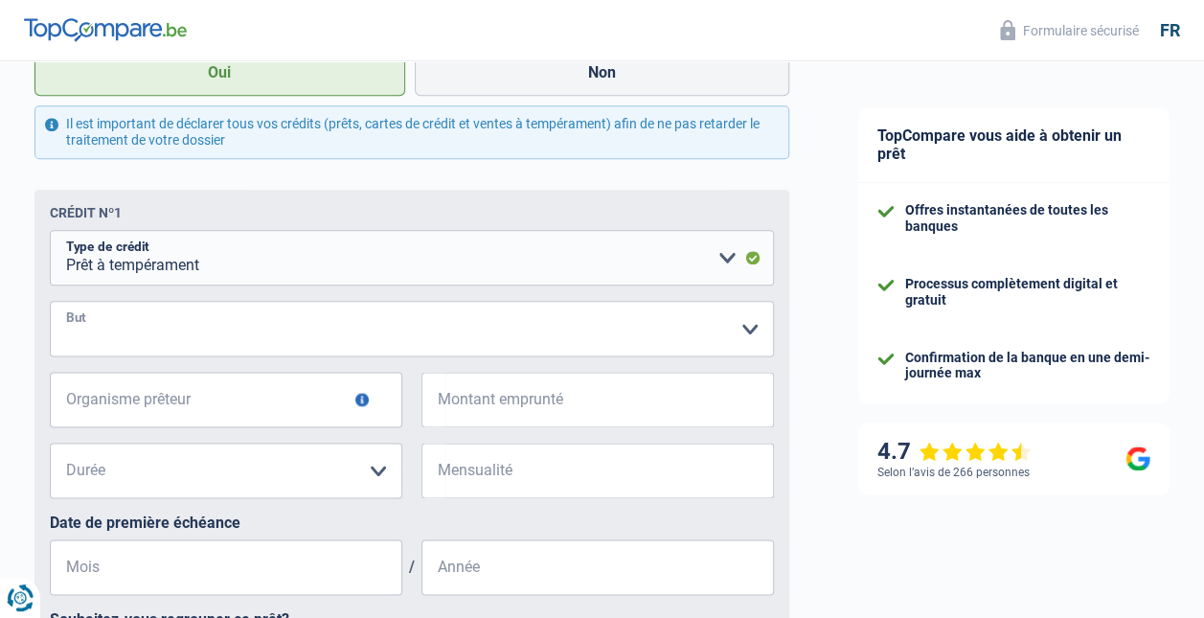
click at [749, 341] on select "Confort maison: meubles, textile, peinture, électroménager, outillage non-profe…" at bounding box center [412, 329] width 724 height 56
select select "carRestore"
click at [50, 311] on select "Confort maison: meubles, textile, peinture, électroménager, outillage non-profe…" at bounding box center [412, 329] width 724 height 56
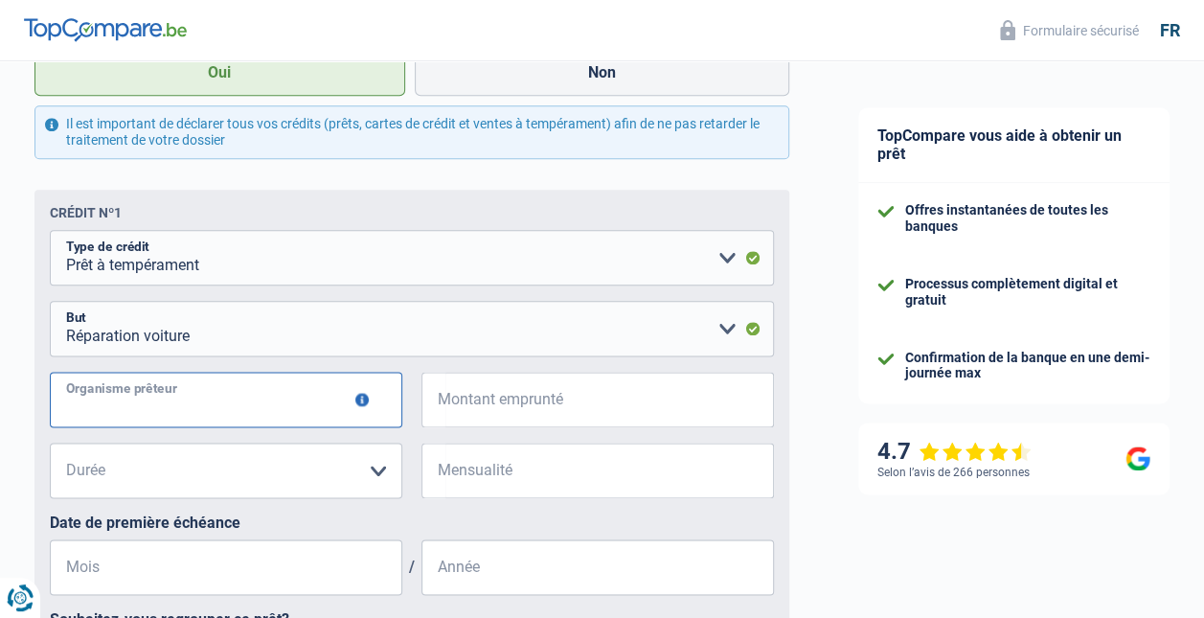
click at [118, 405] on input "Organisme prêteur" at bounding box center [226, 400] width 353 height 56
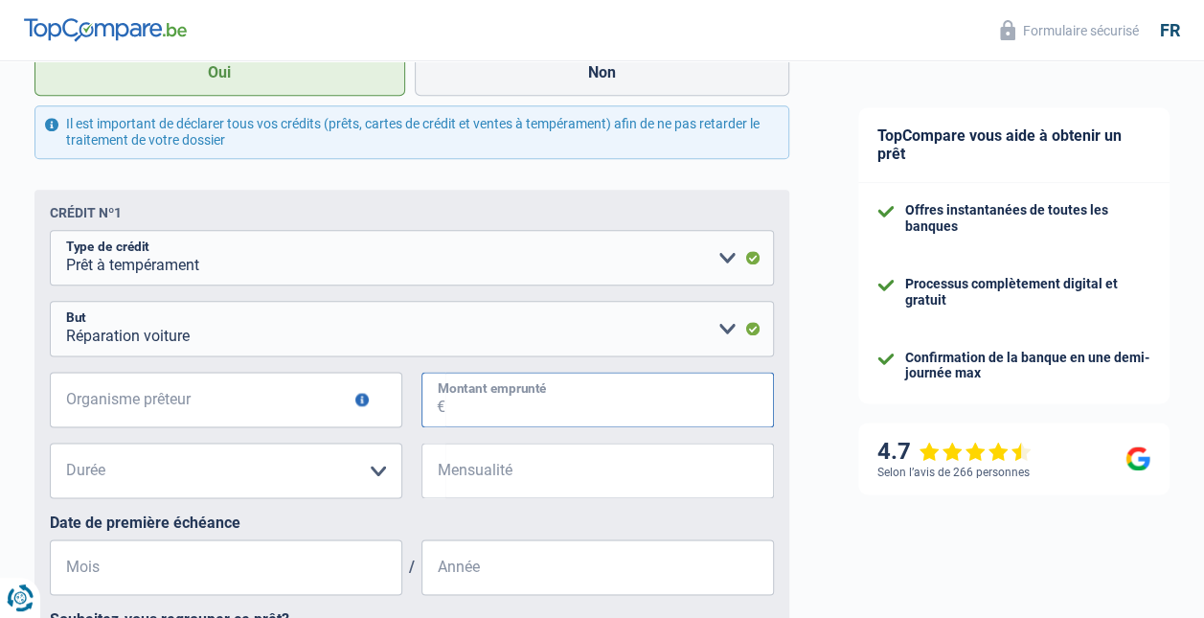
click at [500, 409] on input "Montant emprunté" at bounding box center [609, 400] width 329 height 56
type input "29.000"
click at [383, 479] on select "12 mois 18 mois 24 mois 30 mois 36 mois 42 mois 48 mois 60 mois 72 mois 84 mois…" at bounding box center [226, 471] width 353 height 56
select select "120"
click at [50, 453] on select "12 mois 18 mois 24 mois 30 mois 36 mois 42 mois 48 mois 60 mois 72 mois 84 mois…" at bounding box center [226, 471] width 353 height 56
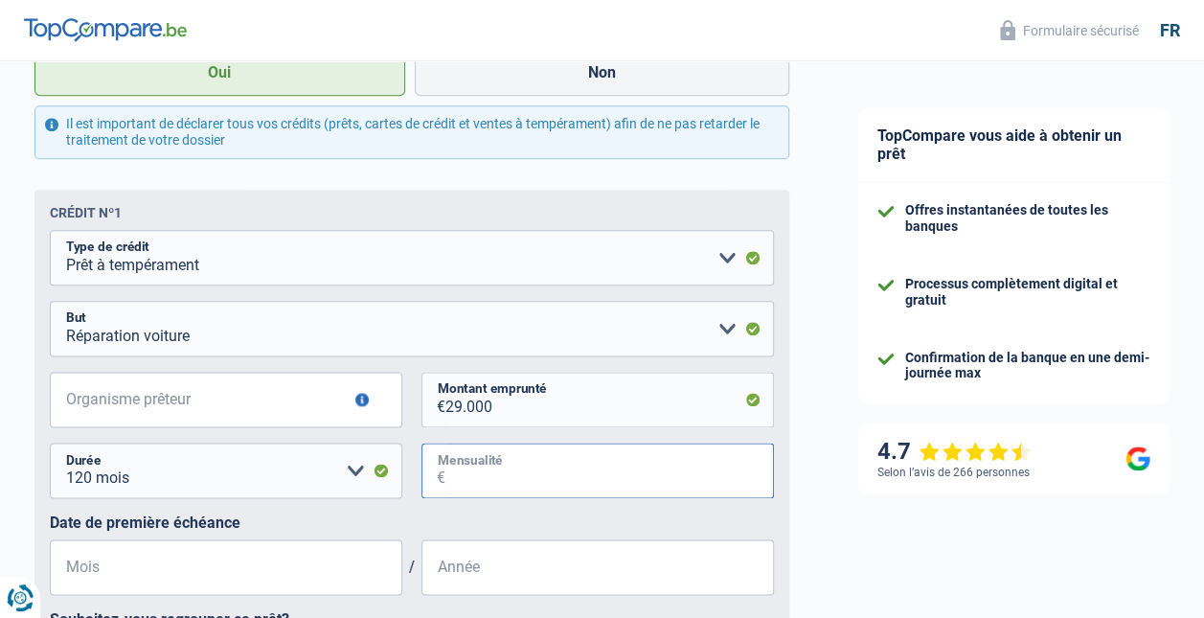
click at [466, 479] on input "Mensualité" at bounding box center [609, 471] width 329 height 56
click at [477, 487] on input "376" at bounding box center [609, 471] width 329 height 56
type input "376"
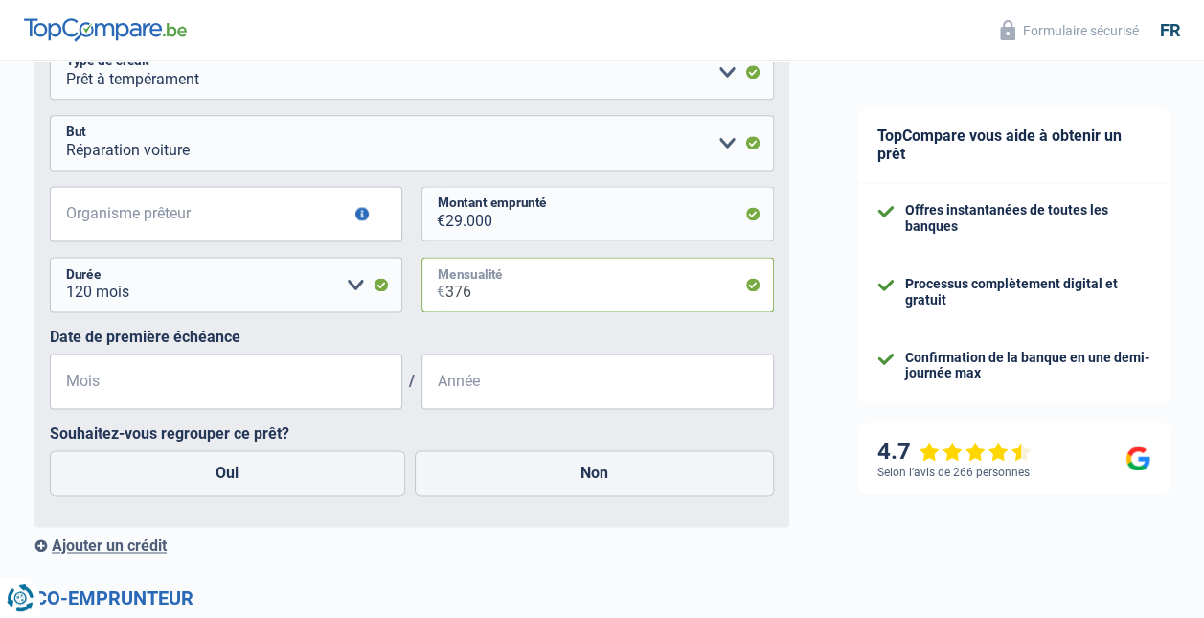
scroll to position [1205, 0]
click at [113, 396] on input "Mois" at bounding box center [226, 382] width 353 height 56
click at [80, 401] on input "Mois" at bounding box center [226, 382] width 353 height 56
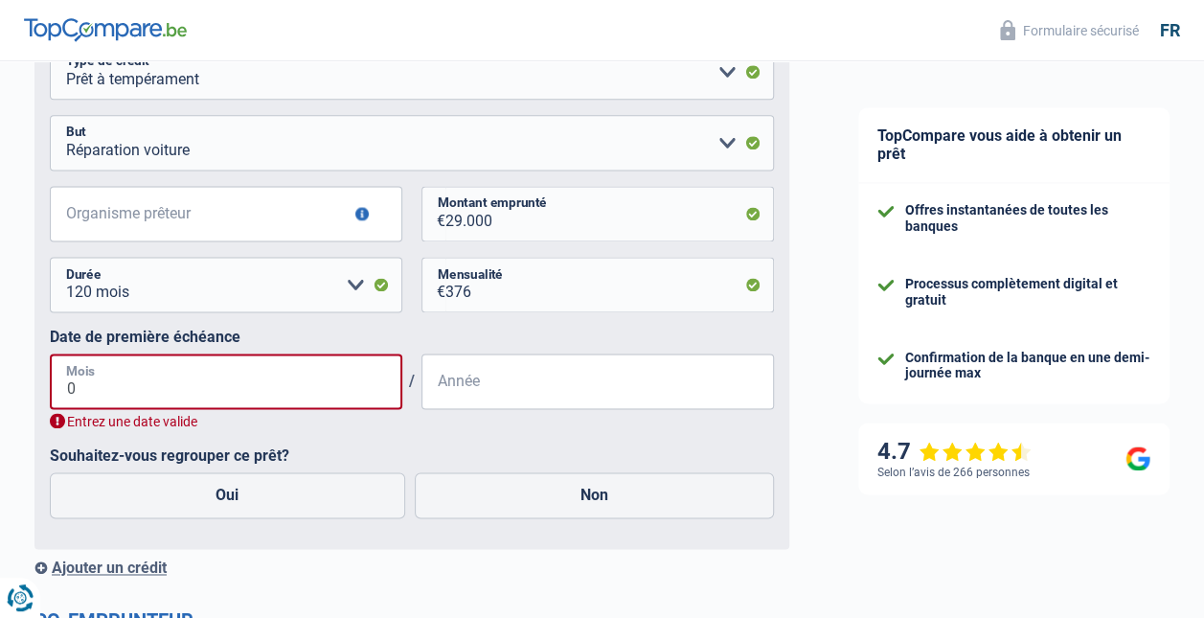
type input "03"
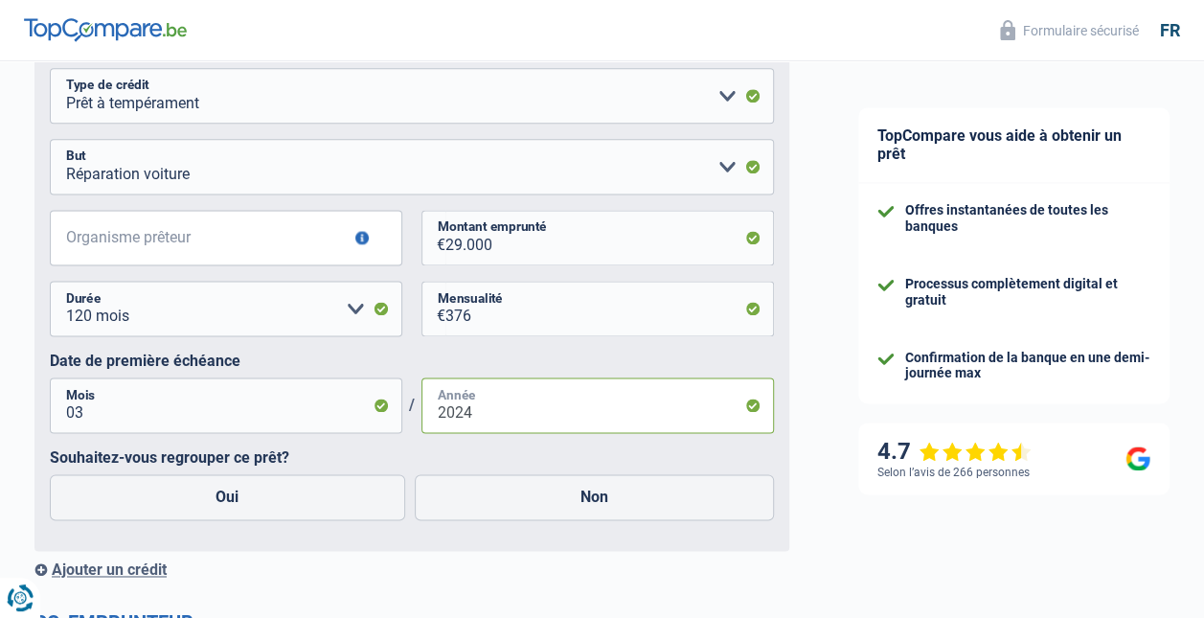
scroll to position [1191, 0]
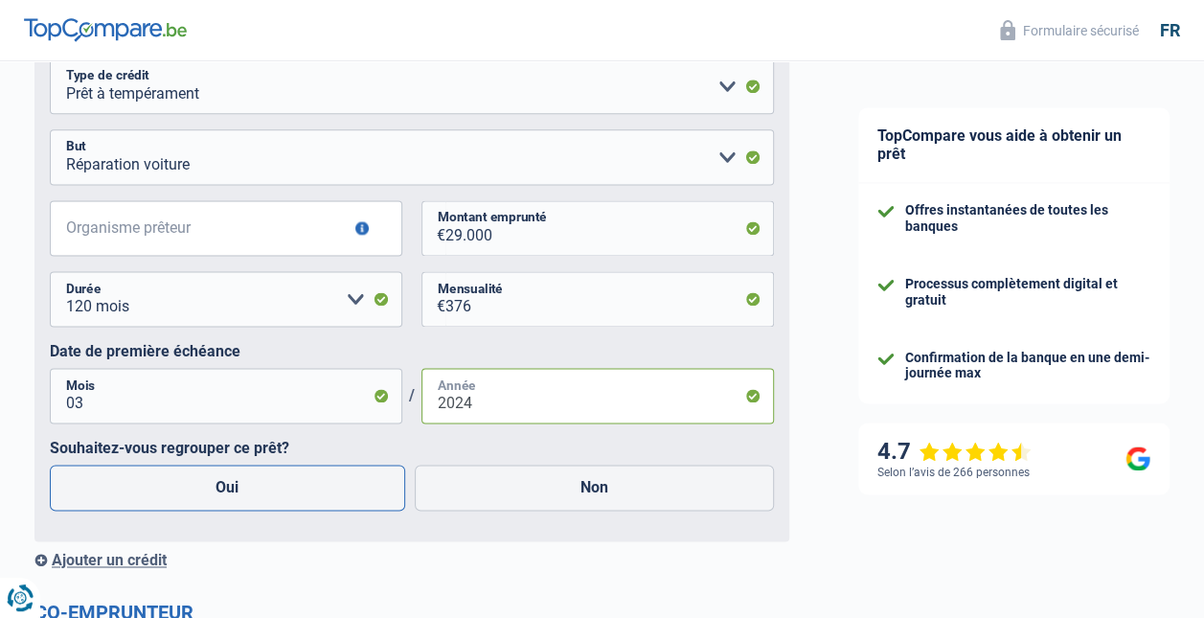
type input "2024"
click at [280, 491] on label "Oui" at bounding box center [227, 488] width 355 height 46
click at [280, 491] on input "Oui" at bounding box center [227, 488] width 355 height 46
radio input "true"
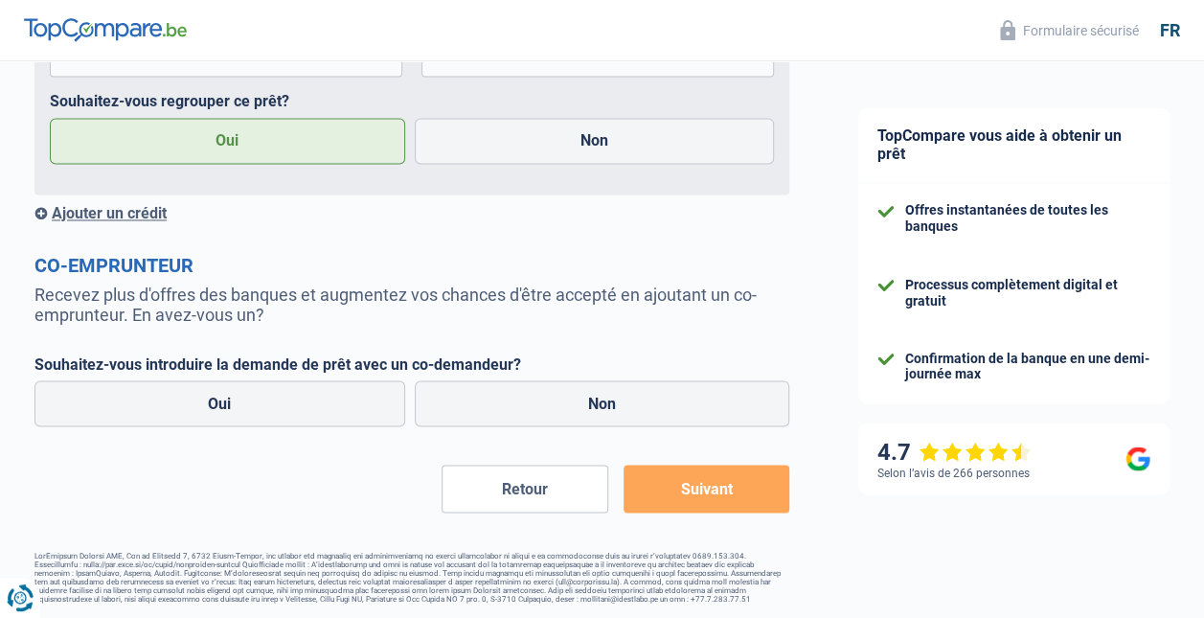
scroll to position [1562, 0]
click at [529, 397] on label "Non" at bounding box center [603, 403] width 376 height 46
click at [529, 397] on input "Non" at bounding box center [603, 403] width 376 height 46
radio input "true"
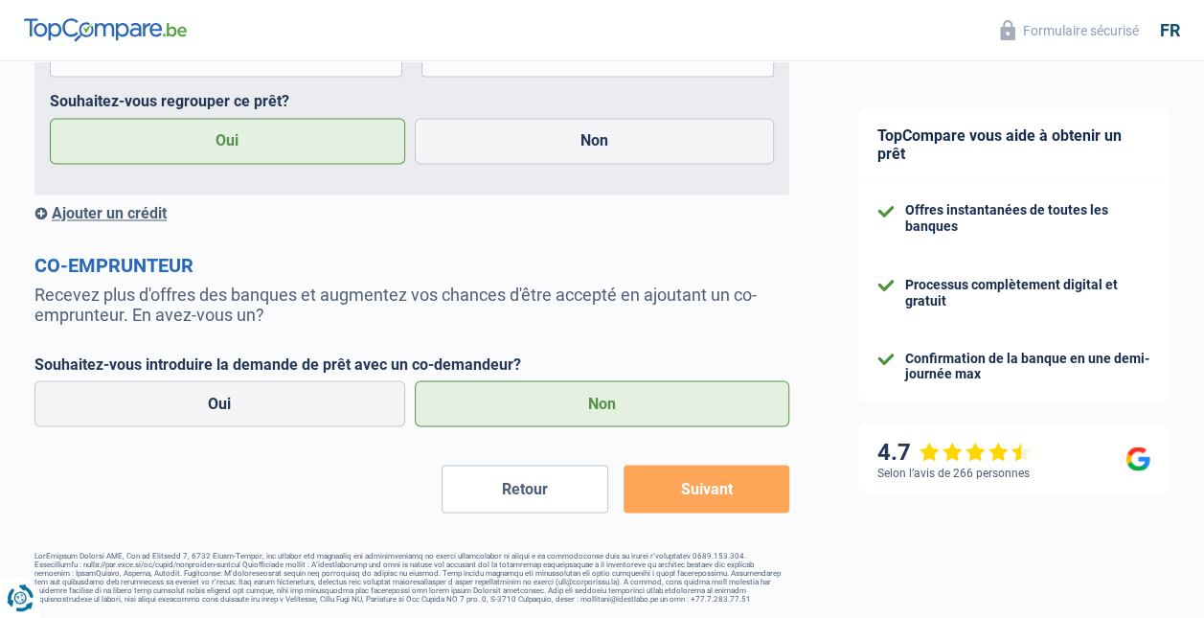
click at [676, 487] on button "Suivant" at bounding box center [707, 489] width 166 height 48
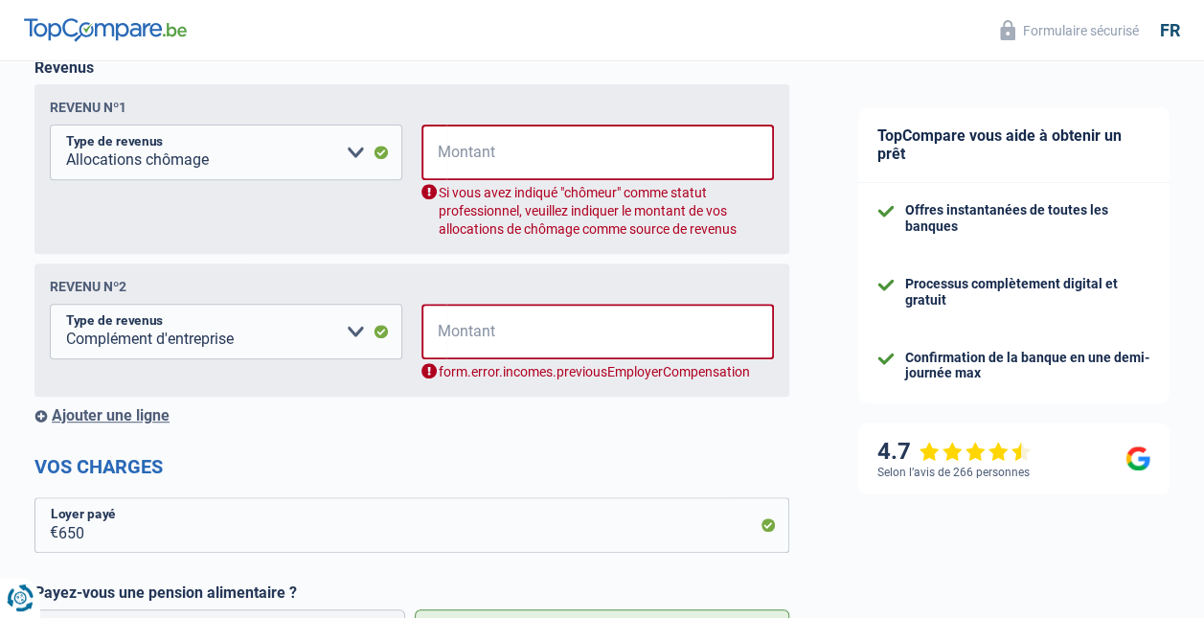
scroll to position [310, 0]
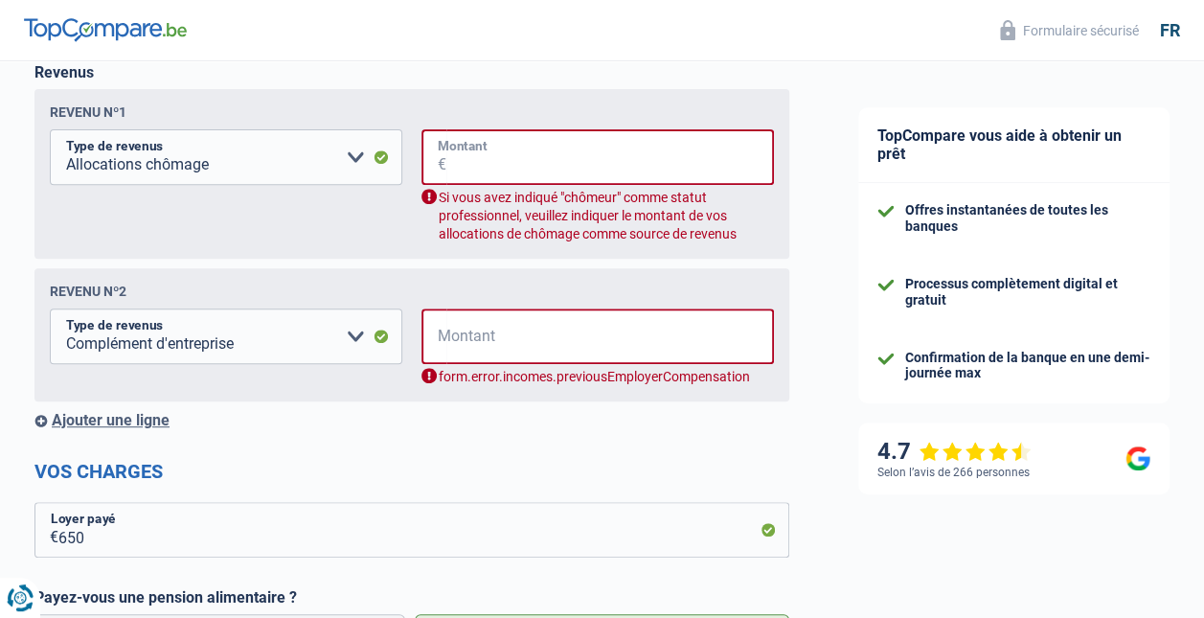
click at [540, 171] on input "Montant" at bounding box center [610, 157] width 328 height 56
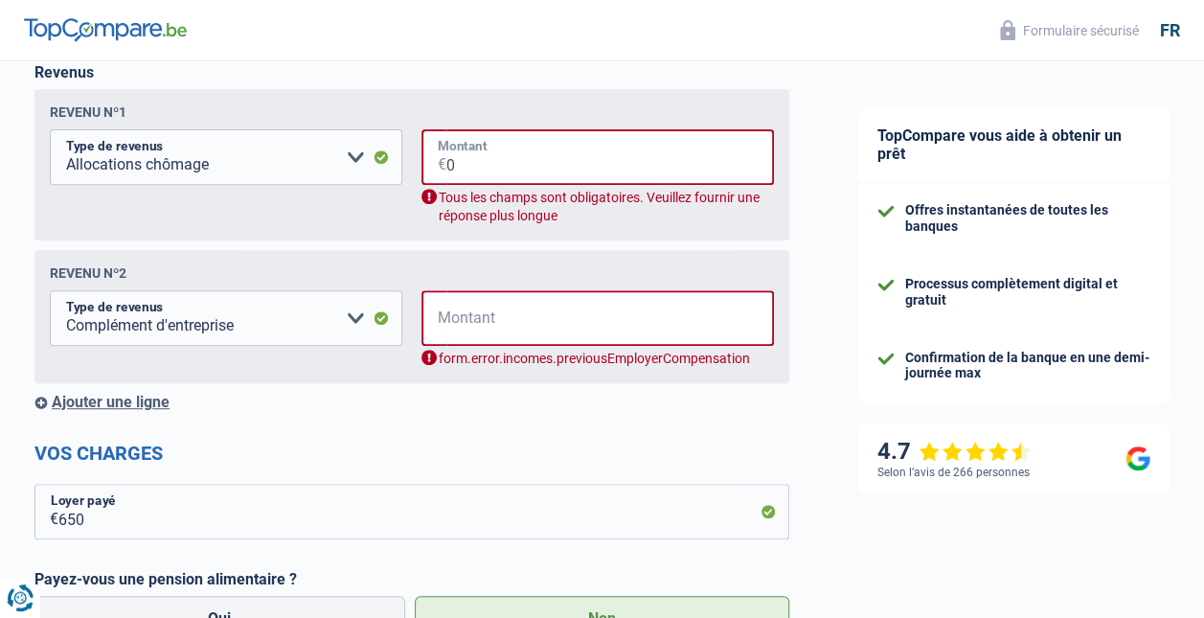
type input "0"
click at [494, 334] on input "Montant" at bounding box center [610, 318] width 328 height 56
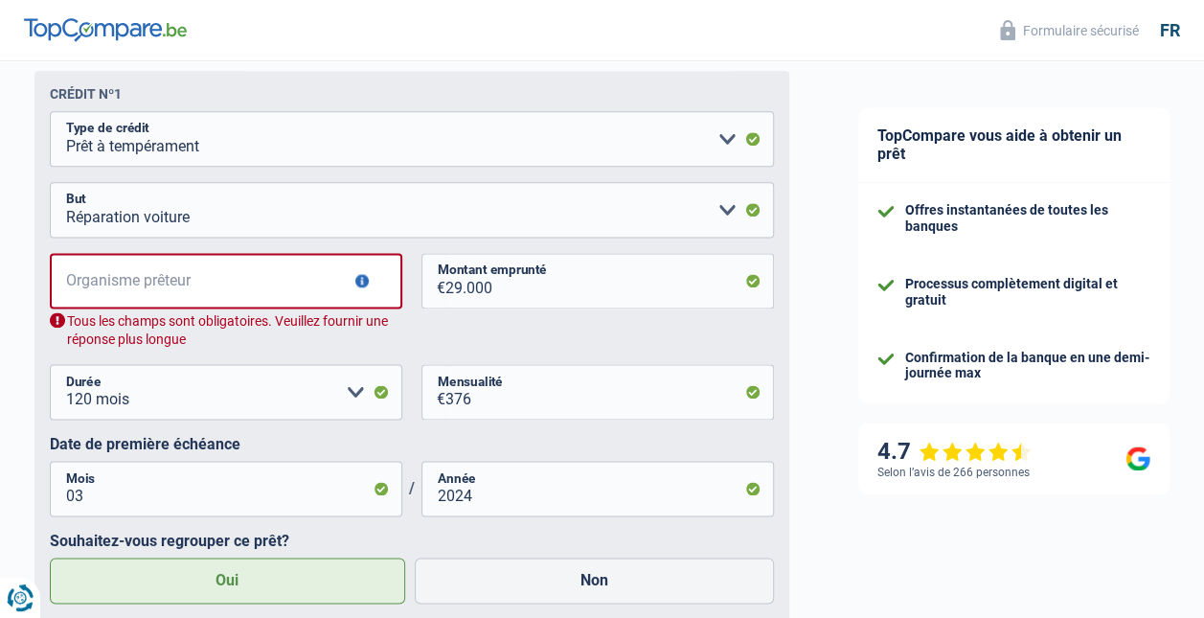
scroll to position [1145, 0]
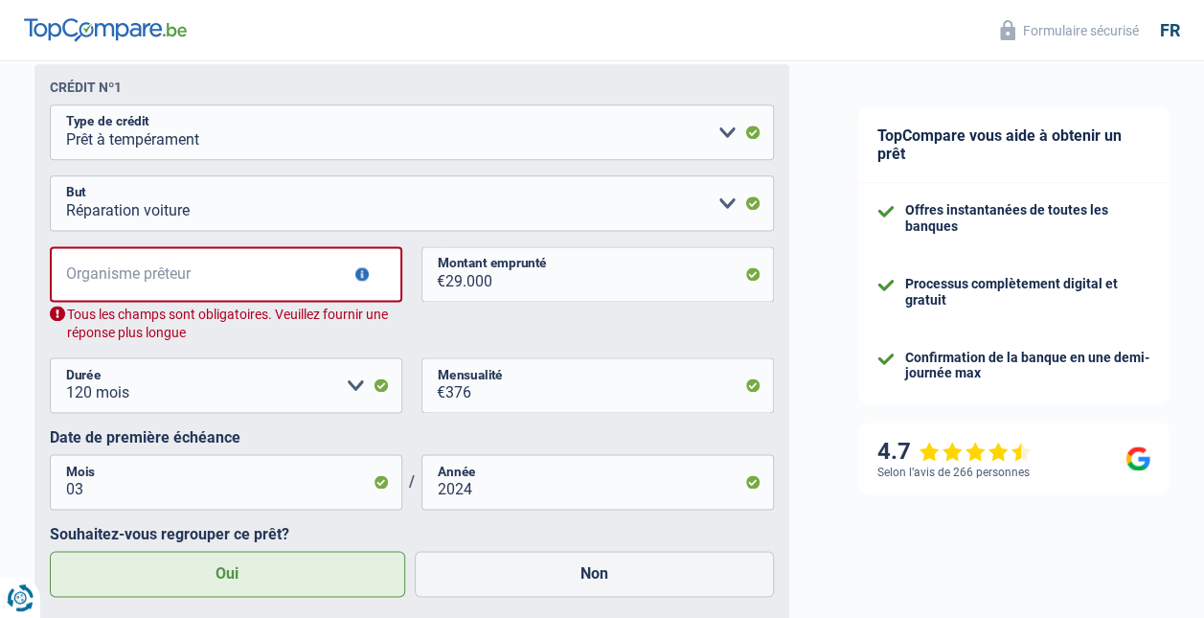
type input "0"
click at [102, 291] on input "Organisme prêteur" at bounding box center [226, 274] width 353 height 56
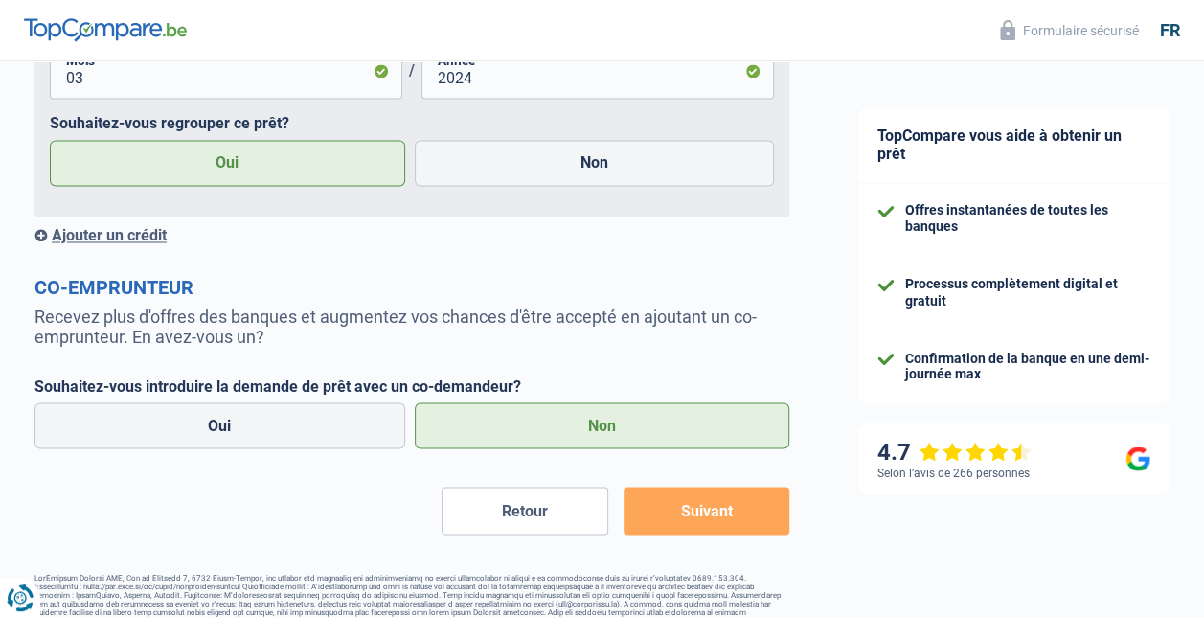
scroll to position [1516, 0]
type input "RECCORD CREDIT"
click at [667, 535] on button "Suivant" at bounding box center [707, 511] width 166 height 48
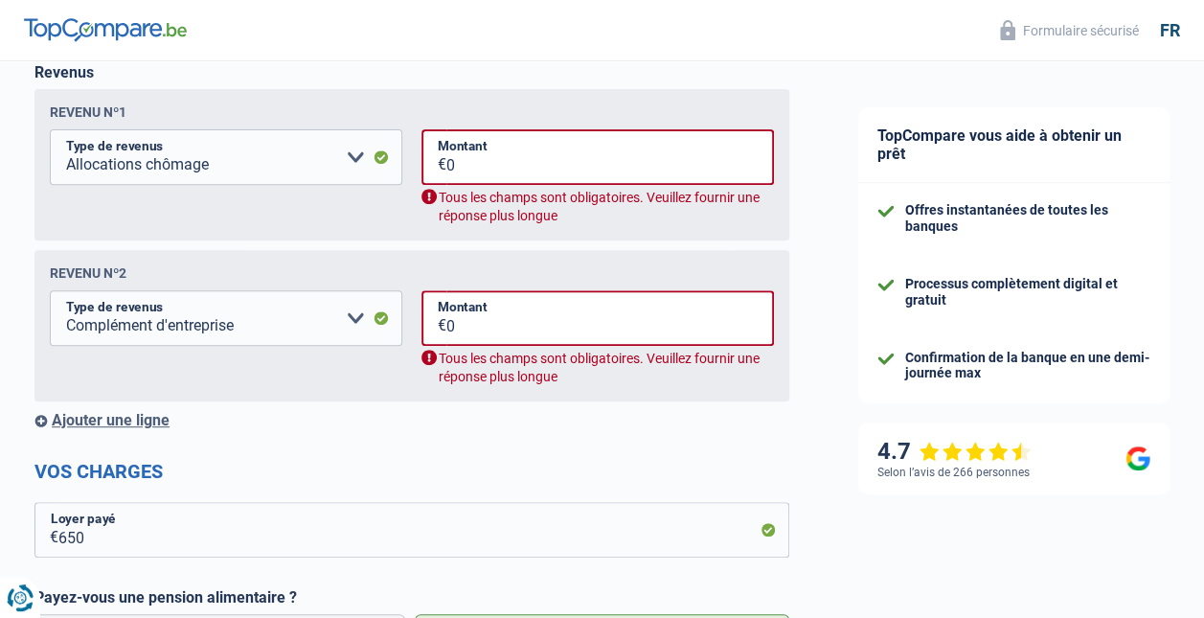
scroll to position [310, 0]
click at [348, 320] on select "Allocation d'handicap Allocations chômage Allocations familiales Chèques repas …" at bounding box center [226, 318] width 353 height 56
click at [462, 97] on div "Revenu nº1 Allocation d'handicap Allocations chômage Allocations familiales Chè…" at bounding box center [411, 164] width 755 height 151
click at [356, 165] on select "Allocation d'handicap Allocations chômage Allocations familiales Chèques repas …" at bounding box center [226, 157] width 353 height 56
select select "handicapAllowance"
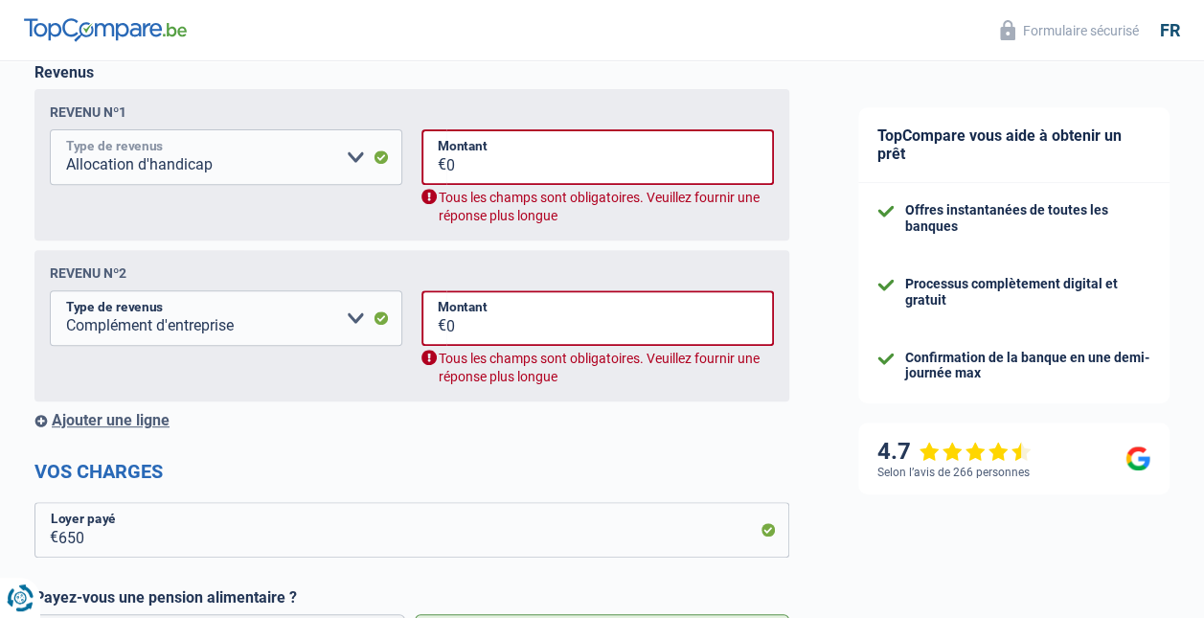
click at [50, 134] on select "Allocation d'handicap Allocations chômage Allocations familiales Chèques repas …" at bounding box center [226, 157] width 353 height 56
click at [456, 169] on input "0" at bounding box center [610, 157] width 328 height 56
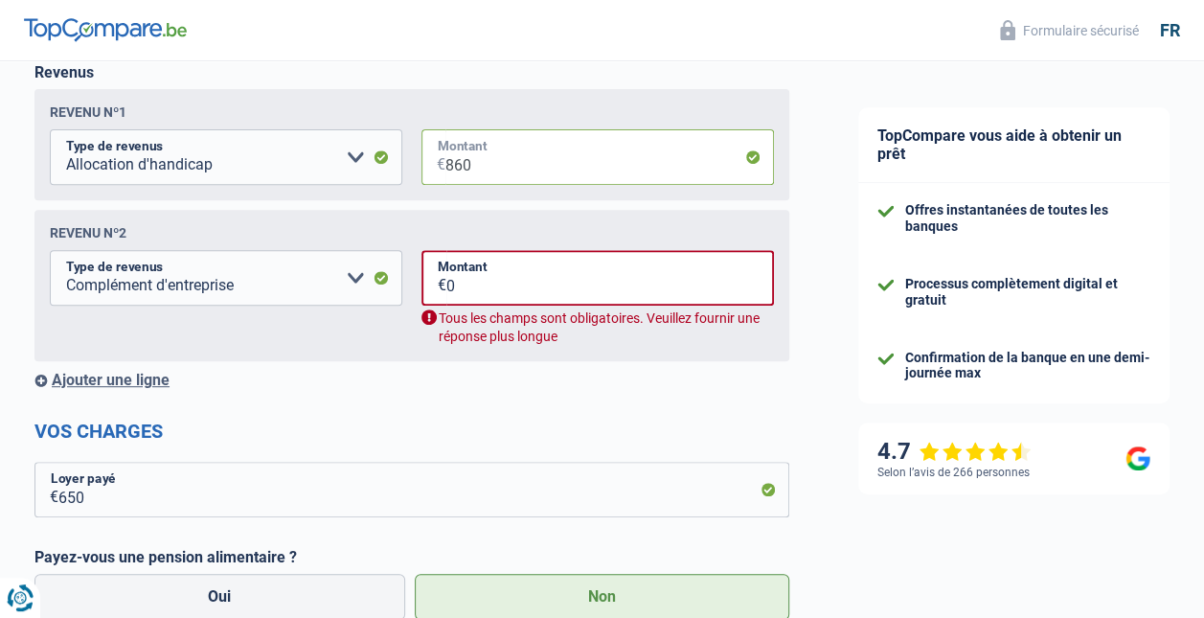
type input "860"
click at [358, 289] on select "Allocation d'handicap Allocations chômage Allocations familiales Chèques repas …" at bounding box center [226, 278] width 353 height 56
select select "pension"
click at [50, 255] on select "Allocation d'handicap Allocations chômage Allocations familiales Chèques repas …" at bounding box center [226, 278] width 353 height 56
click at [456, 293] on input "0" at bounding box center [610, 278] width 328 height 56
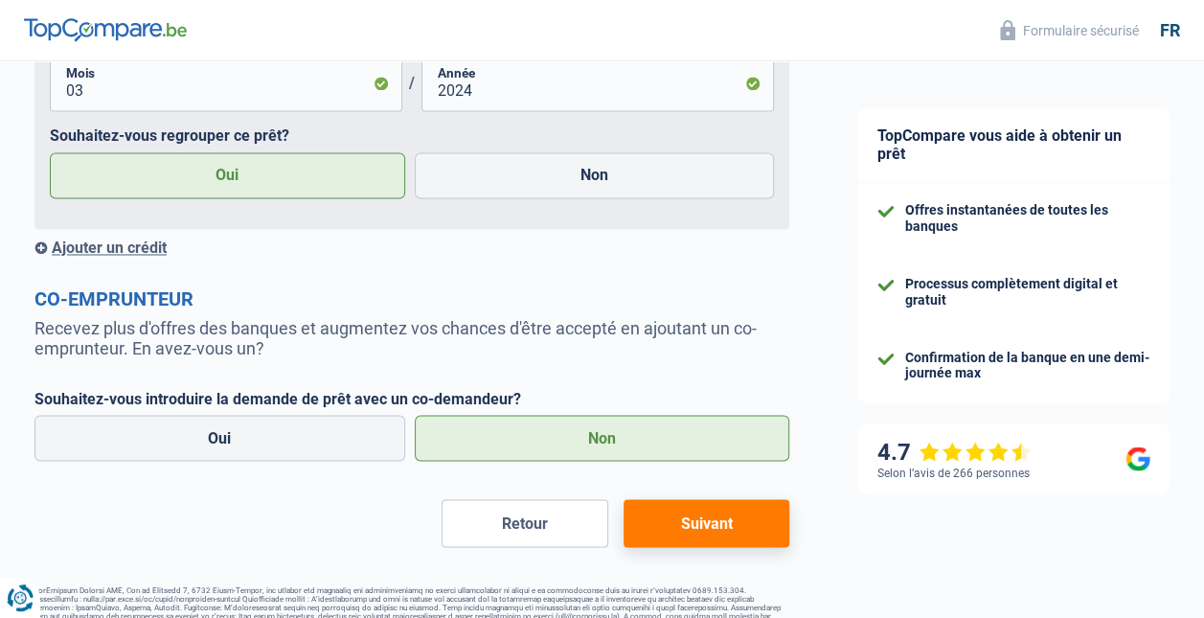
scroll to position [1423, 0]
type input "1.744"
click at [707, 539] on button "Suivant" at bounding box center [707, 523] width 166 height 48
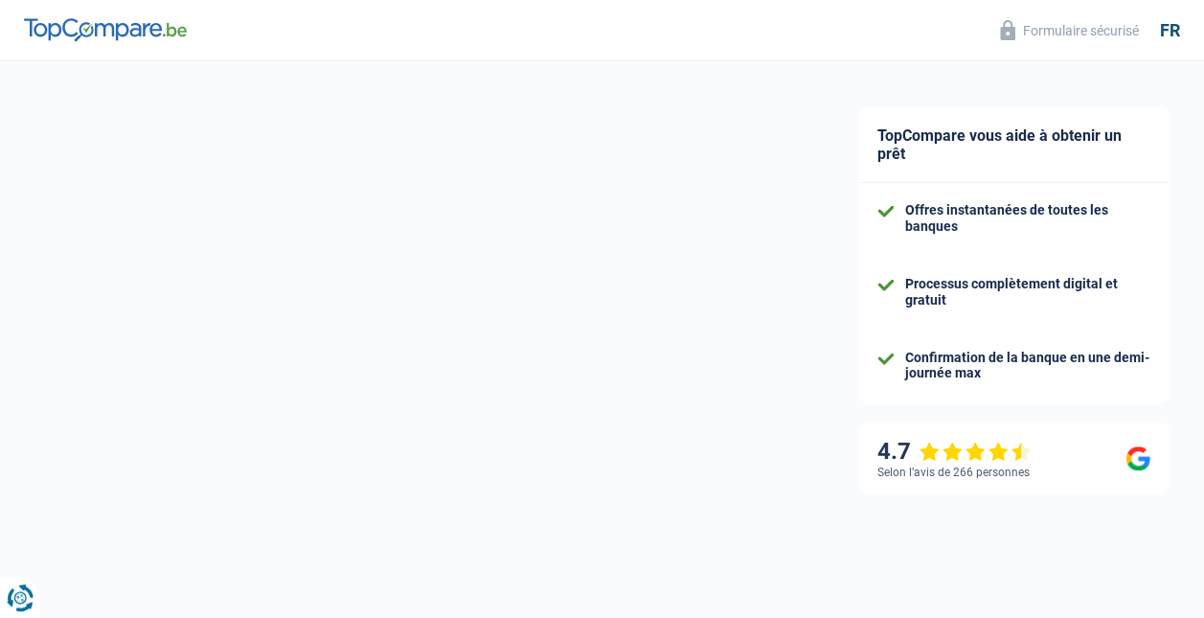
select select "refinancing"
select select "120"
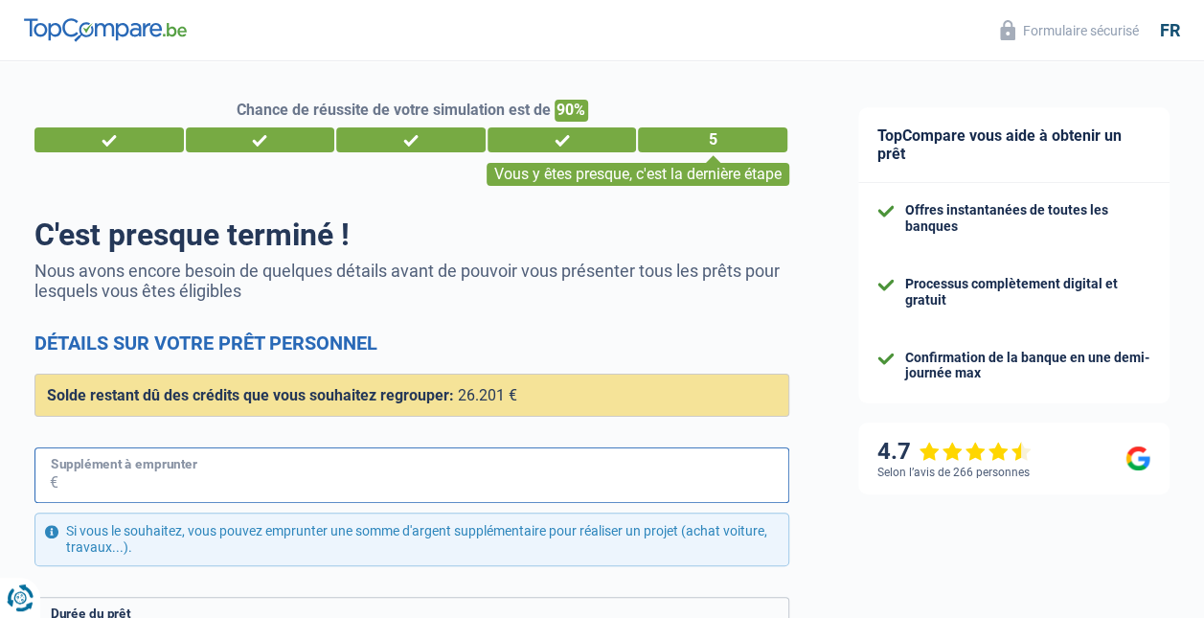
click at [103, 477] on input "Supplément à emprunter" at bounding box center [423, 475] width 731 height 56
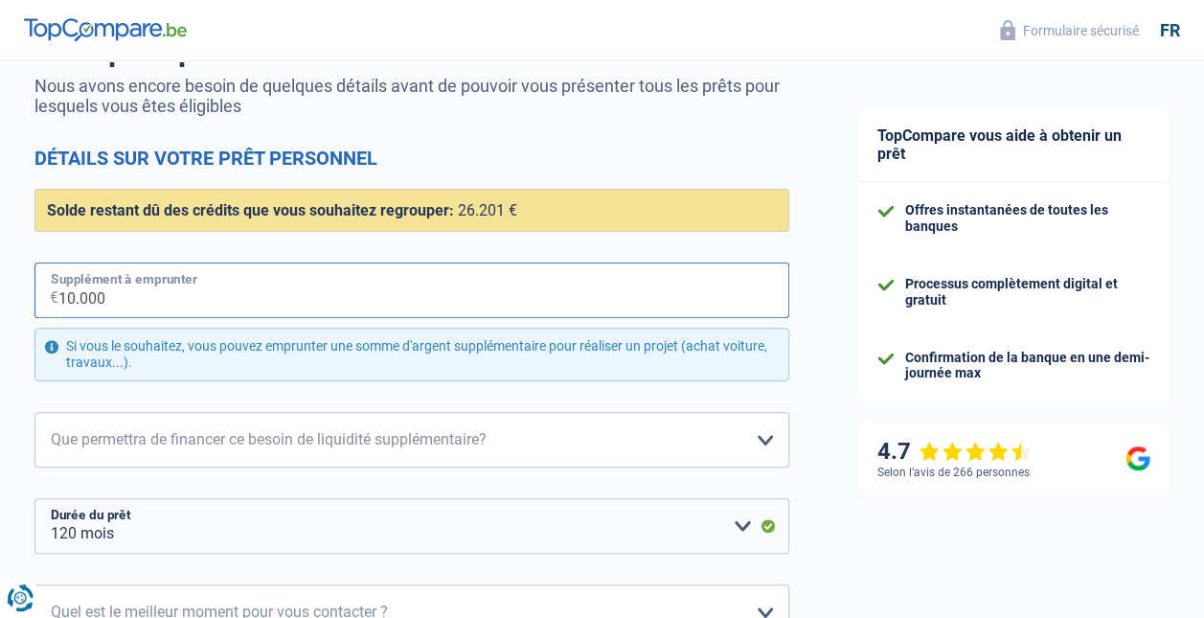
scroll to position [185, 0]
type input "10.000"
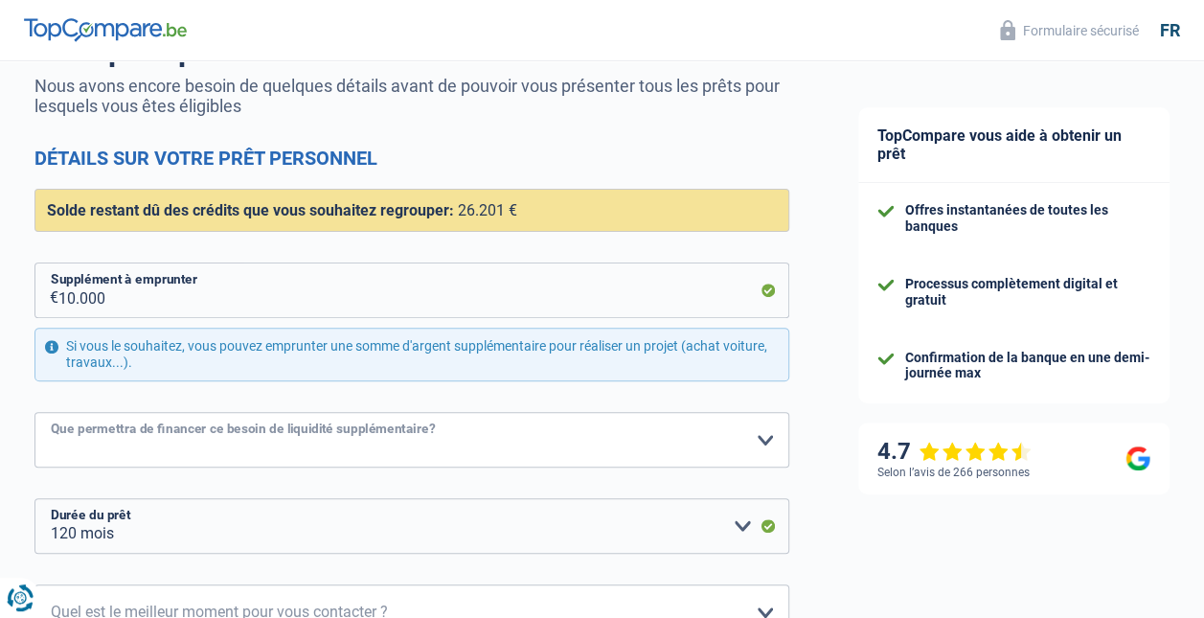
click at [765, 439] on select "Confort maison: meubles, textile, peinture, électroménager, outillage non-profe…" at bounding box center [411, 440] width 755 height 56
click at [82, 441] on select "Confort maison: meubles, textile, peinture, électroménager, outillage non-profe…" at bounding box center [411, 440] width 755 height 56
click at [85, 427] on select "Confort maison: meubles, textile, peinture, électroménager, outillage non-profe…" at bounding box center [411, 440] width 755 height 56
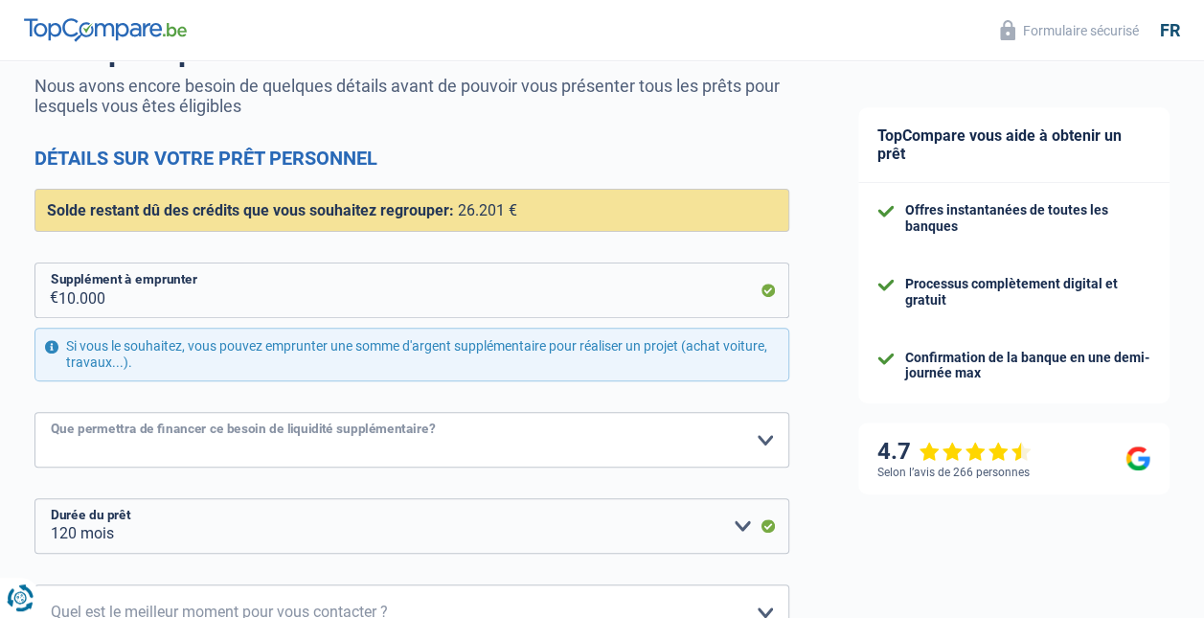
select select "other"
click at [34, 412] on select "Confort maison: meubles, textile, peinture, électroménager, outillage non-profe…" at bounding box center [411, 440] width 755 height 56
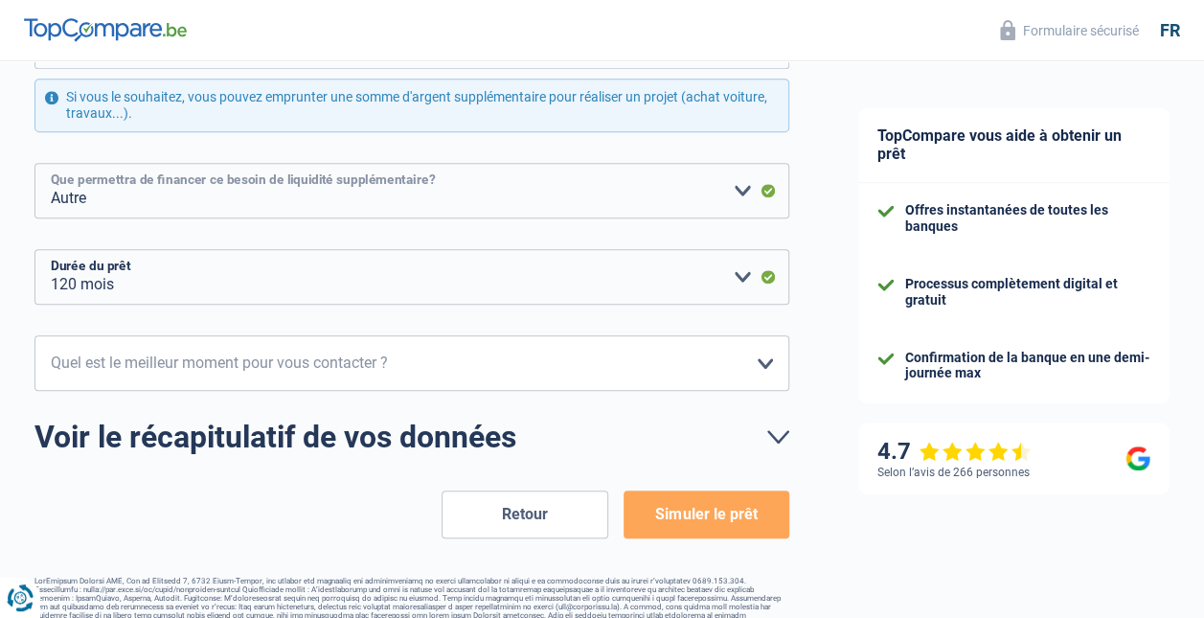
scroll to position [462, 0]
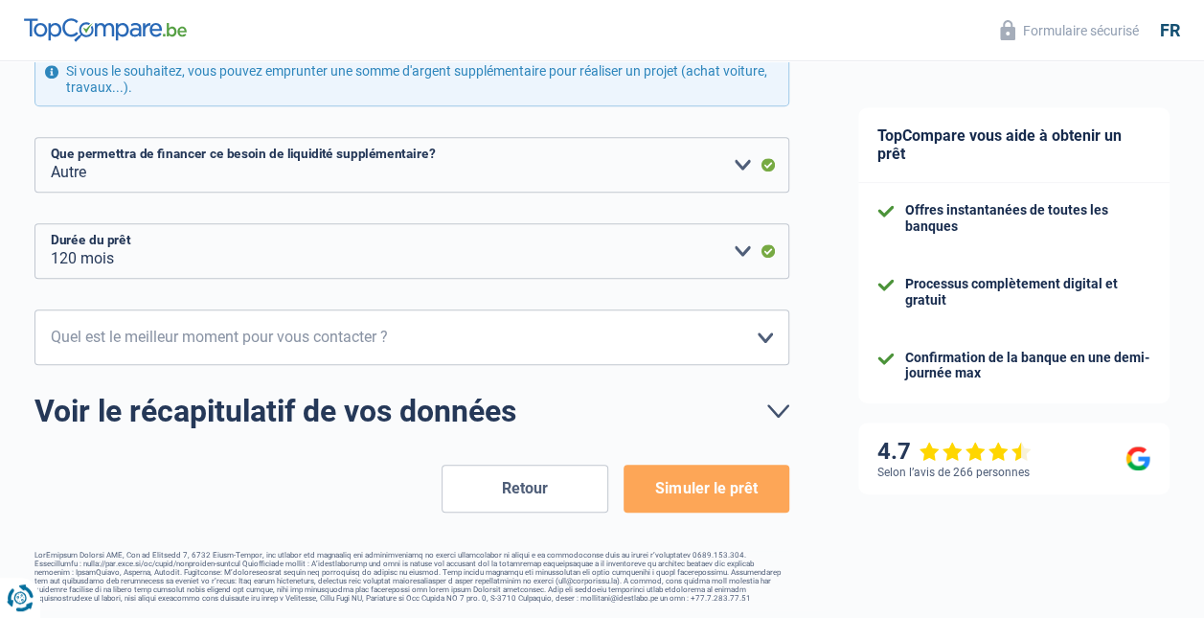
click at [680, 487] on button "Simuler le prêt" at bounding box center [707, 489] width 166 height 48
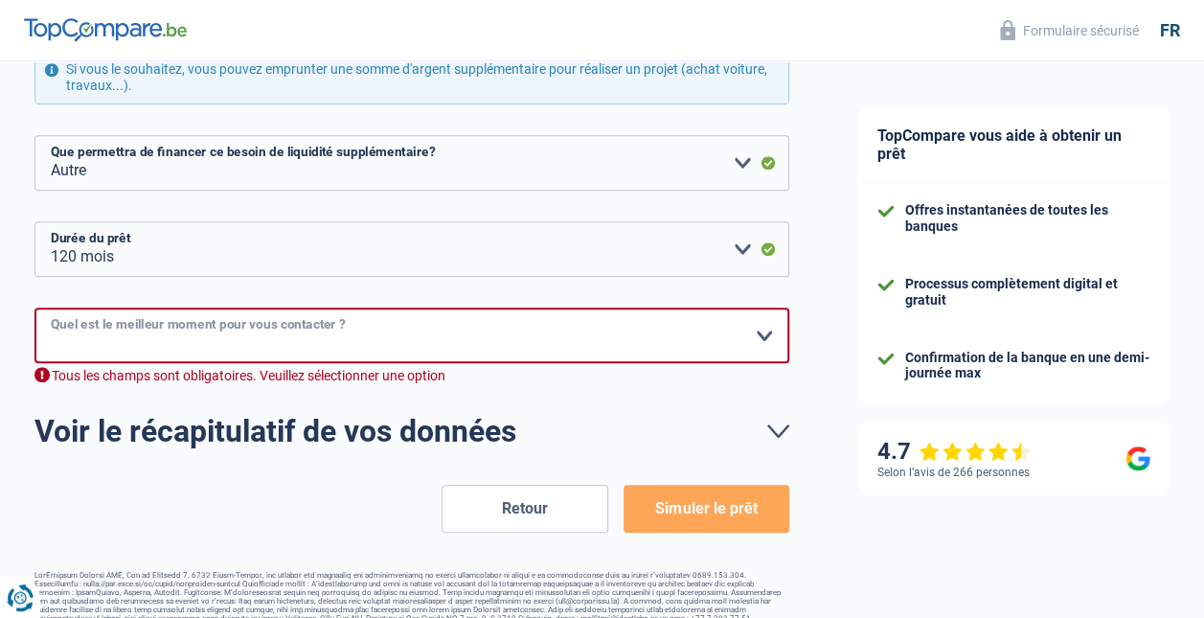
click at [768, 335] on select "10h-12h 12h-14h 14h-16h 16h-18h Veuillez sélectionner une option" at bounding box center [411, 336] width 755 height 56
select select "14-16"
click at [34, 308] on select "10h-12h 12h-14h 14h-16h 16h-18h Veuillez sélectionner une option" at bounding box center [411, 336] width 755 height 56
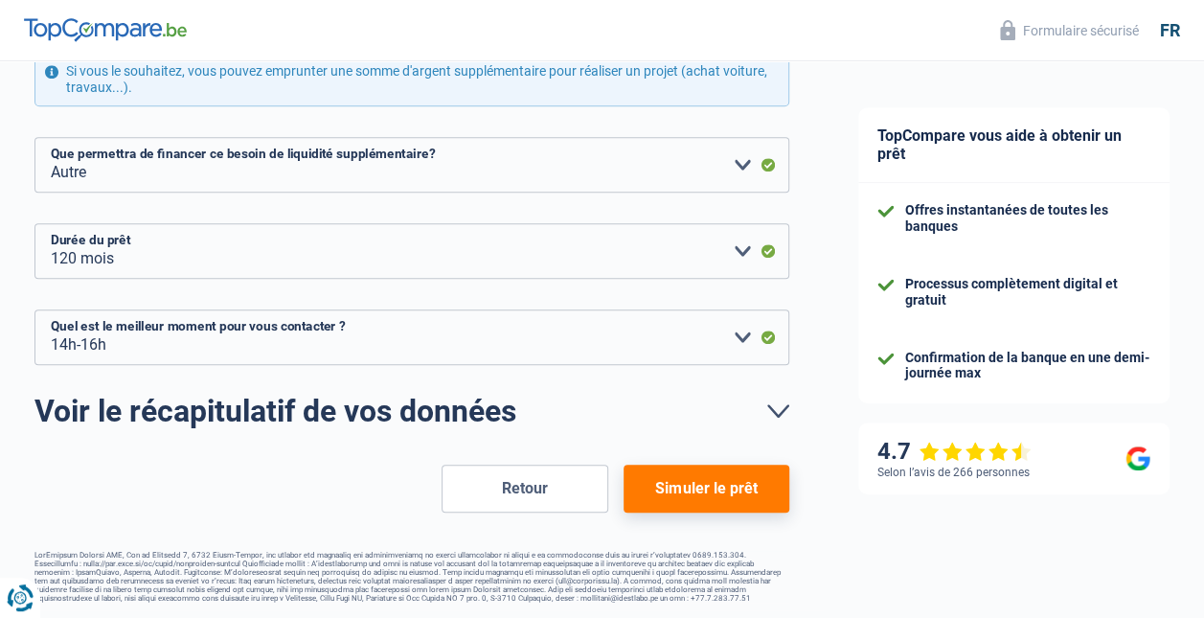
click at [686, 486] on button "Simuler le prêt" at bounding box center [707, 489] width 166 height 48
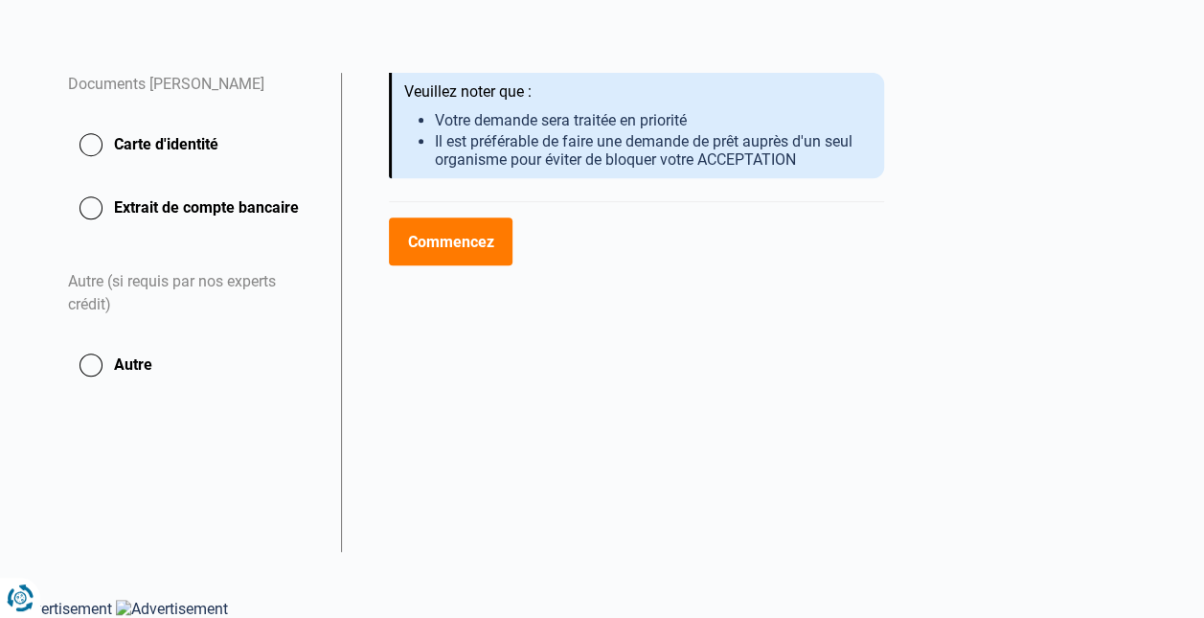
scroll to position [464, 0]
click at [456, 265] on button "Commencez" at bounding box center [451, 241] width 124 height 48
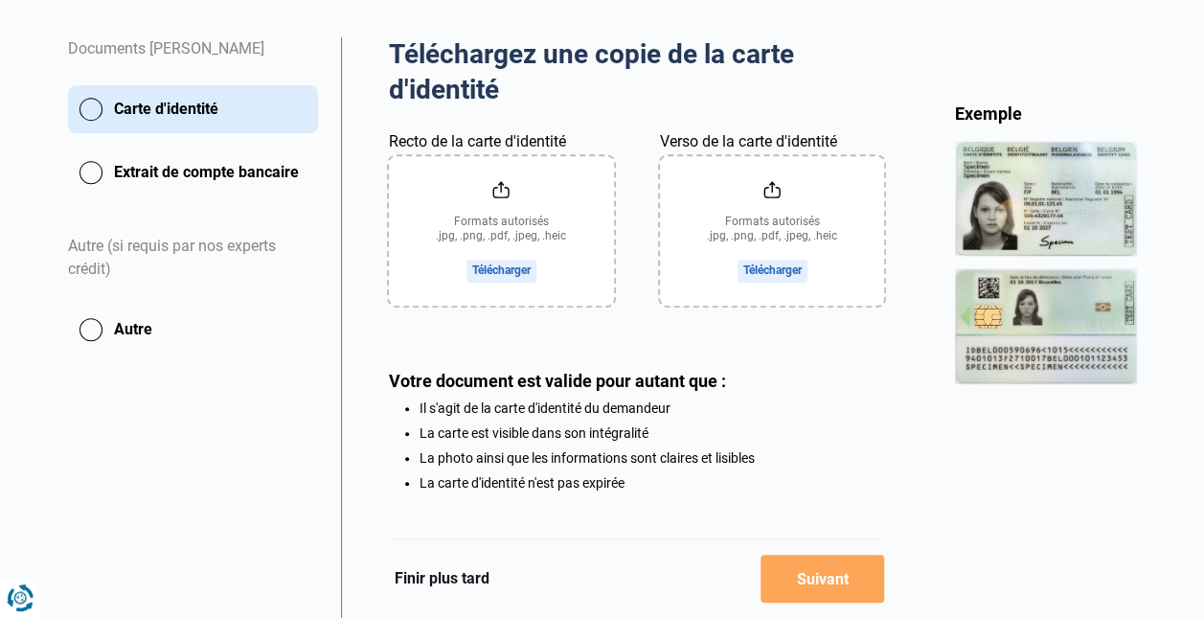
scroll to position [371, 0]
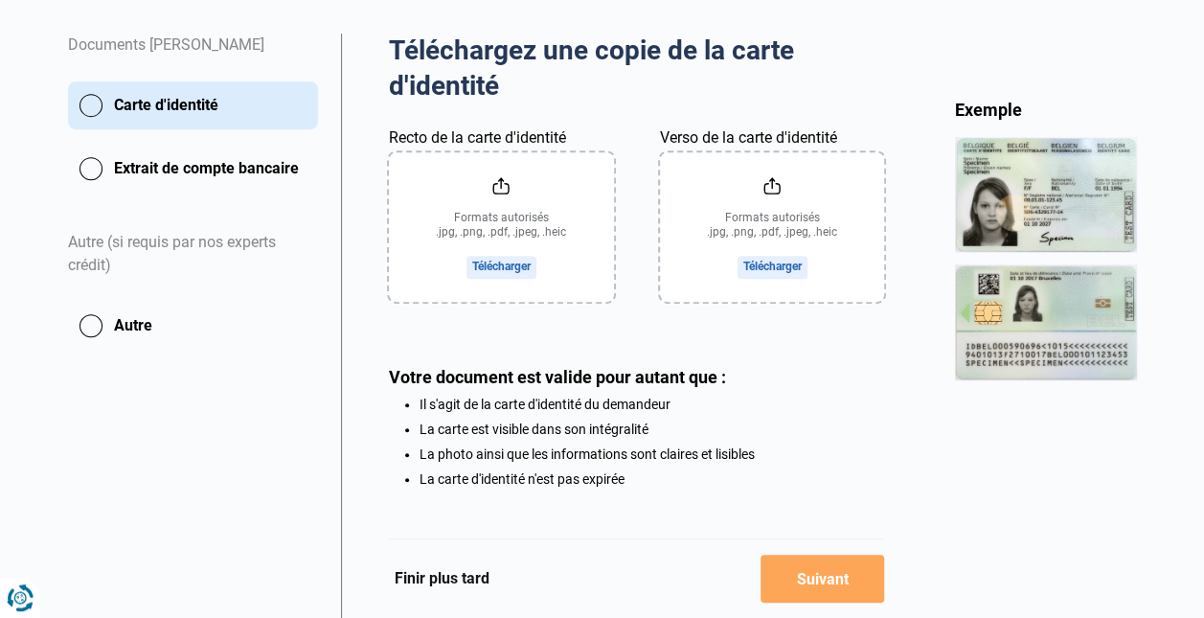
click at [498, 302] on input "Recto de la carte d'identité" at bounding box center [501, 226] width 225 height 149
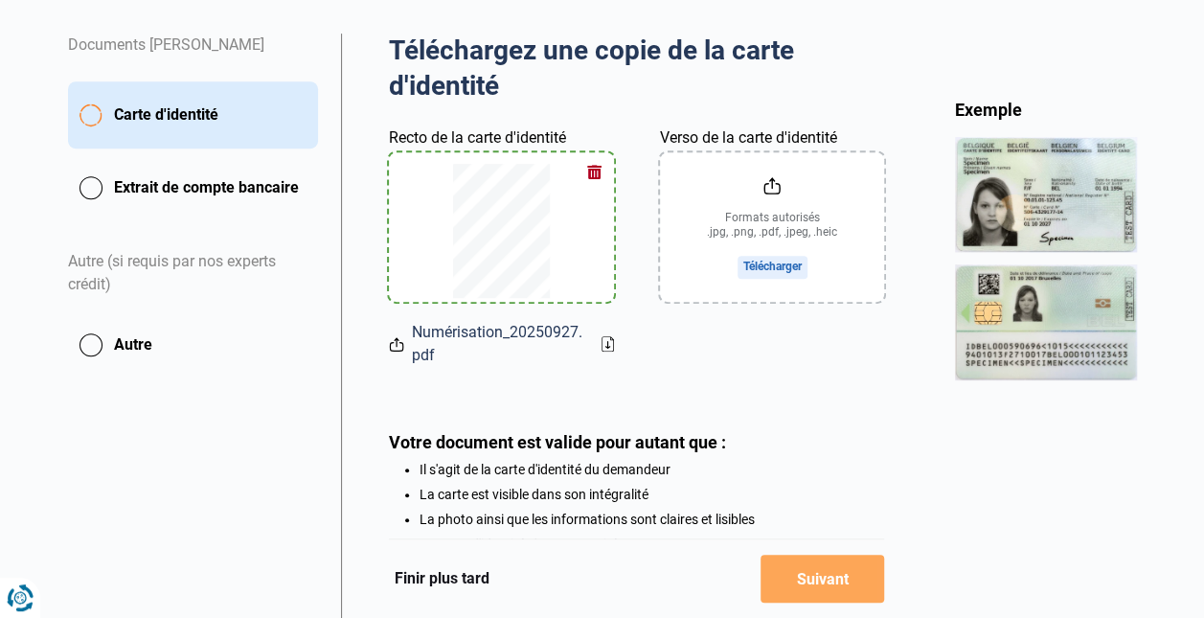
click at [585, 186] on button "button" at bounding box center [595, 171] width 29 height 29
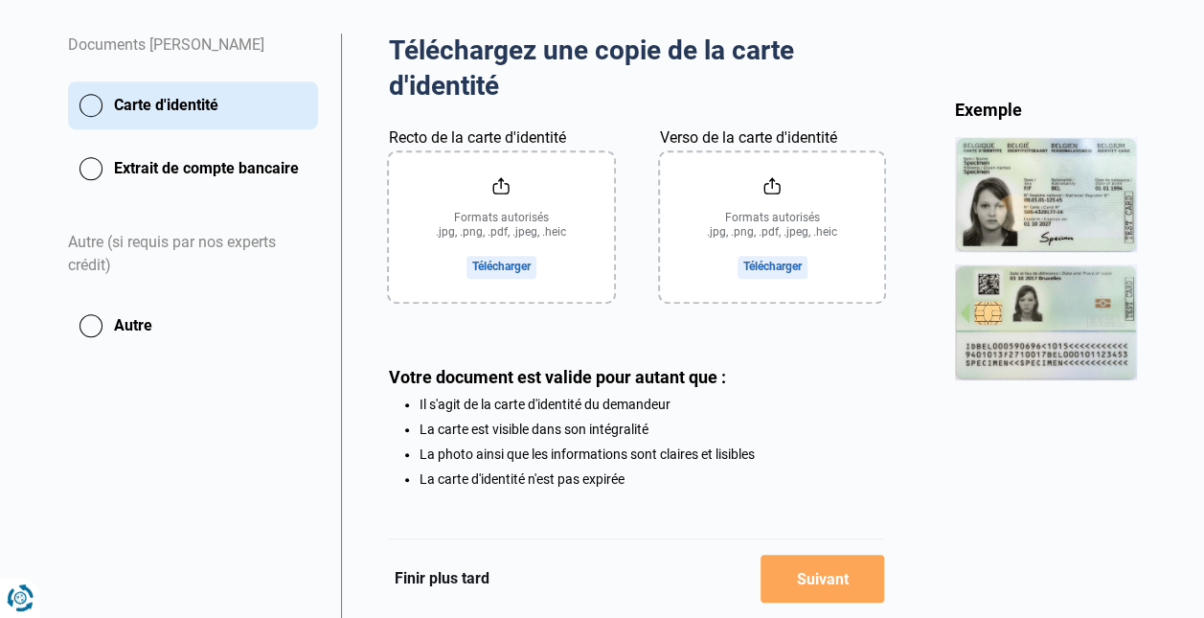
click at [506, 302] on input "Recto de la carte d'identité" at bounding box center [501, 226] width 225 height 149
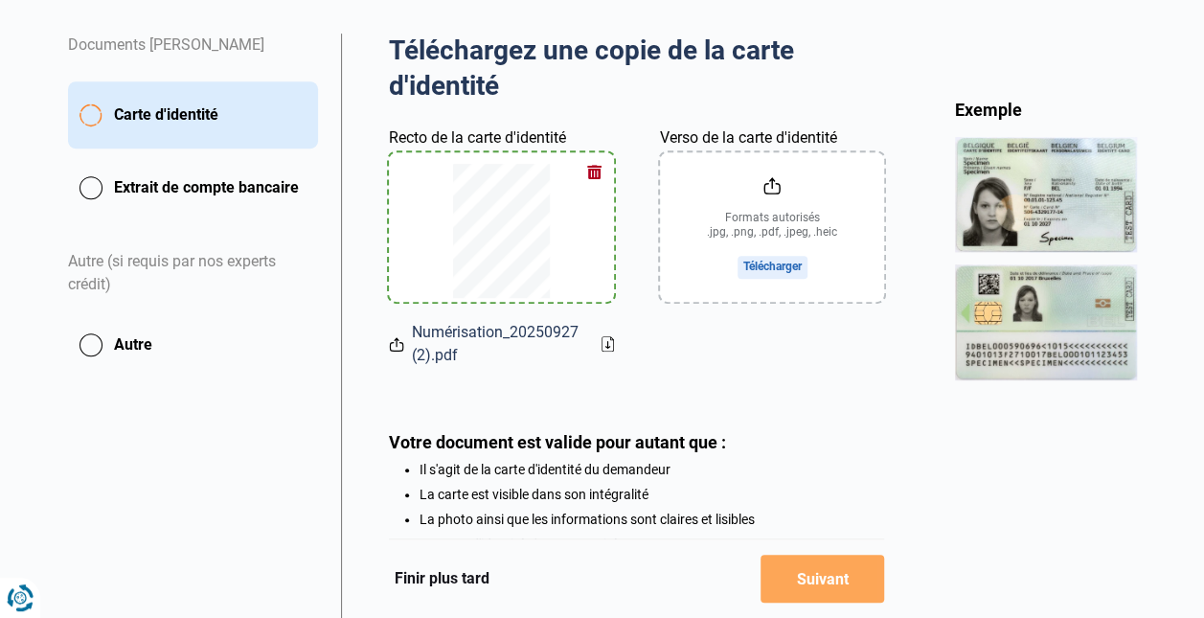
click at [581, 186] on button "button" at bounding box center [595, 171] width 29 height 29
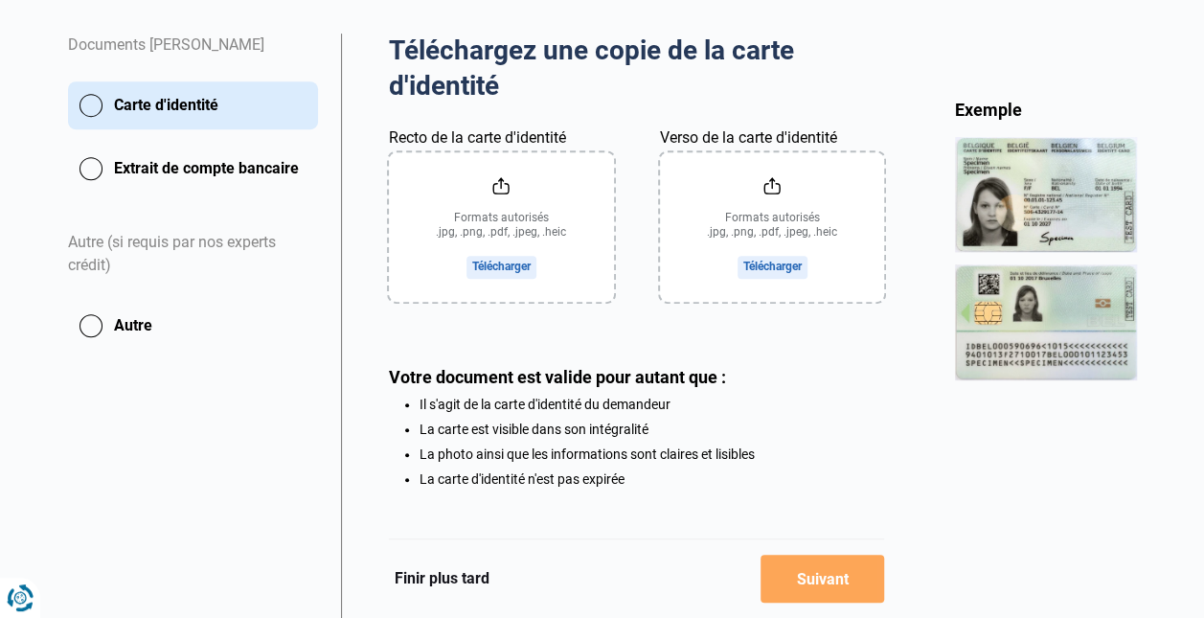
click at [473, 302] on input "Recto de la carte d'identité" at bounding box center [501, 226] width 225 height 149
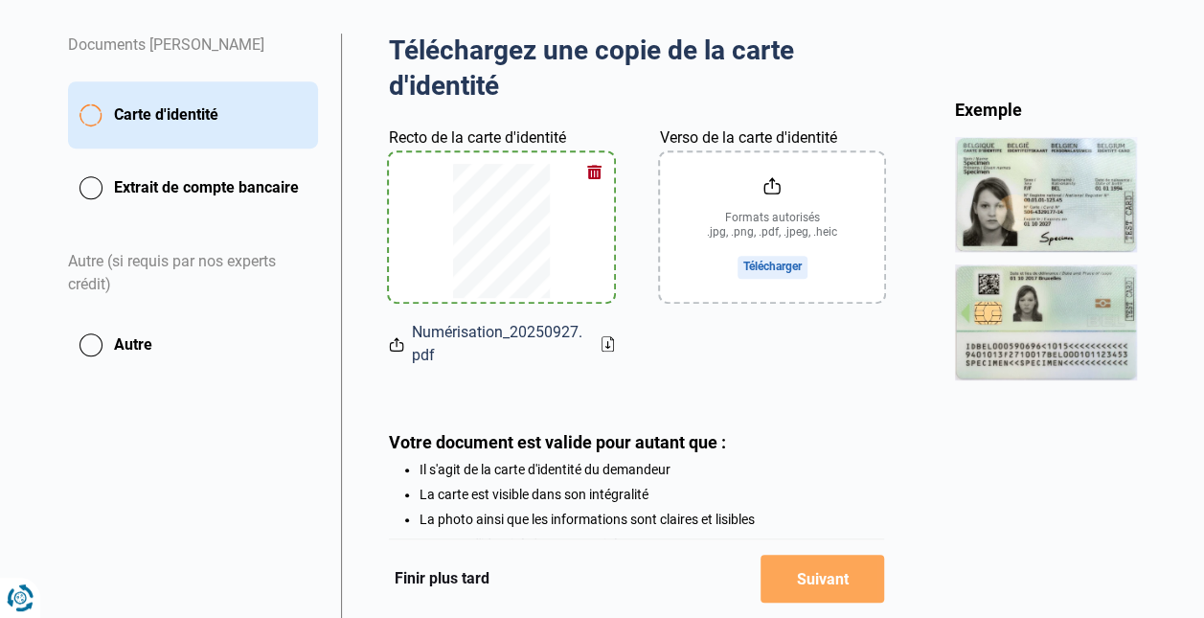
click at [583, 186] on button "button" at bounding box center [595, 171] width 29 height 29
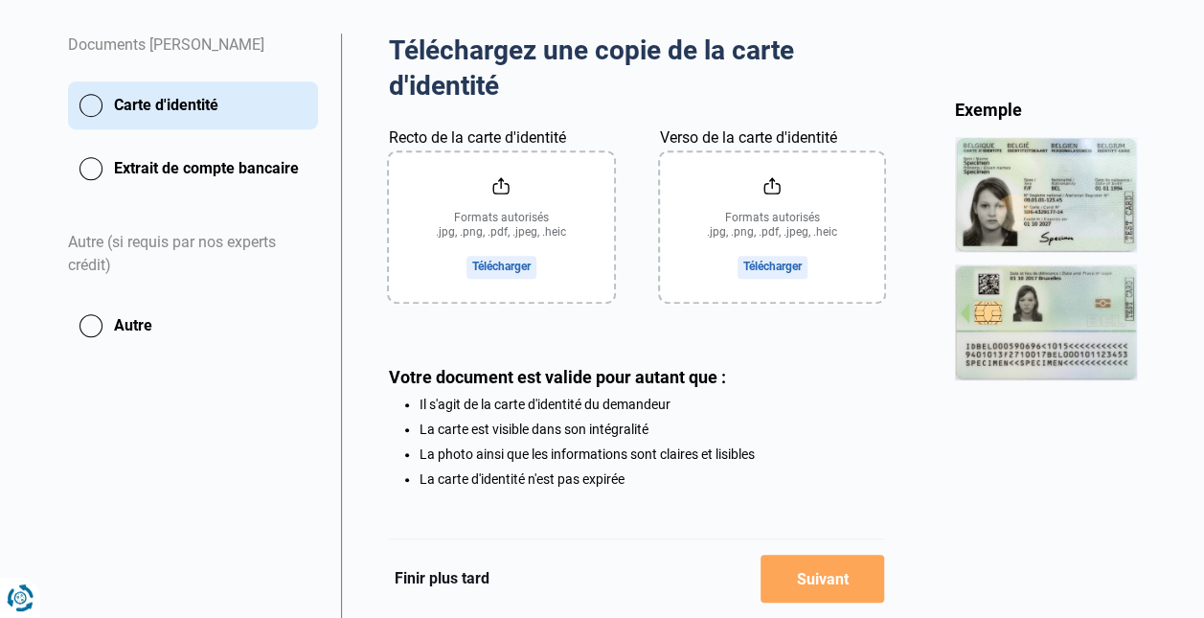
click at [527, 302] on input "Recto de la carte d'identité" at bounding box center [501, 226] width 225 height 149
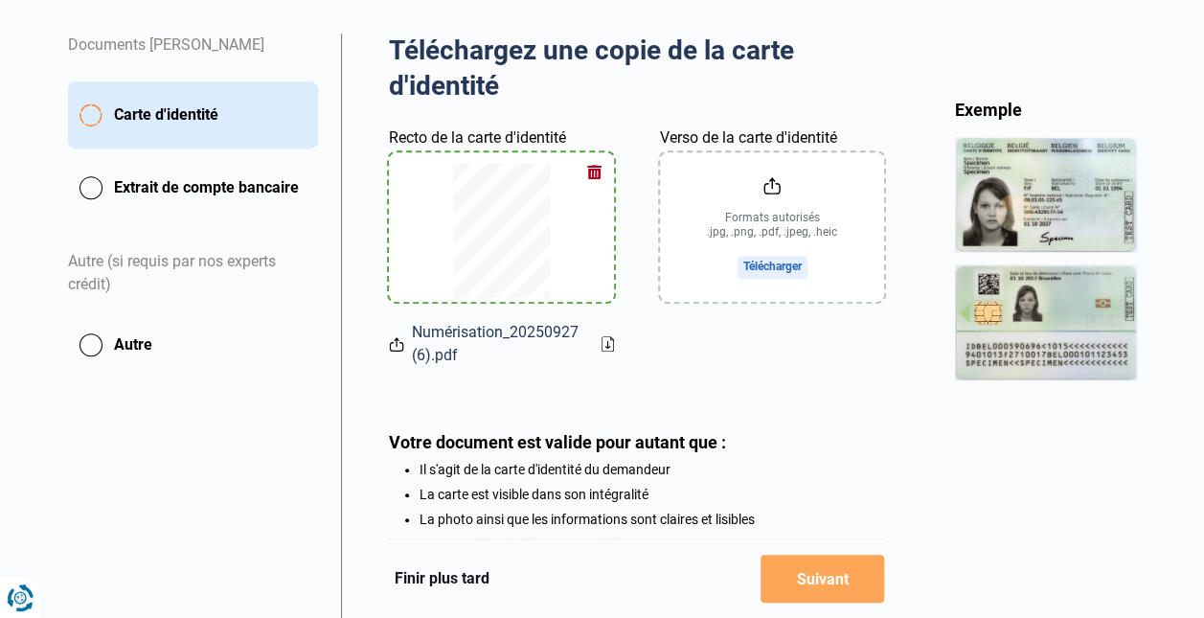
click at [581, 186] on button "button" at bounding box center [595, 171] width 29 height 29
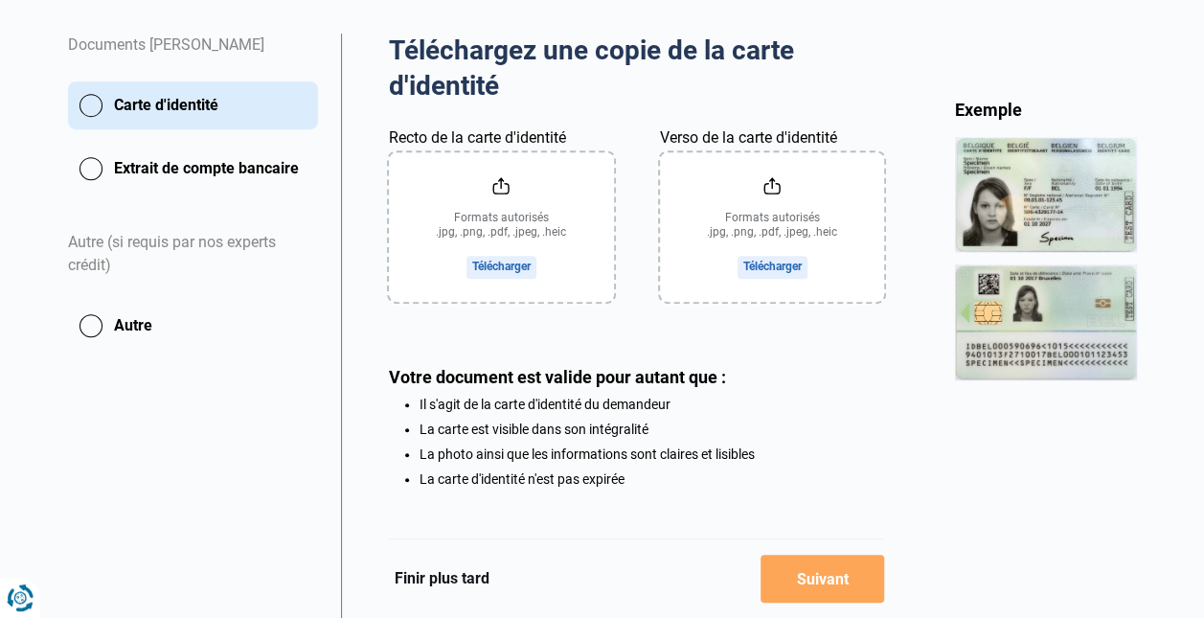
click at [474, 302] on input "Recto de la carte d'identité" at bounding box center [501, 226] width 225 height 149
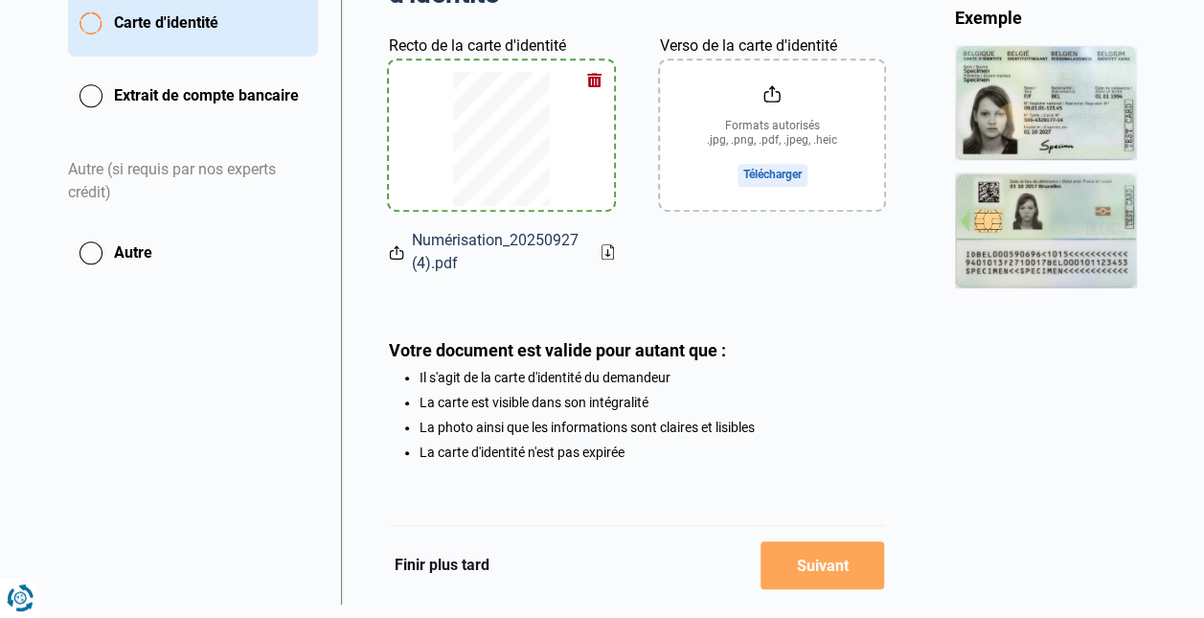
scroll to position [464, 0]
drag, startPoint x: 673, startPoint y: 320, endPoint x: 659, endPoint y: 382, distance: 63.9
drag, startPoint x: 659, startPoint y: 382, endPoint x: 898, endPoint y: 454, distance: 249.1
click at [898, 454] on div "Téléchargez une copie de la carte d'identité Aperçu des documents Documents STE…" at bounding box center [636, 272] width 591 height 663
click at [790, 209] on input "Verso de la carte d'identité" at bounding box center [772, 133] width 225 height 149
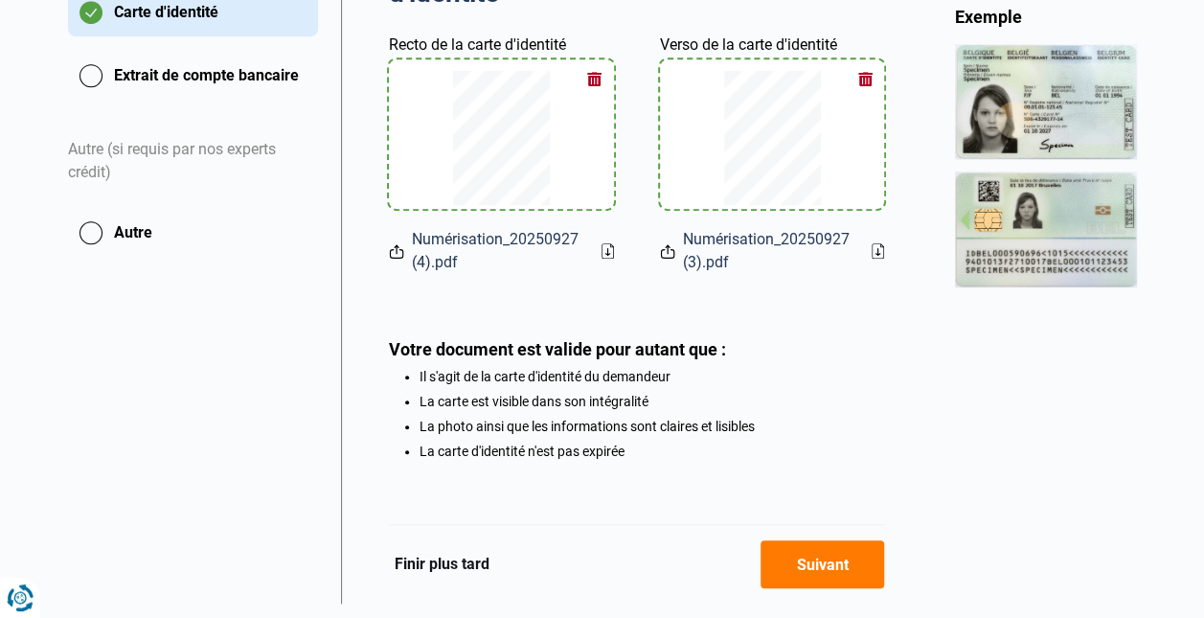
click at [860, 93] on button "button" at bounding box center [865, 78] width 29 height 29
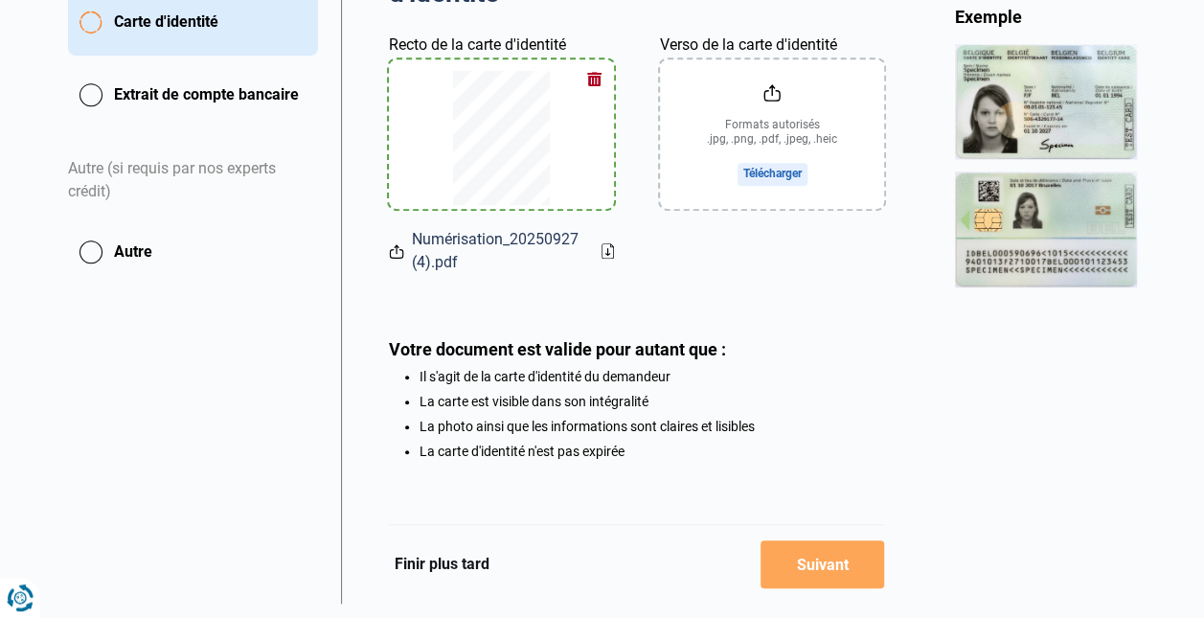
click at [777, 209] on input "Verso de la carte d'identité" at bounding box center [772, 133] width 225 height 149
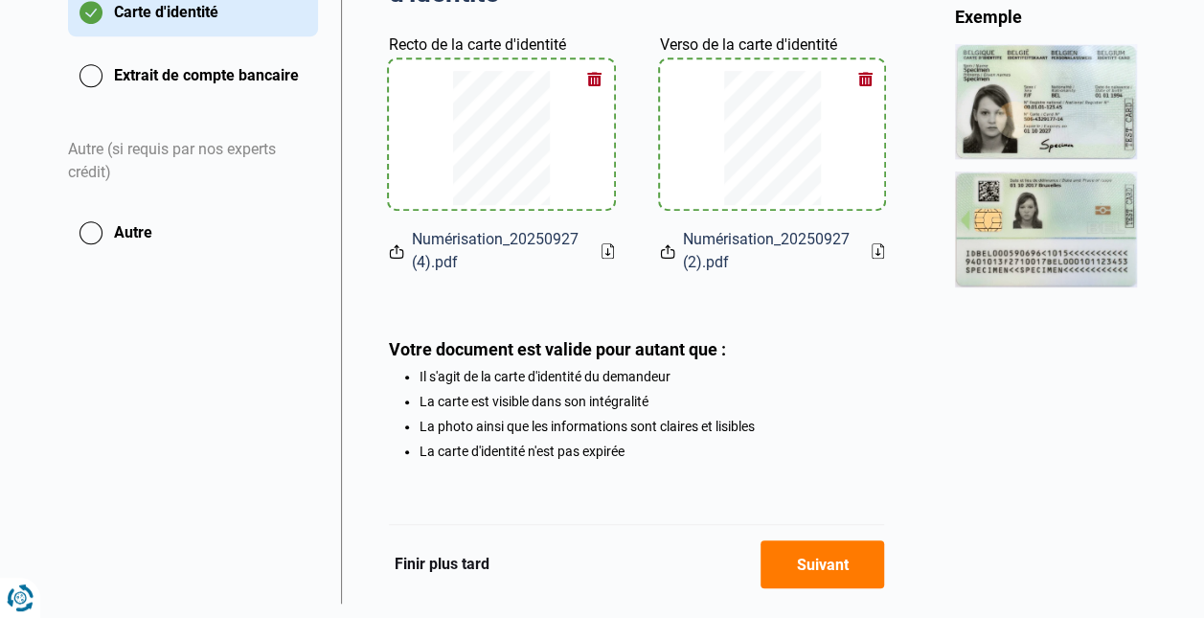
click at [860, 93] on button "button" at bounding box center [865, 78] width 29 height 29
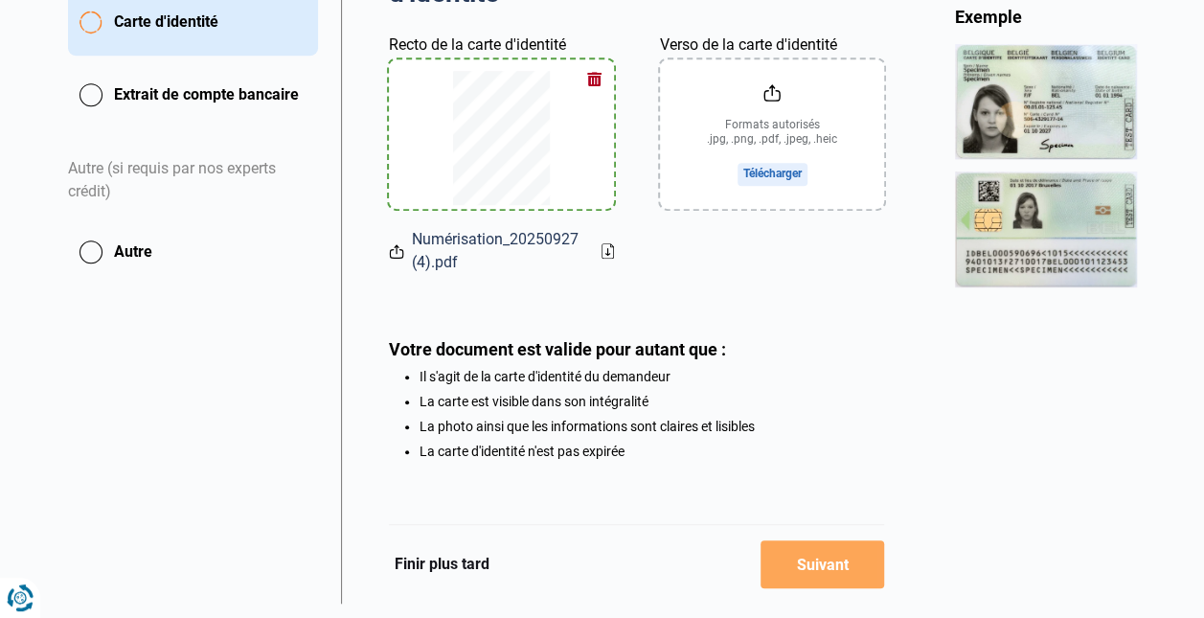
click at [767, 209] on input "Verso de la carte d'identité" at bounding box center [772, 133] width 225 height 149
type input "C:\fakepath\Numérisation_20250927 (4).pdf"
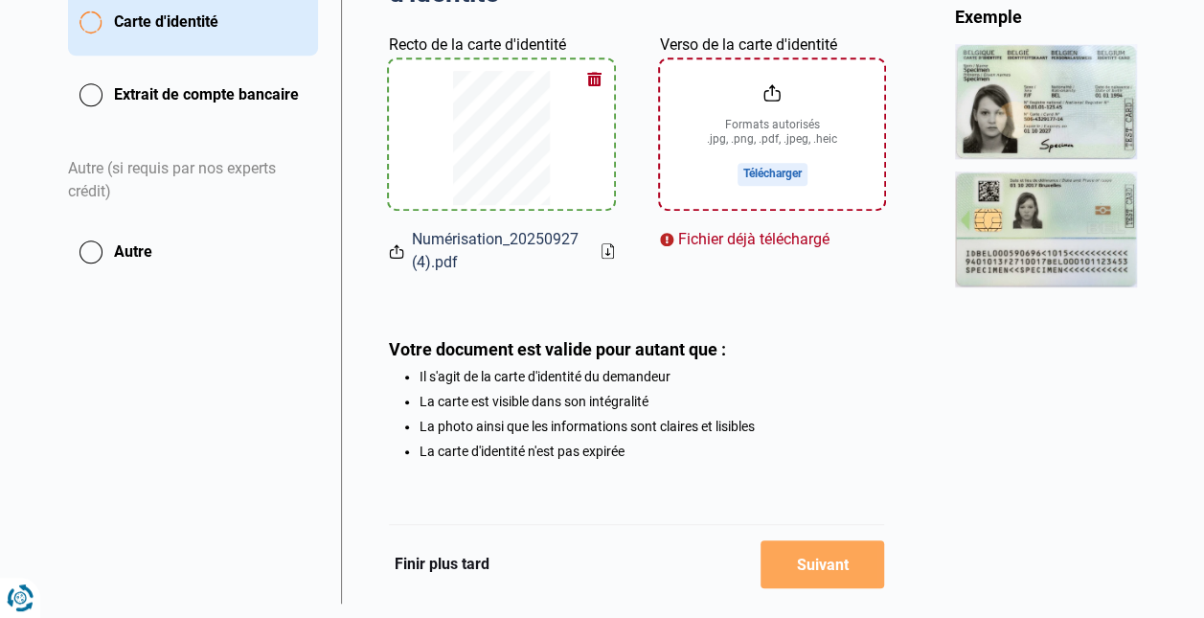
click at [766, 209] on input "Verso de la carte d'identité" at bounding box center [772, 133] width 225 height 149
click at [784, 209] on input "Verso de la carte d'identité" at bounding box center [772, 133] width 225 height 149
click at [725, 565] on div "Finir plus tard Suivant" at bounding box center [637, 564] width 496 height 80
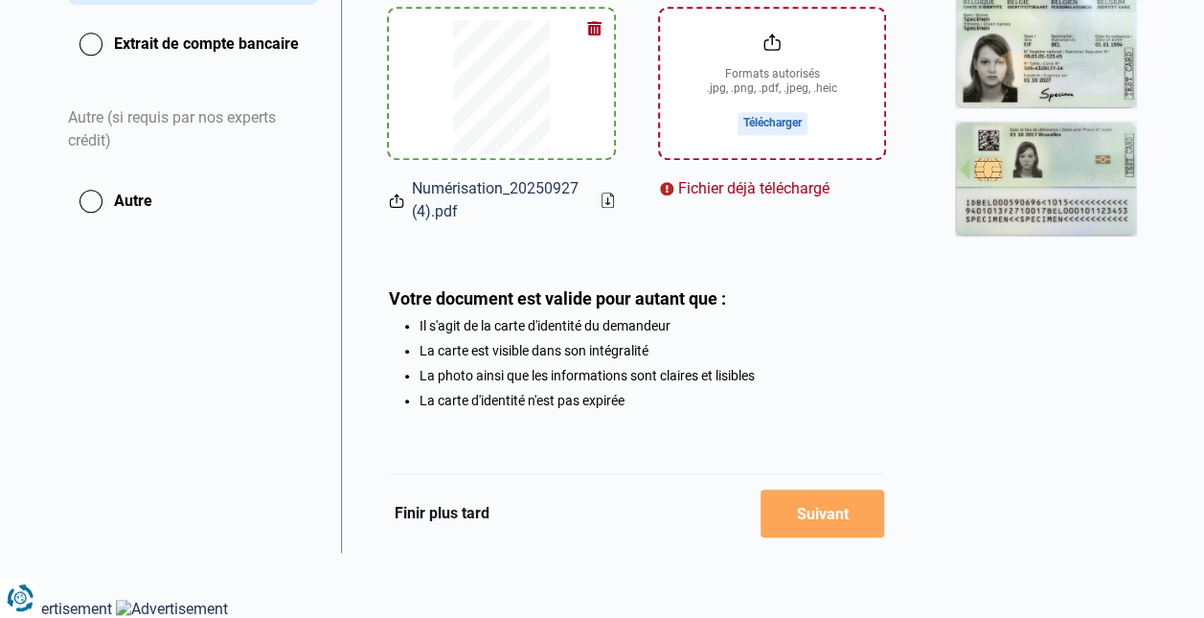
scroll to position [649, 0]
click at [779, 200] on div "Fichier déjà téléchargé" at bounding box center [772, 188] width 225 height 23
click at [673, 200] on div "Fichier déjà téléchargé" at bounding box center [772, 188] width 225 height 23
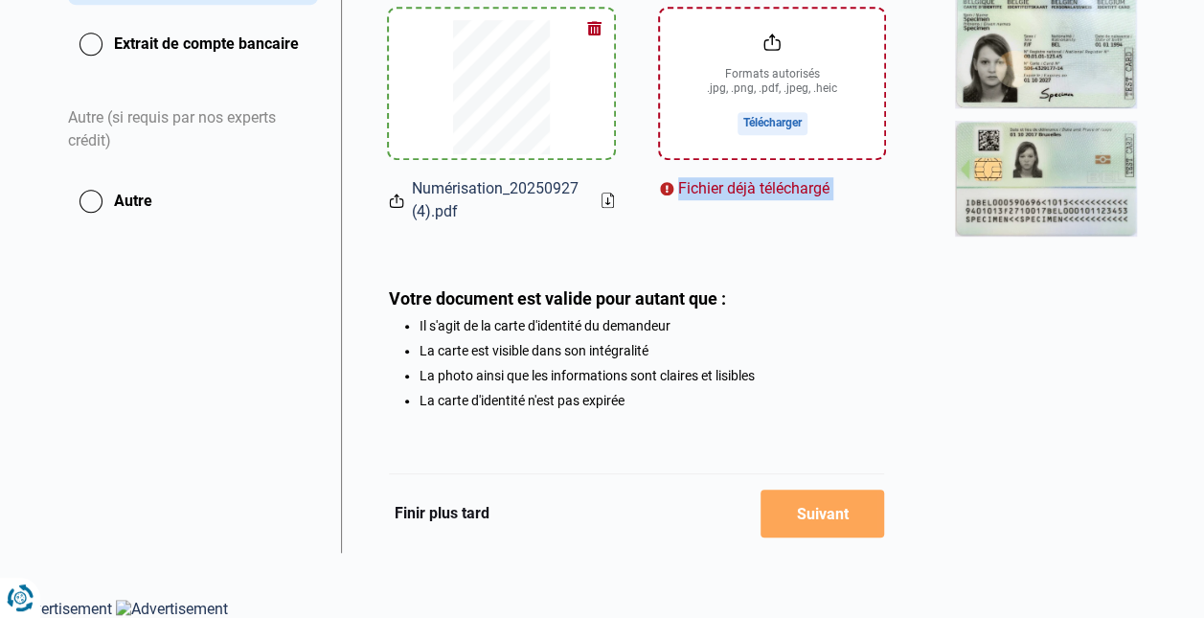
click at [673, 200] on div "Fichier déjà téléchargé" at bounding box center [772, 188] width 225 height 23
click at [467, 526] on button "Finir plus tard" at bounding box center [442, 513] width 106 height 25
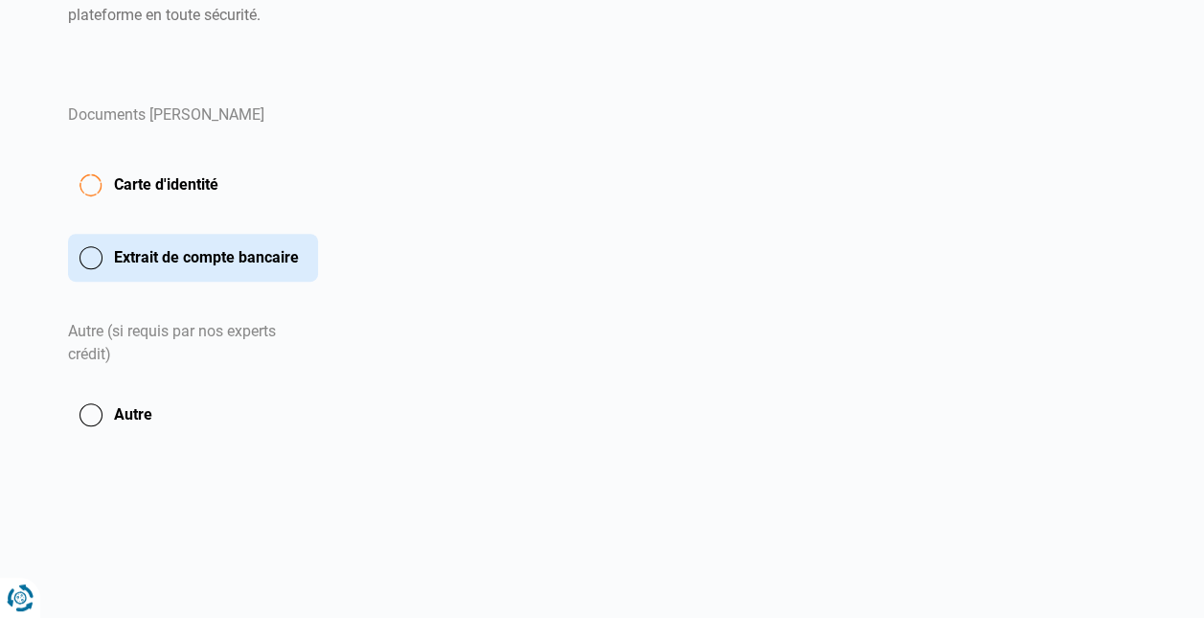
click at [469, 566] on button "Finir plus tard" at bounding box center [442, 578] width 106 height 25
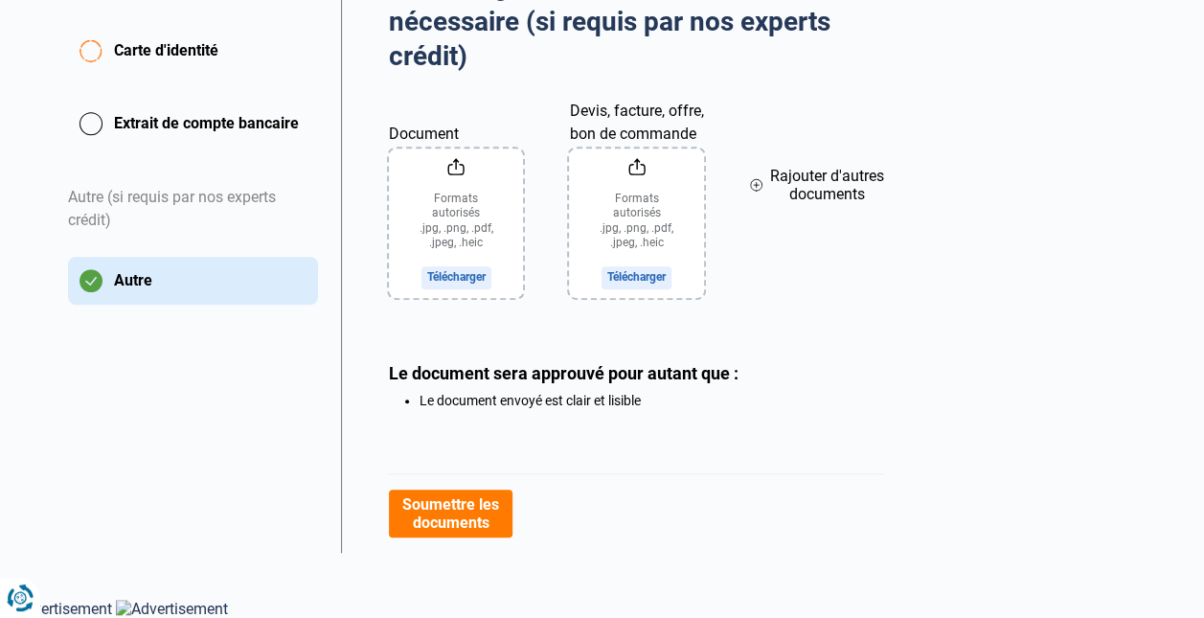
scroll to position [690, 0]
click at [443, 490] on button "Soumettre les documents" at bounding box center [451, 514] width 124 height 48
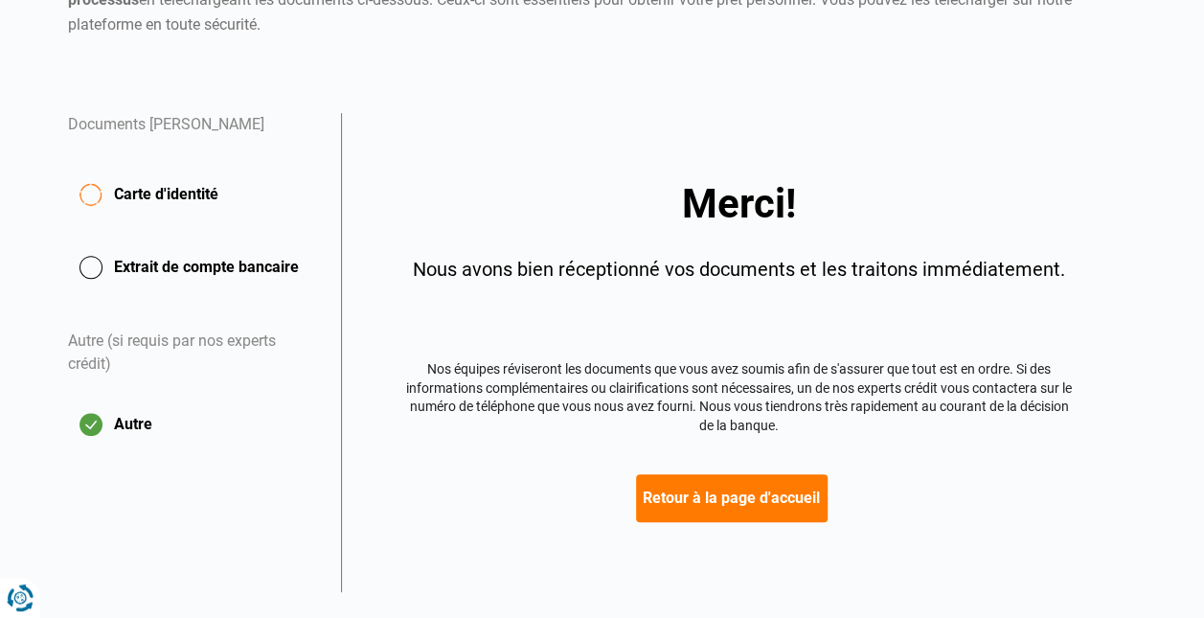
scroll to position [371, 0]
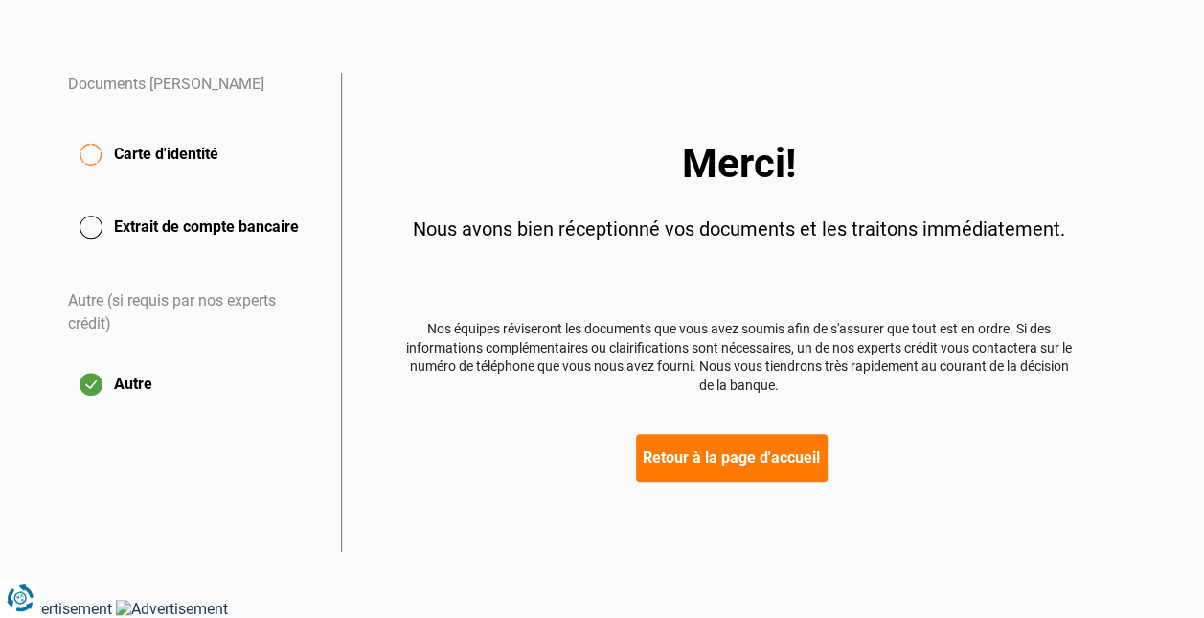
click at [98, 251] on button "Extrait de compte bancaire" at bounding box center [193, 227] width 250 height 48
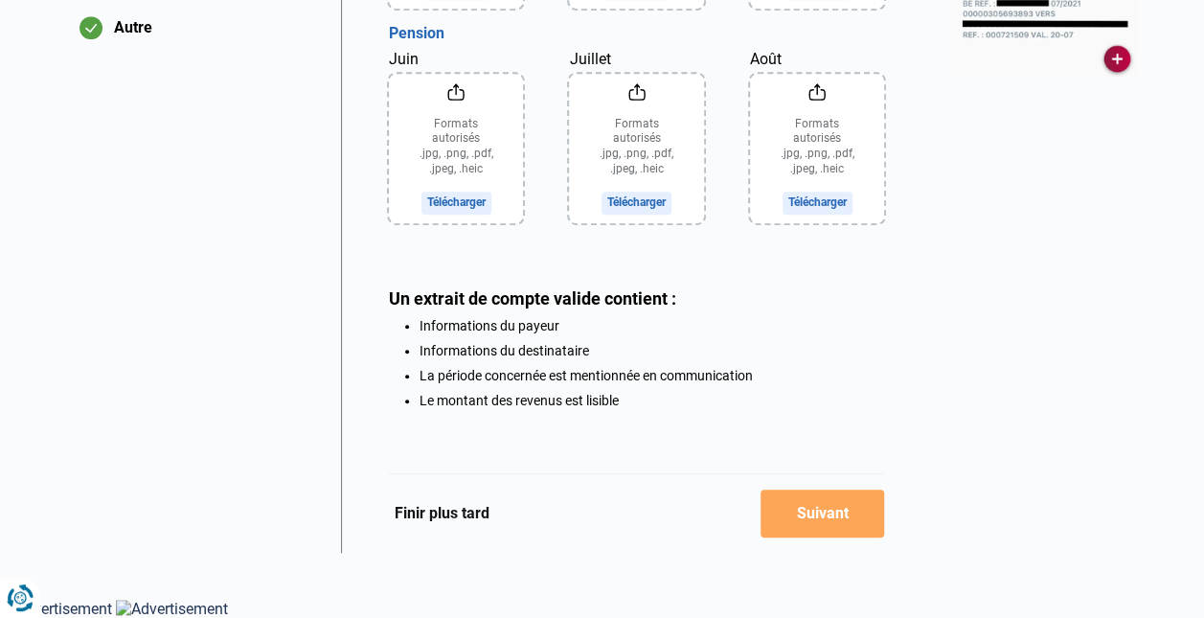
scroll to position [1019, 0]
